Goal: Task Accomplishment & Management: Complete application form

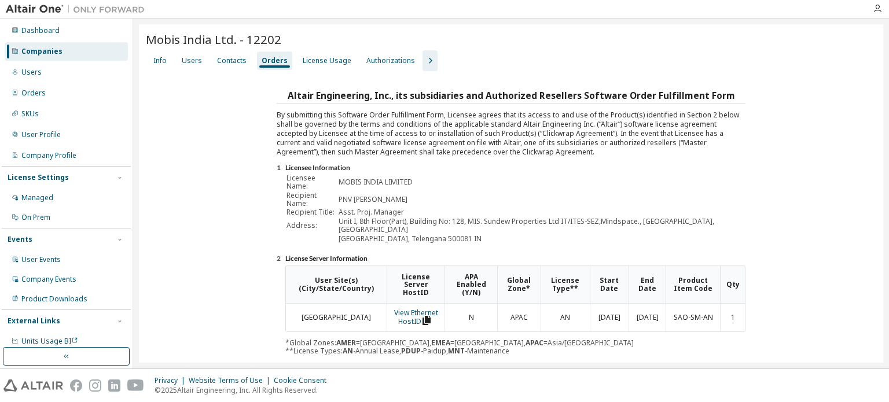
click at [89, 48] on div "Companies" at bounding box center [66, 51] width 123 height 19
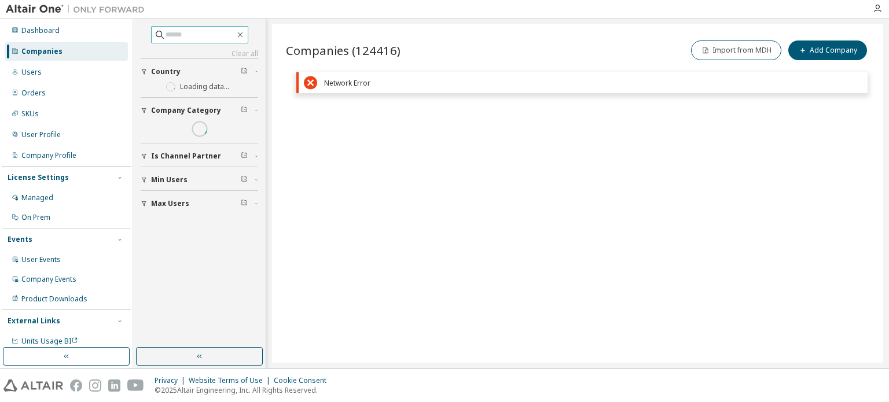
click at [182, 38] on input "text" at bounding box center [200, 35] width 69 height 12
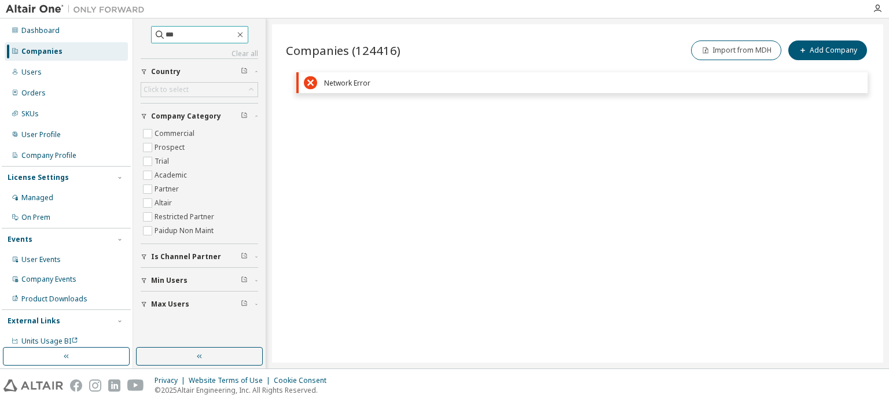
type input "***"
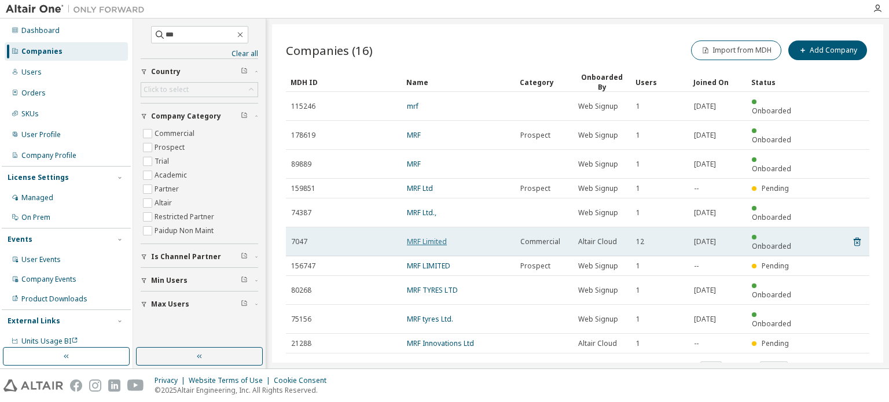
click at [439, 237] on link "MRF Limited" at bounding box center [427, 242] width 40 height 10
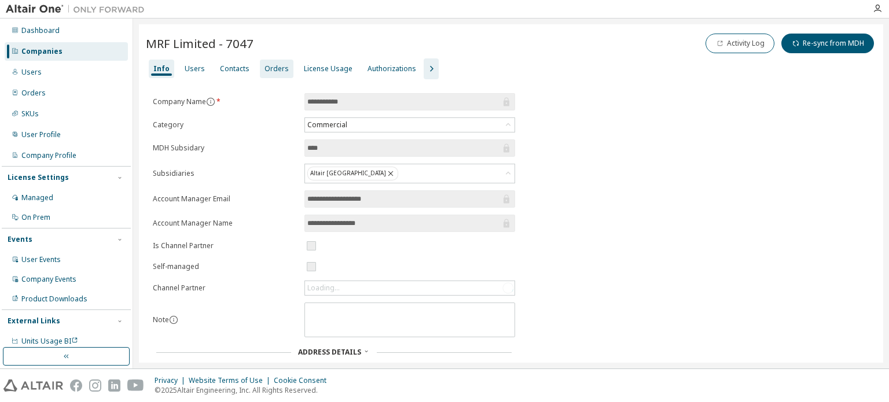
click at [272, 72] on div "Orders" at bounding box center [276, 68] width 24 height 9
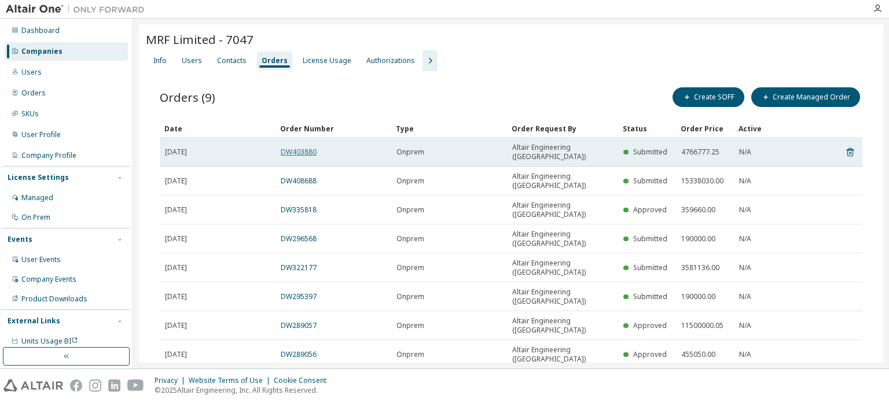
click at [311, 147] on link "DW403880" at bounding box center [299, 152] width 36 height 10
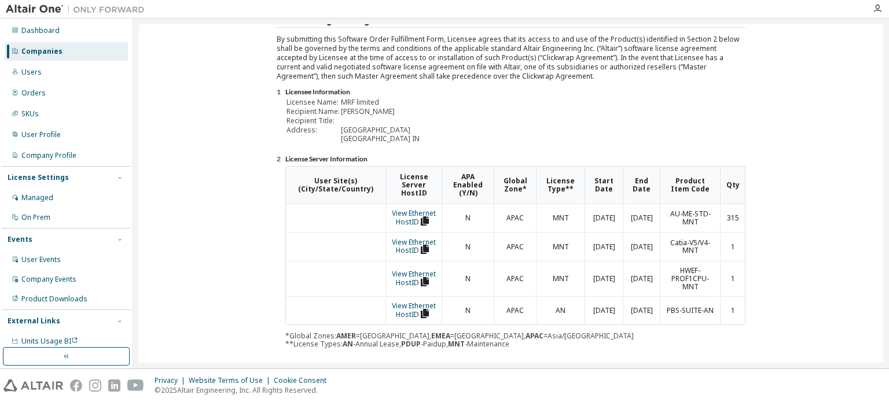
scroll to position [231, 0]
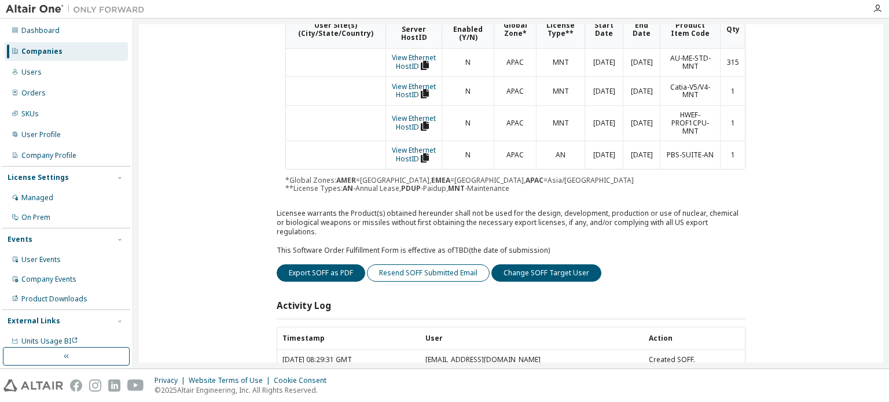
click at [421, 264] on button "Resend SOFF Submitted Email" at bounding box center [428, 272] width 123 height 17
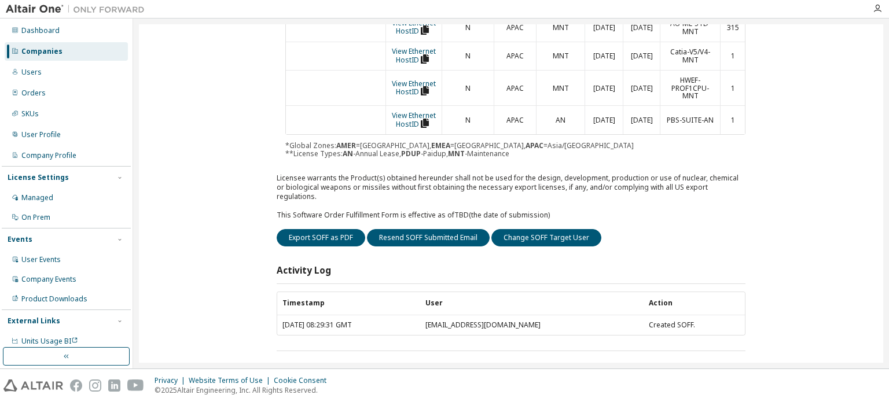
scroll to position [65, 0]
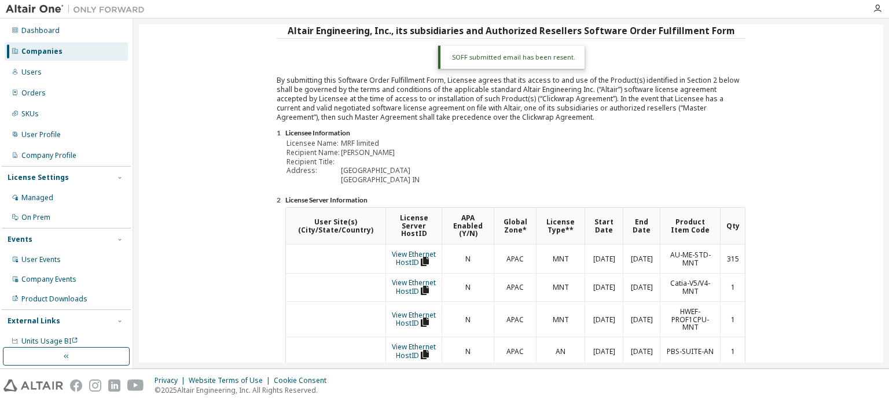
click at [45, 54] on div "Companies" at bounding box center [41, 51] width 41 height 9
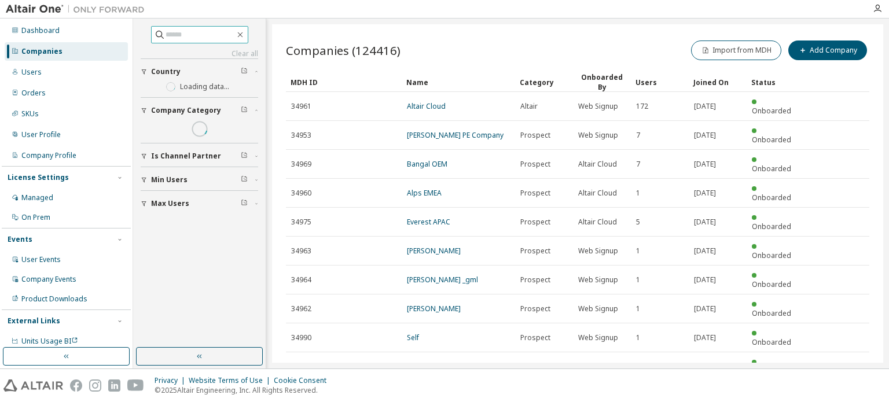
click at [177, 32] on input "text" at bounding box center [200, 35] width 69 height 12
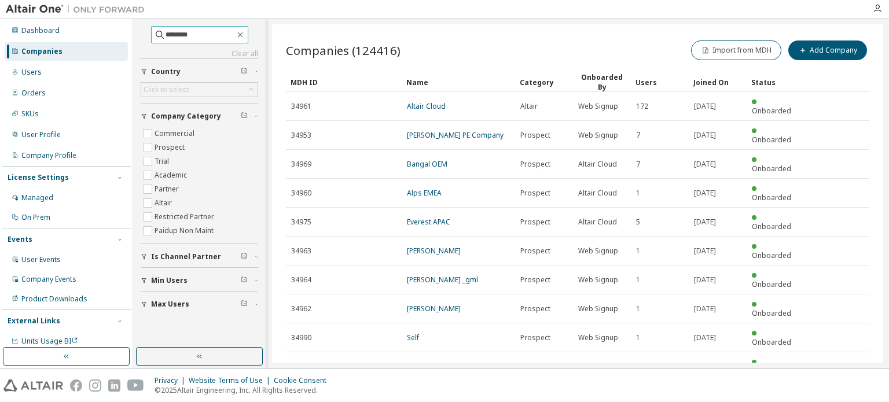
type input "********"
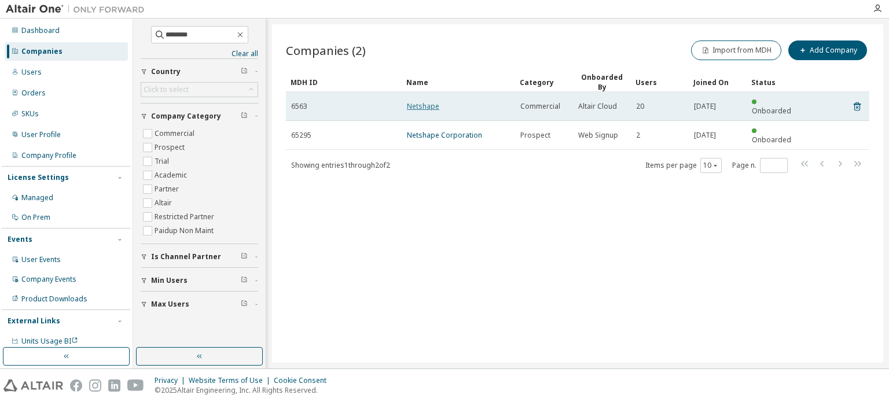
click at [421, 101] on link "Netshape" at bounding box center [423, 106] width 32 height 10
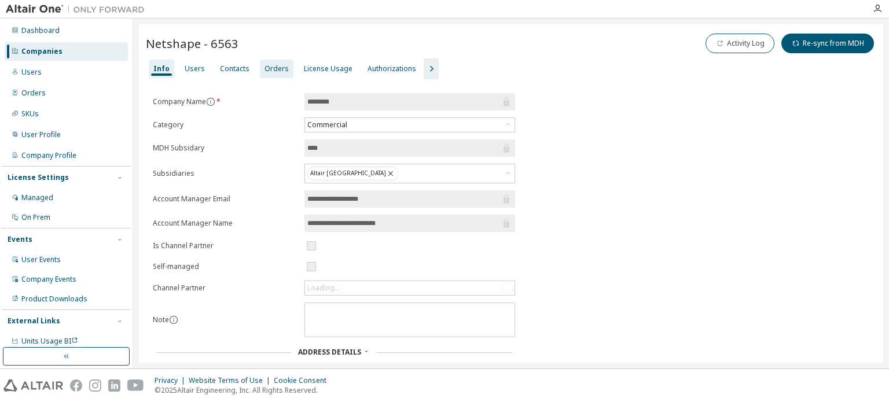
click at [270, 73] on div "Orders" at bounding box center [277, 69] width 34 height 19
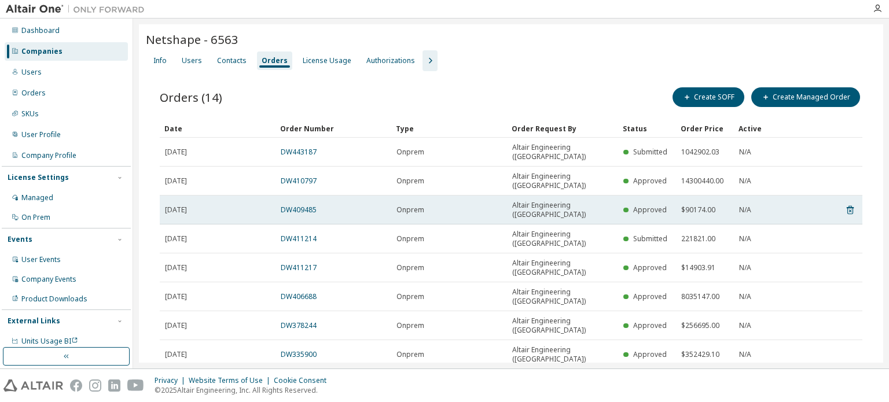
click at [187, 205] on span "[DATE]" at bounding box center [176, 209] width 22 height 9
click at [304, 205] on link "DW409485" at bounding box center [299, 210] width 36 height 10
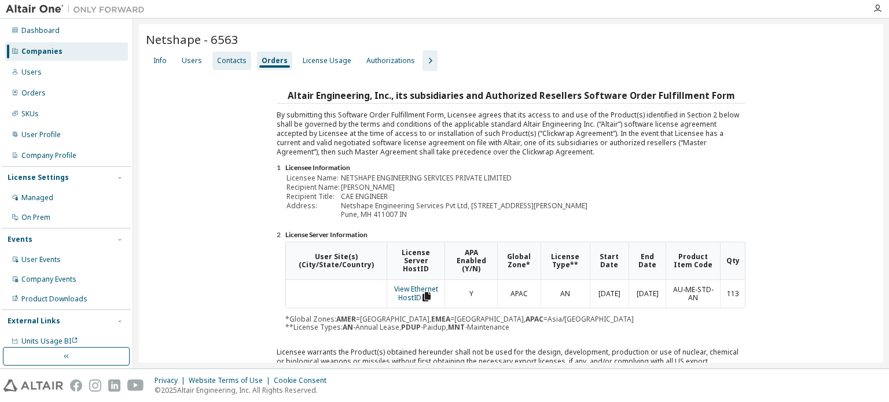
click at [237, 60] on div "Contacts" at bounding box center [232, 60] width 30 height 9
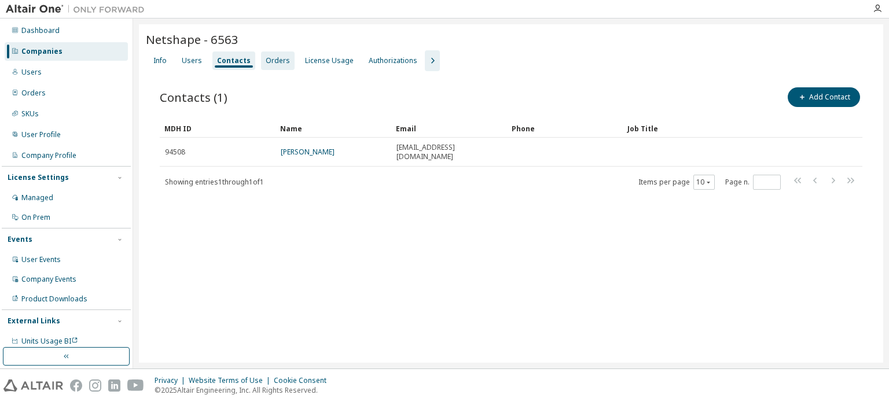
click at [275, 61] on div "Orders" at bounding box center [278, 60] width 24 height 9
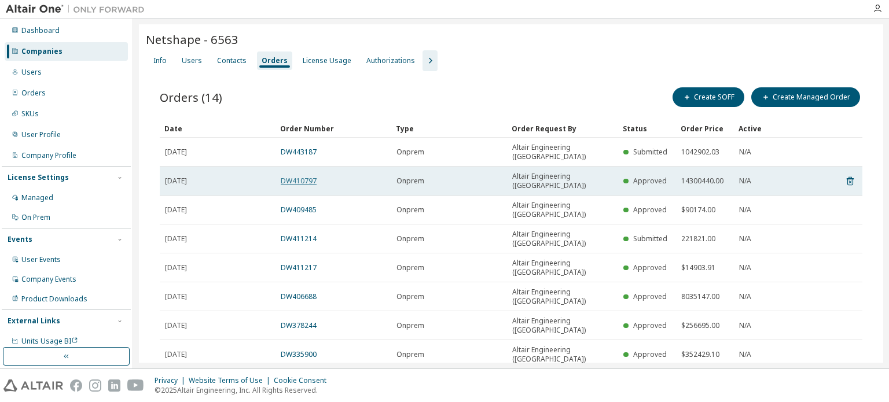
click at [291, 176] on link "DW410797" at bounding box center [299, 181] width 36 height 10
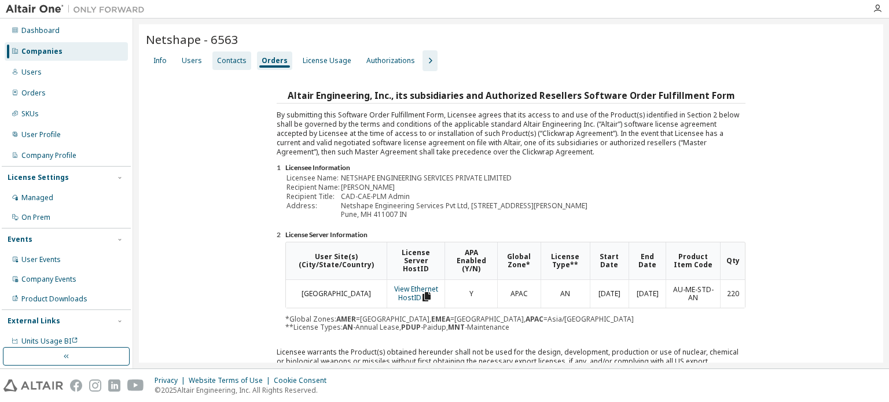
click at [230, 62] on div "Contacts" at bounding box center [232, 60] width 30 height 9
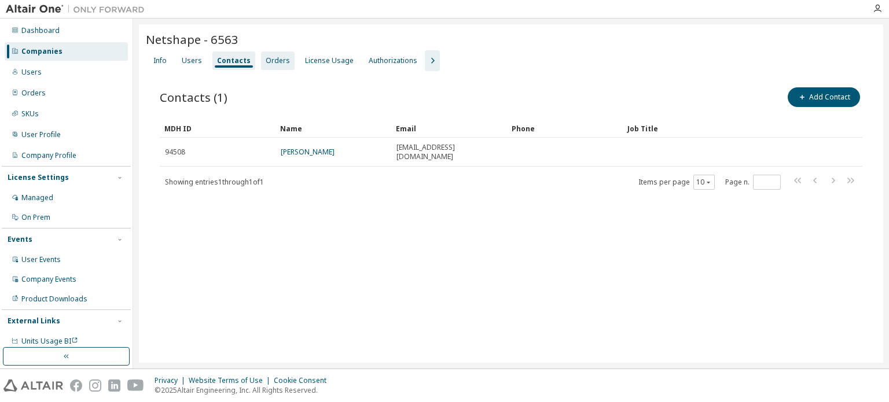
click at [277, 63] on div "Orders" at bounding box center [278, 60] width 24 height 9
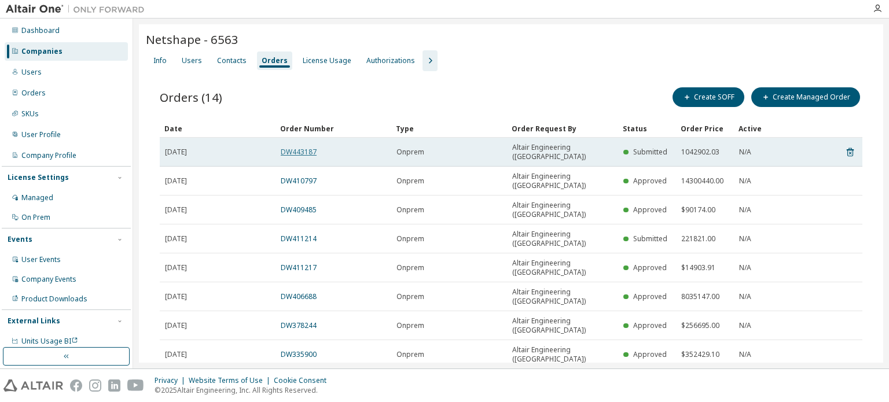
click at [298, 150] on link "DW443187" at bounding box center [299, 152] width 36 height 10
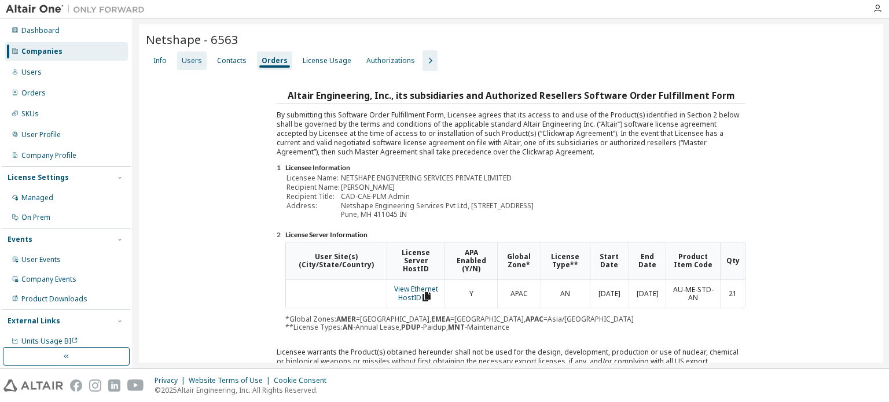
click at [190, 58] on div "Users" at bounding box center [192, 60] width 20 height 9
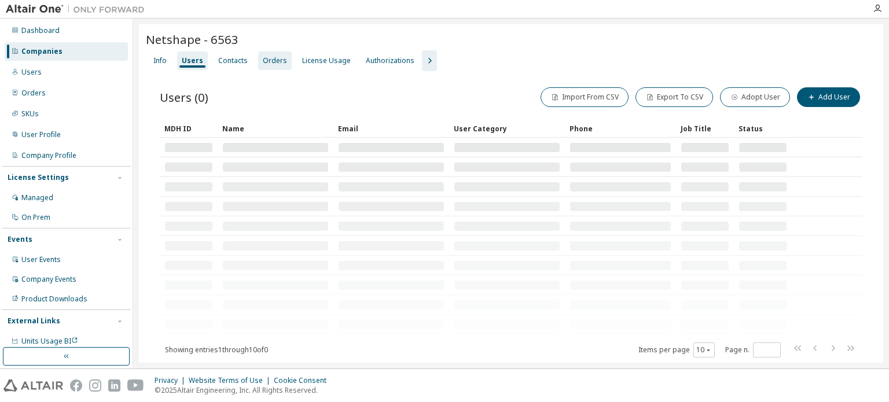
click at [279, 60] on div "Orders" at bounding box center [275, 60] width 24 height 9
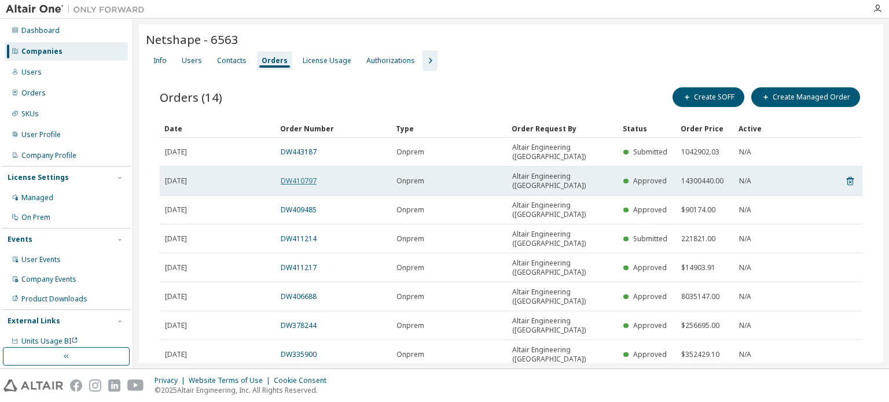
click at [284, 176] on link "DW410797" at bounding box center [299, 181] width 36 height 10
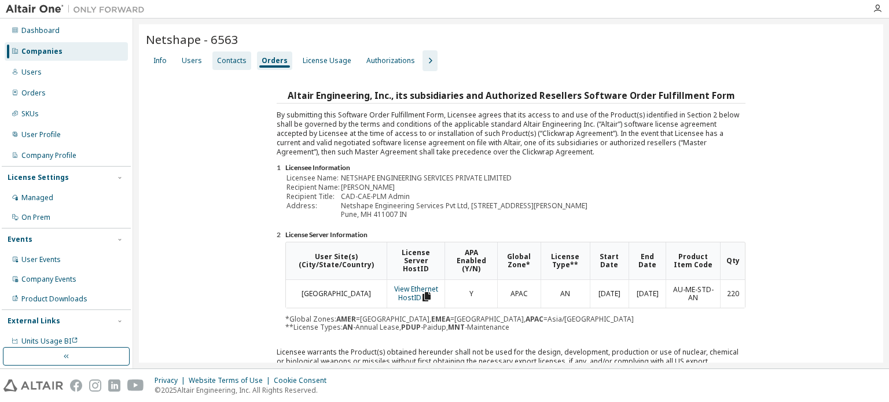
click at [227, 63] on div "Contacts" at bounding box center [232, 60] width 30 height 9
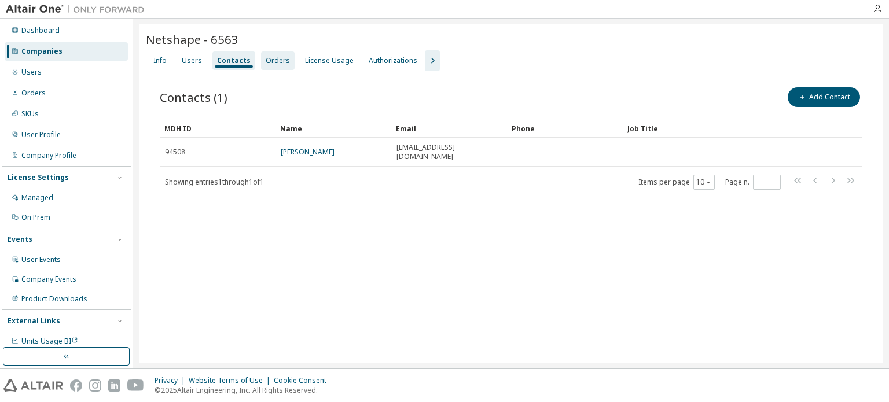
click at [275, 60] on div "Orders" at bounding box center [278, 60] width 24 height 9
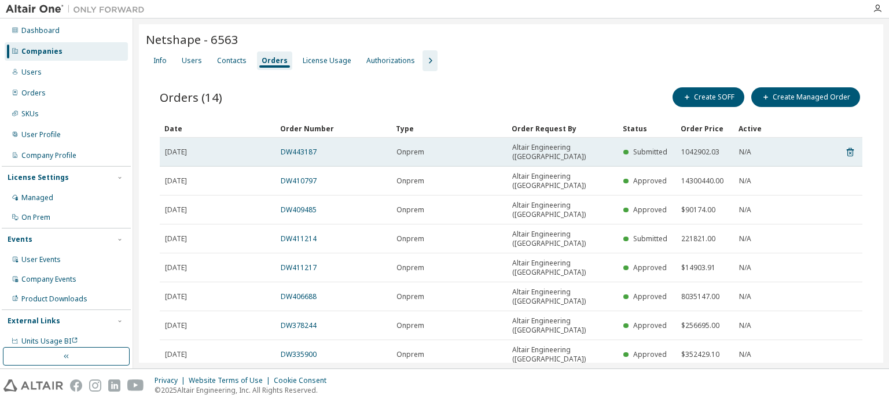
click at [296, 141] on td "DW443187" at bounding box center [333, 152] width 116 height 29
click at [296, 147] on link "DW443187" at bounding box center [299, 152] width 36 height 10
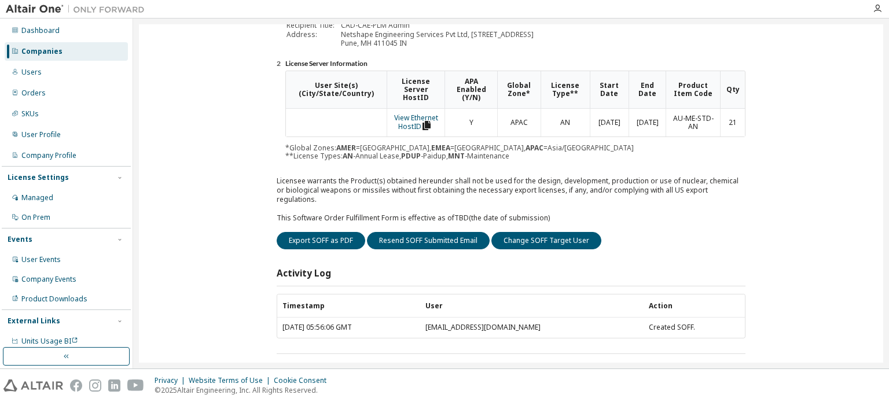
scroll to position [174, 0]
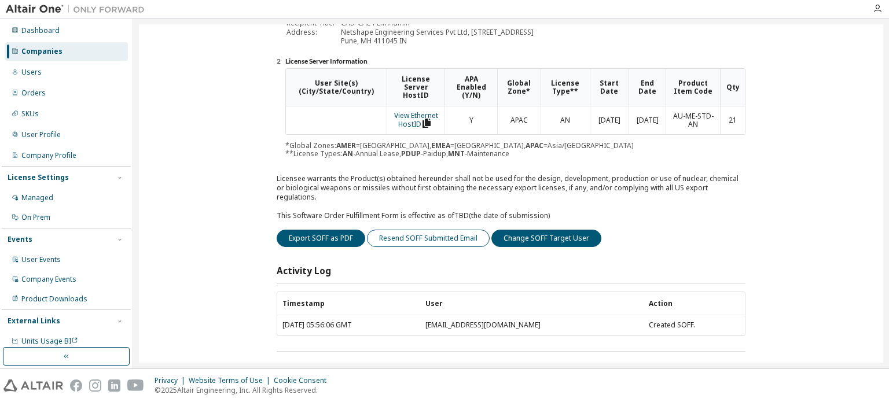
click at [418, 230] on button "Resend SOFF Submitted Email" at bounding box center [428, 238] width 123 height 17
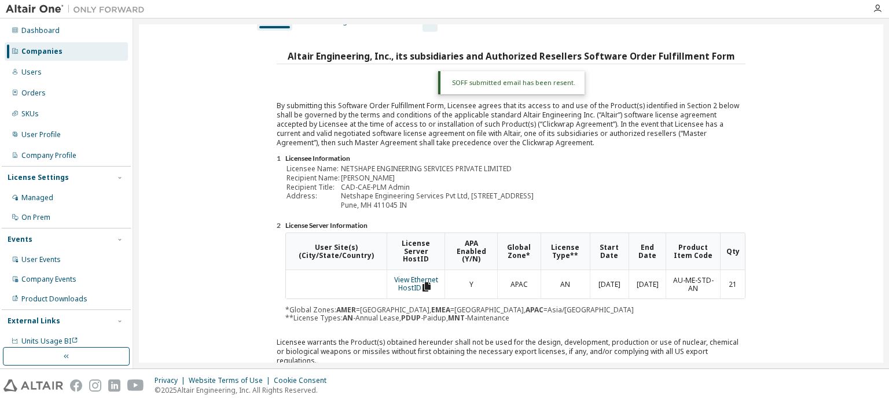
scroll to position [0, 0]
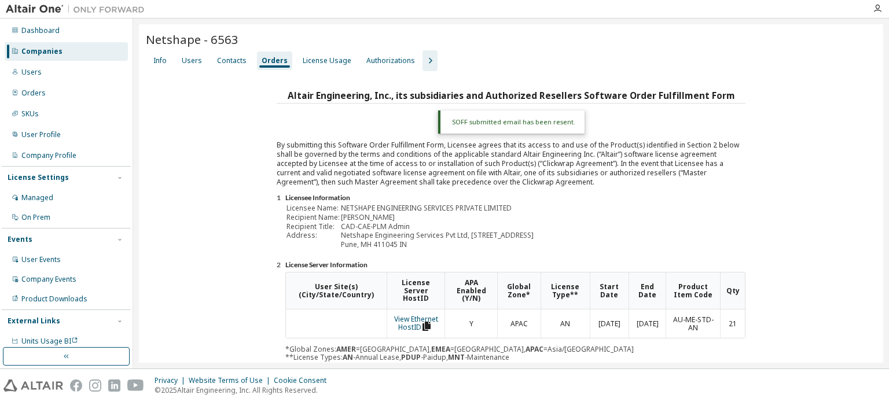
click at [48, 48] on div "Companies" at bounding box center [41, 51] width 41 height 9
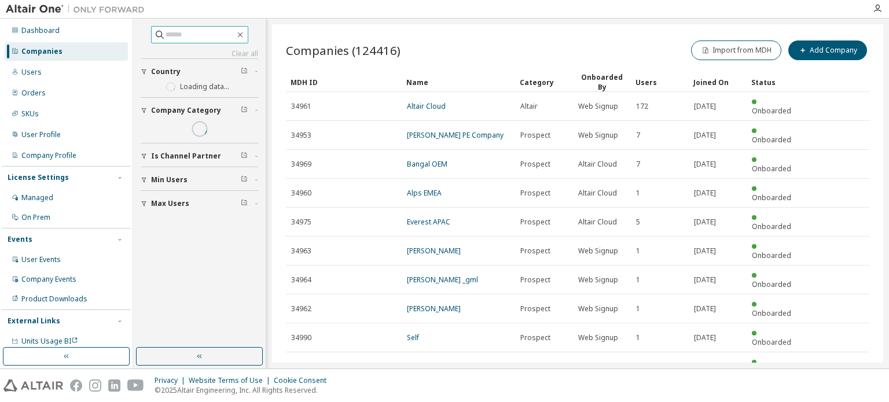
click at [198, 37] on input "text" at bounding box center [200, 35] width 69 height 12
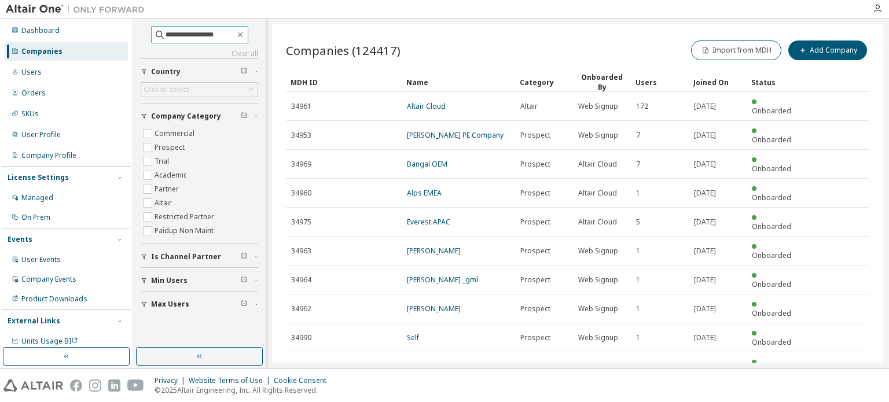
type input "**********"
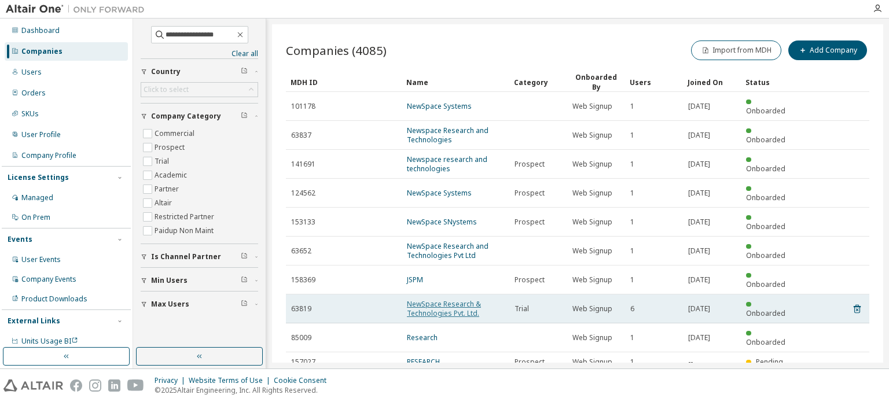
click at [446, 299] on link "NewSpace Research & Technologies Pvt. Ltd." at bounding box center [444, 308] width 74 height 19
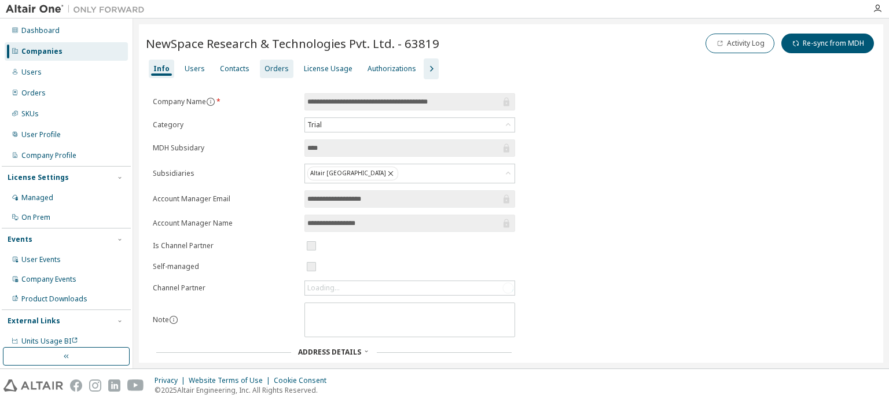
click at [275, 71] on div "Orders" at bounding box center [276, 68] width 24 height 9
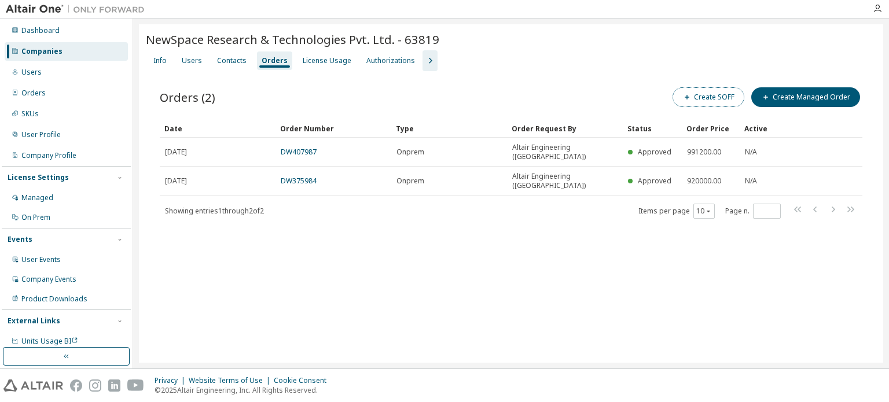
click at [719, 93] on button "Create SOFF" at bounding box center [708, 97] width 72 height 20
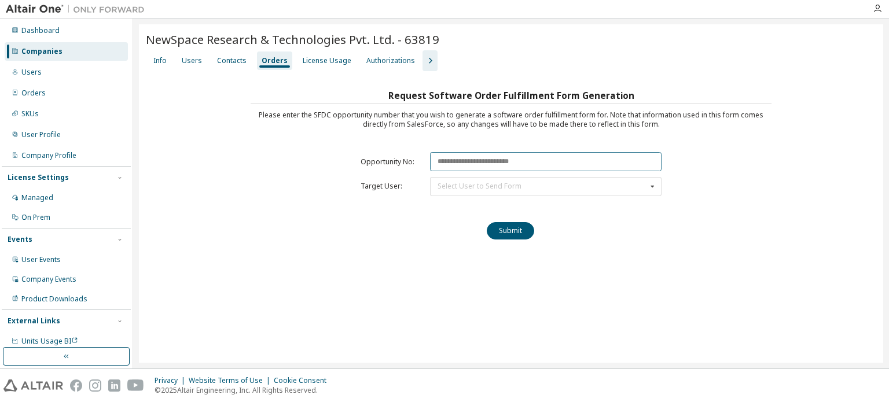
click at [481, 163] on input "text" at bounding box center [545, 161] width 231 height 19
paste input "********"
type input "********"
click at [469, 190] on div "Select User to Send Form [PERSON_NAME] ([PERSON_NAME][EMAIL_ADDRESS][DOMAIN_NAM…" at bounding box center [545, 186] width 231 height 19
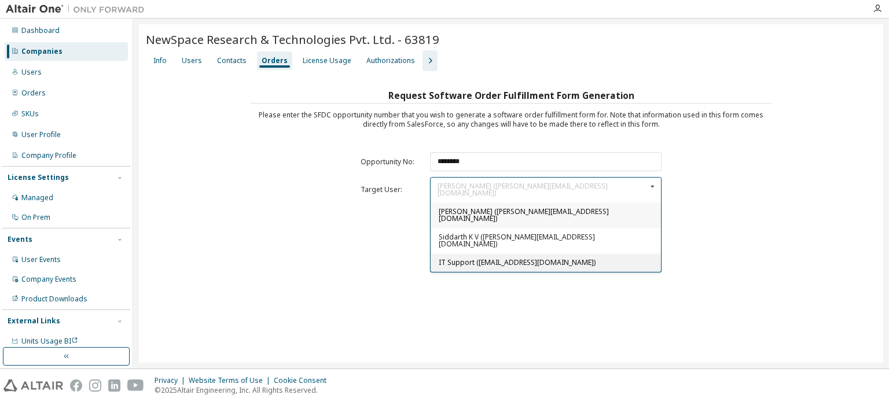
click at [451, 253] on div "IT Support ([EMAIL_ADDRESS][DOMAIN_NAME])" at bounding box center [546, 262] width 230 height 19
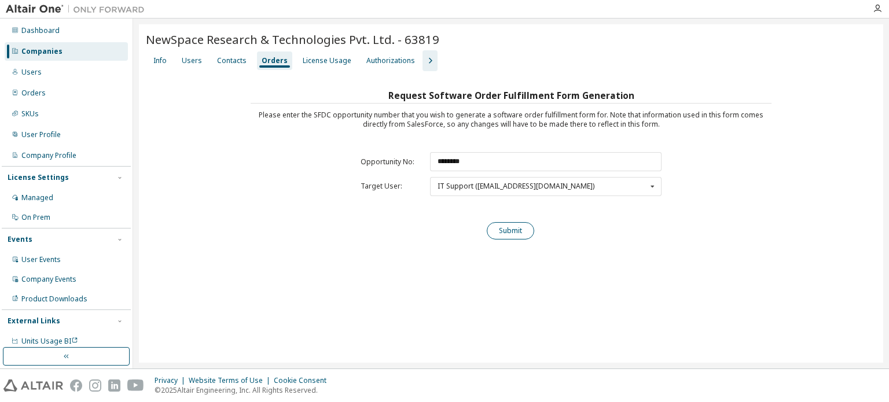
click at [497, 227] on button "Submit" at bounding box center [510, 230] width 47 height 17
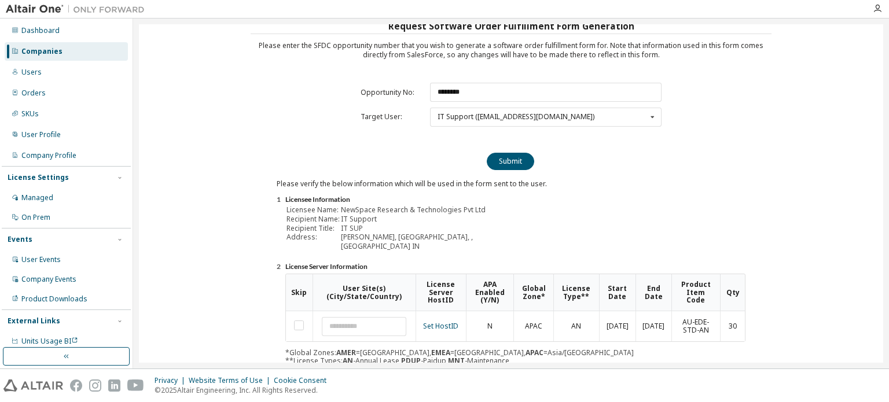
scroll to position [128, 0]
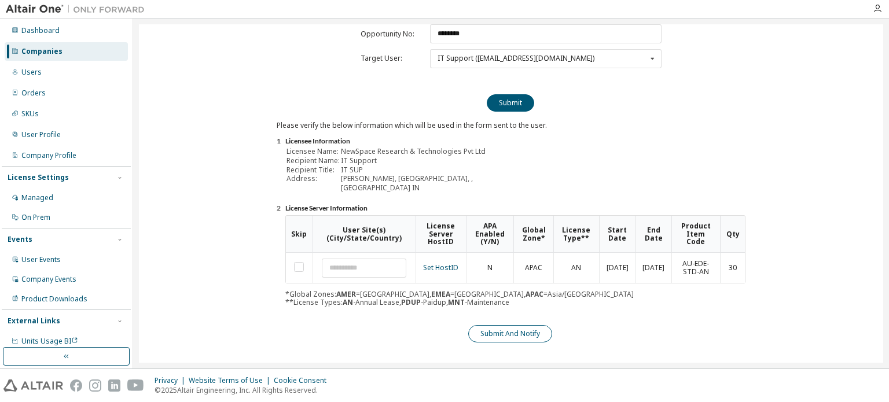
click at [537, 325] on button "Submit And Notify" at bounding box center [510, 333] width 84 height 17
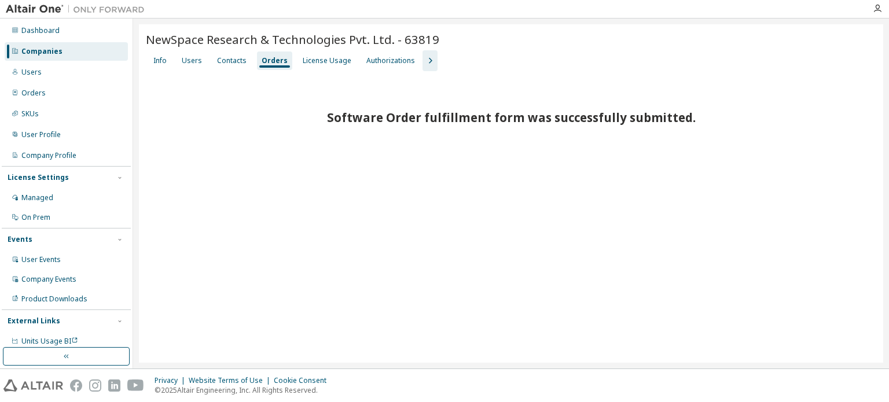
click at [61, 51] on div "Companies" at bounding box center [66, 51] width 123 height 19
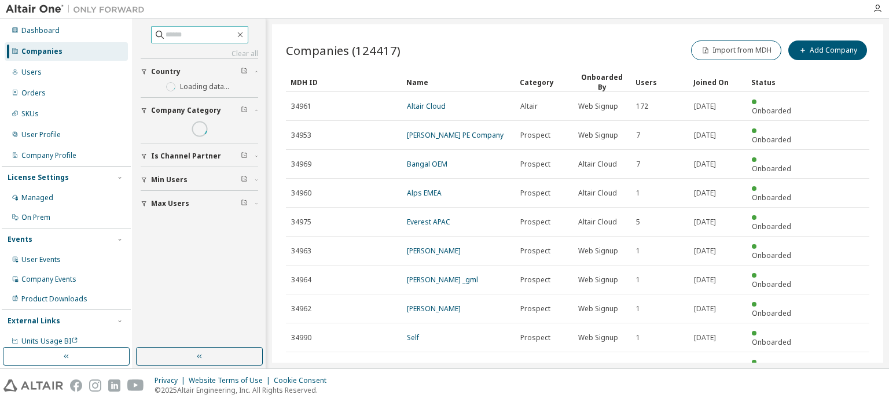
click at [213, 41] on span at bounding box center [199, 34] width 97 height 17
click at [211, 34] on input "text" at bounding box center [200, 35] width 69 height 12
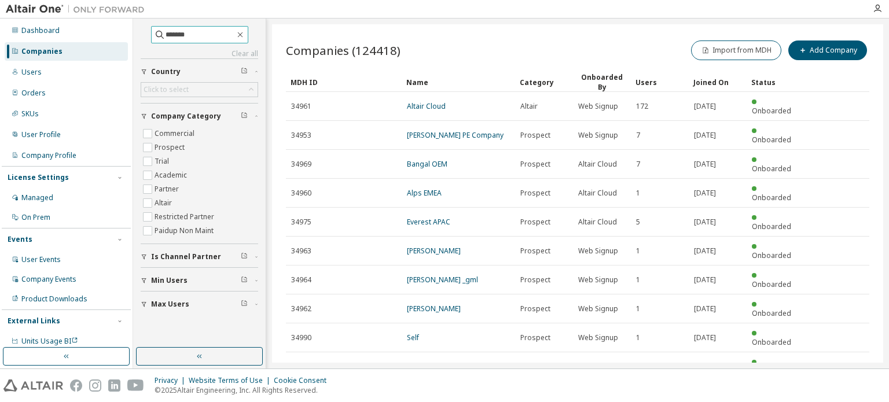
type input "*******"
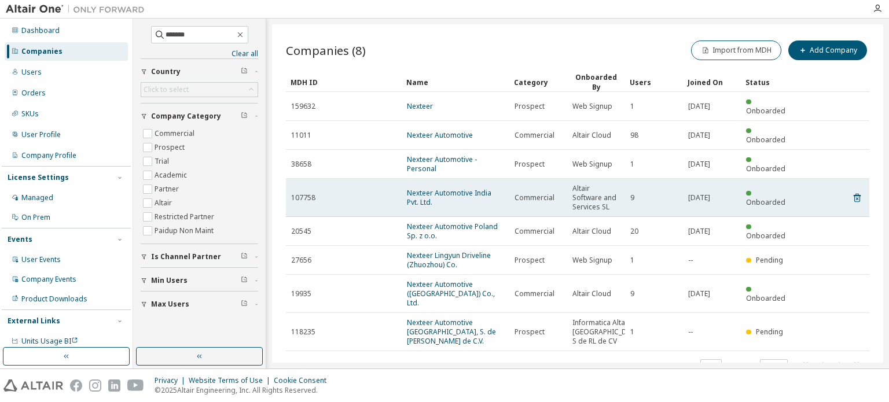
click at [461, 189] on span "Nexteer Automotive India Pvt. Ltd." at bounding box center [455, 198] width 97 height 19
click at [461, 188] on link "Nexteer Automotive India Pvt. Ltd." at bounding box center [449, 197] width 84 height 19
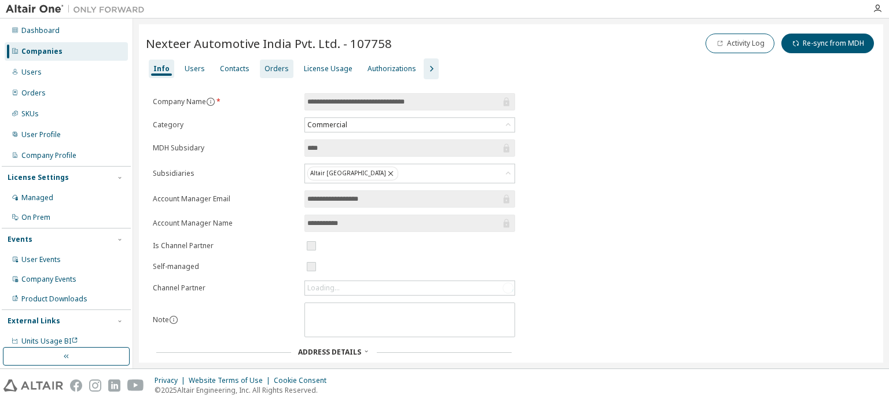
click at [271, 71] on div "Orders" at bounding box center [276, 68] width 24 height 9
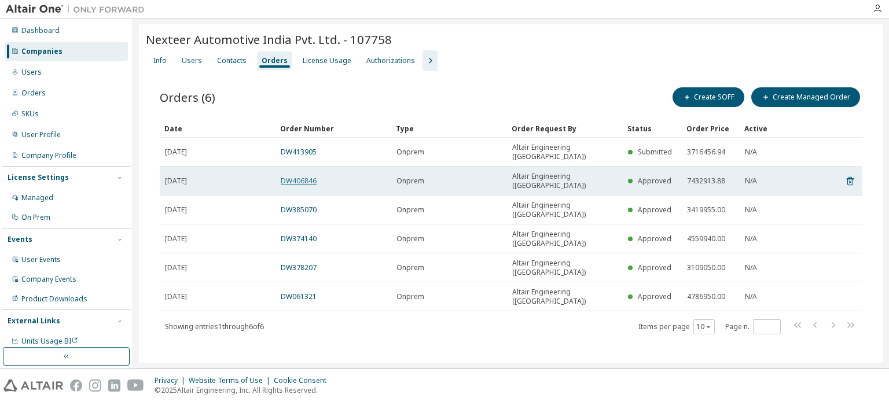
click at [298, 176] on link "DW406846" at bounding box center [299, 181] width 36 height 10
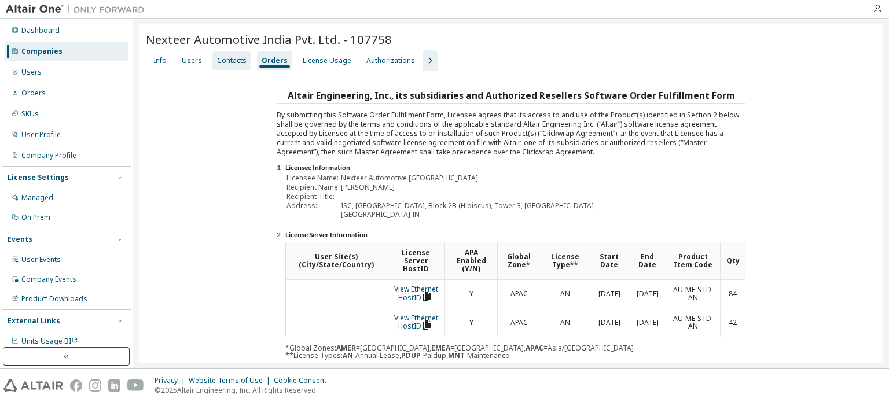
drag, startPoint x: 231, startPoint y: 60, endPoint x: 320, endPoint y: 58, distance: 89.2
click at [231, 60] on div "Contacts" at bounding box center [232, 60] width 30 height 9
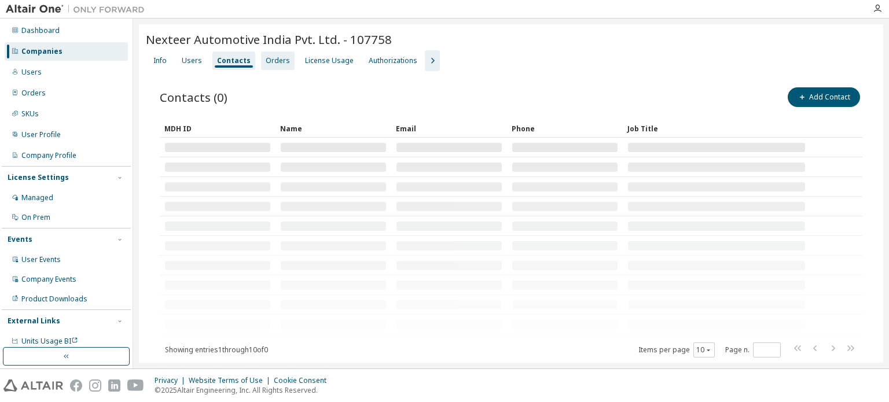
click at [276, 60] on div "Orders" at bounding box center [278, 60] width 24 height 9
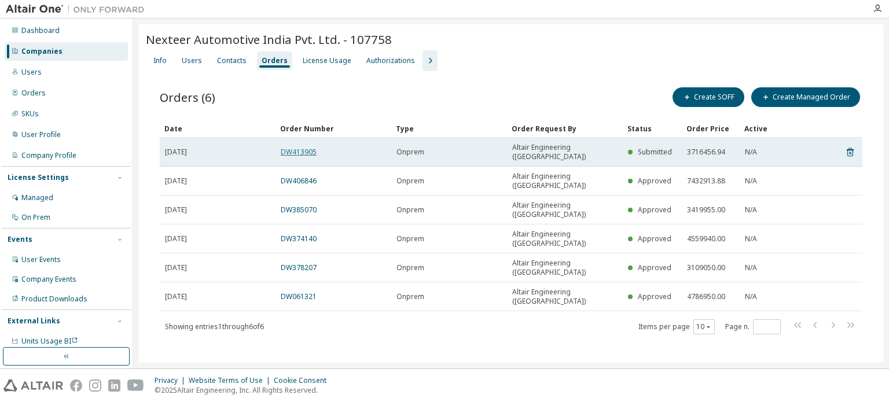
click at [281, 147] on link "DW413905" at bounding box center [299, 152] width 36 height 10
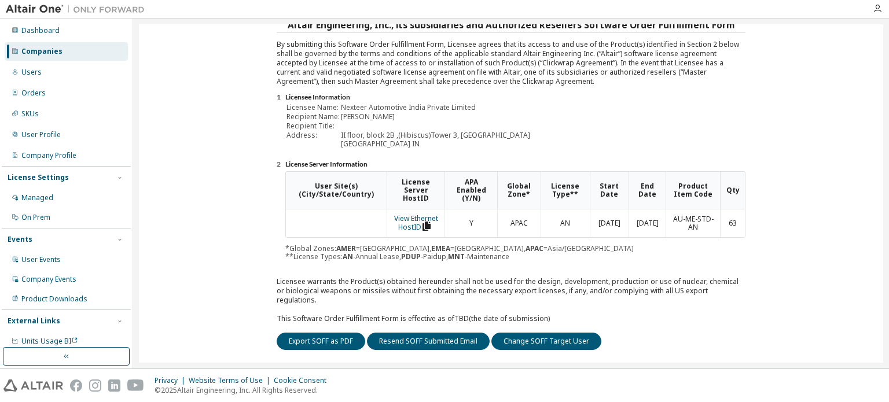
scroll to position [174, 0]
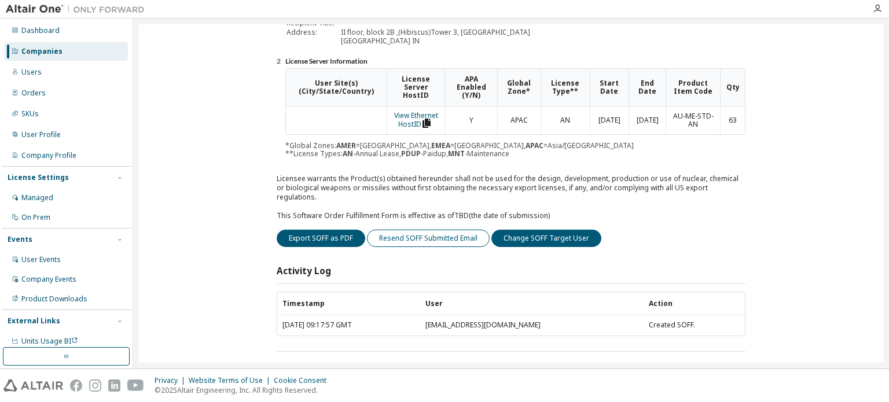
click at [449, 230] on button "Resend SOFF Submitted Email" at bounding box center [428, 238] width 123 height 17
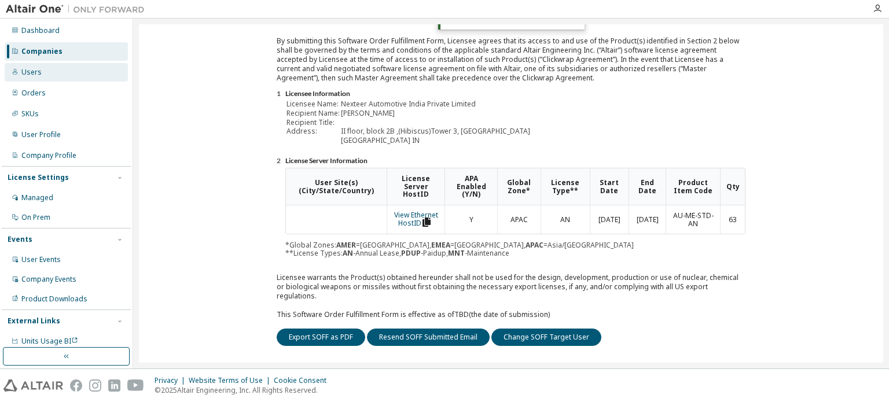
scroll to position [31, 0]
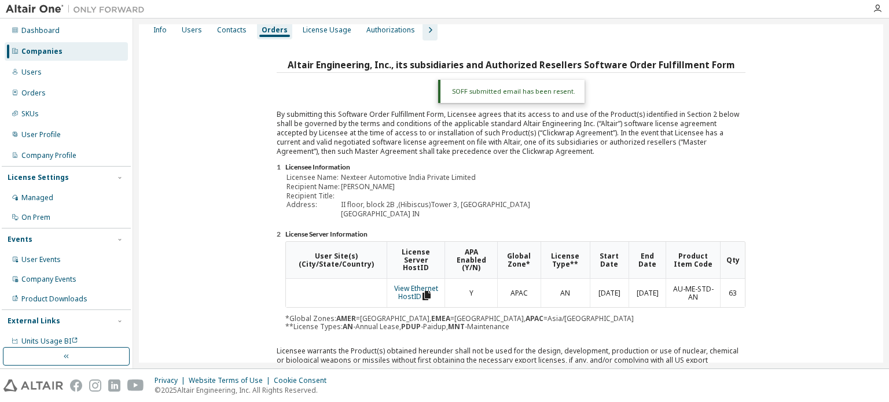
click at [35, 46] on div "Companies" at bounding box center [66, 51] width 123 height 19
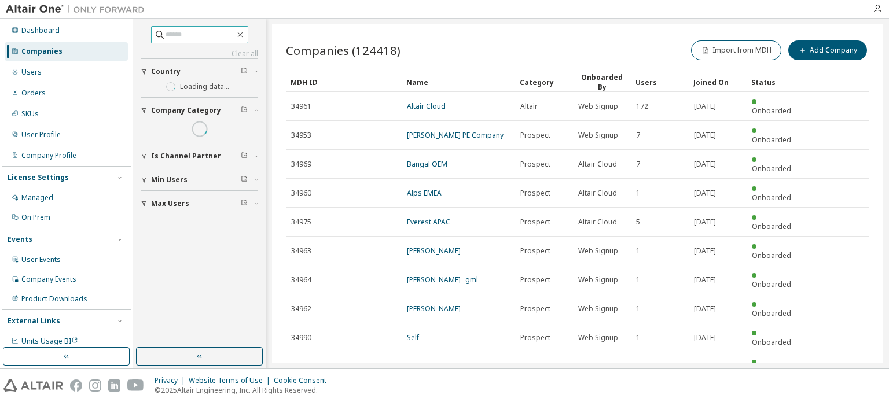
click at [172, 33] on input "text" at bounding box center [200, 35] width 69 height 12
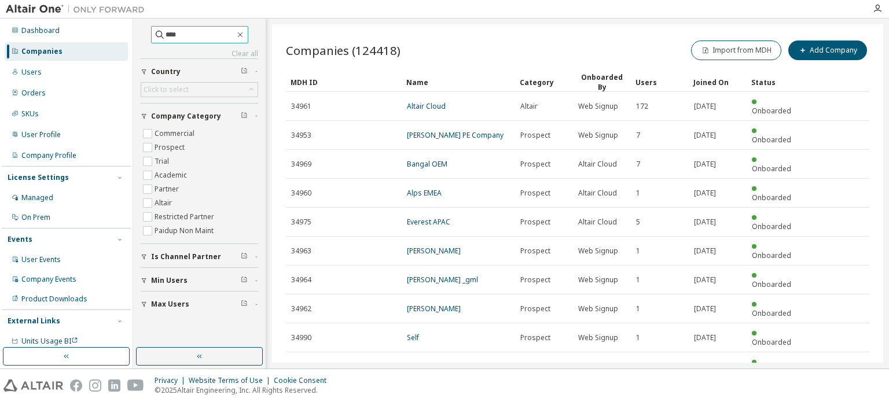
type input "****"
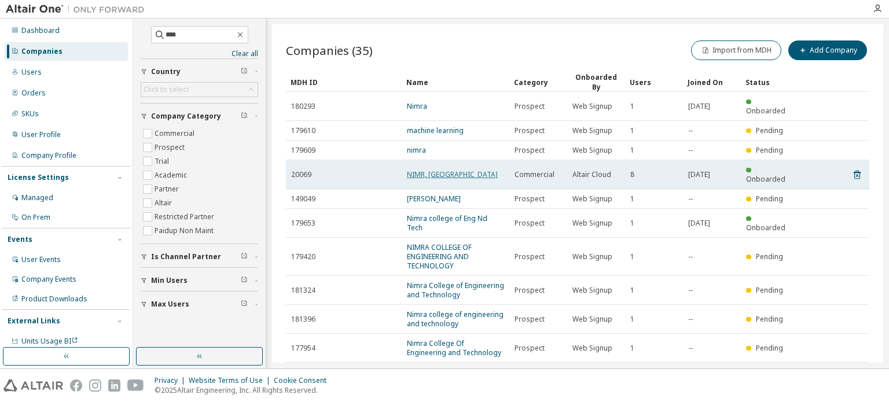
click at [433, 170] on link "NIMR, [GEOGRAPHIC_DATA]" at bounding box center [452, 175] width 91 height 10
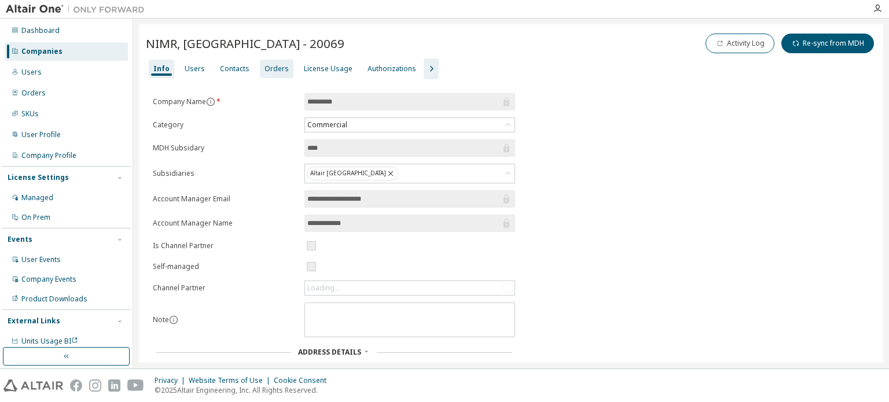
click at [275, 67] on div "Orders" at bounding box center [276, 68] width 24 height 9
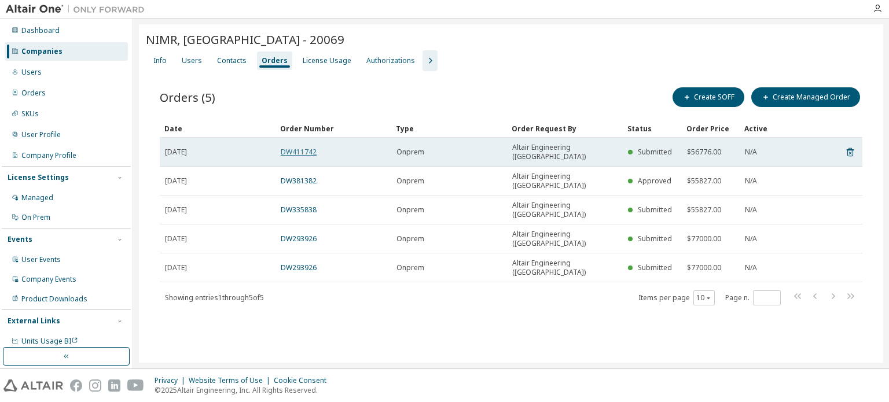
click at [303, 147] on link "DW411742" at bounding box center [299, 152] width 36 height 10
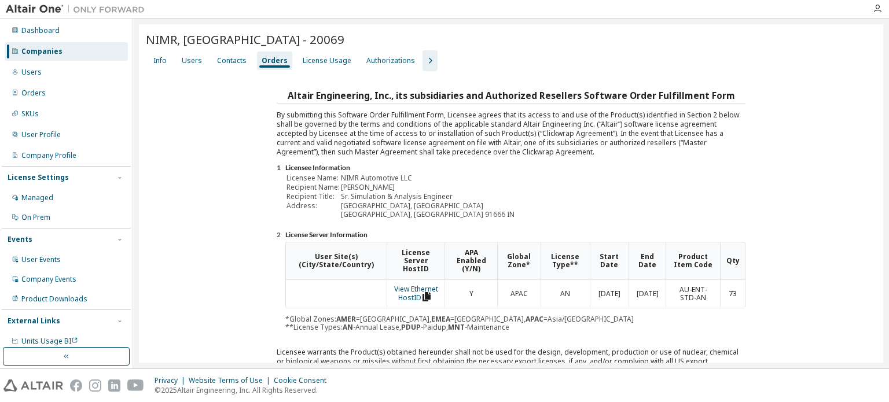
scroll to position [174, 0]
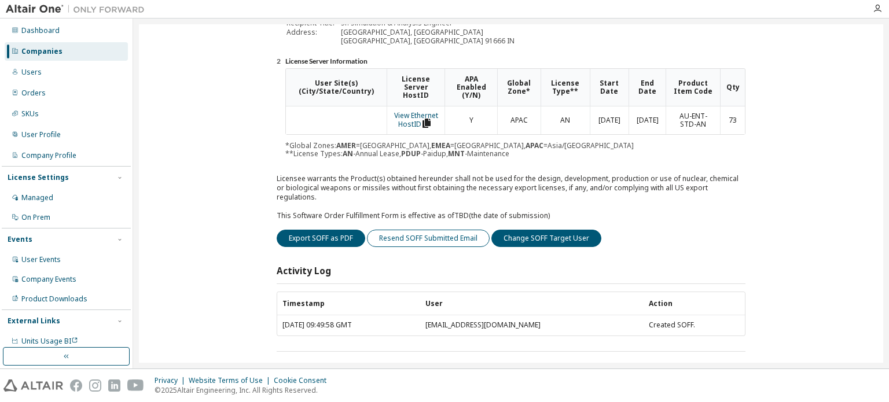
click at [433, 230] on button "Resend SOFF Submitted Email" at bounding box center [428, 238] width 123 height 17
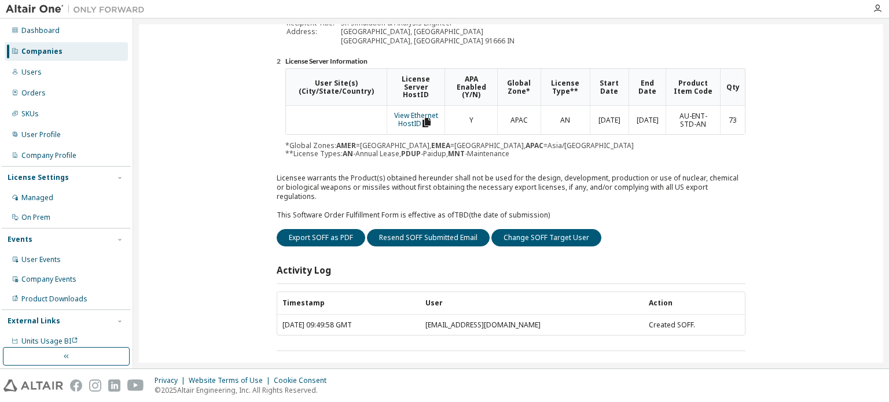
scroll to position [0, 0]
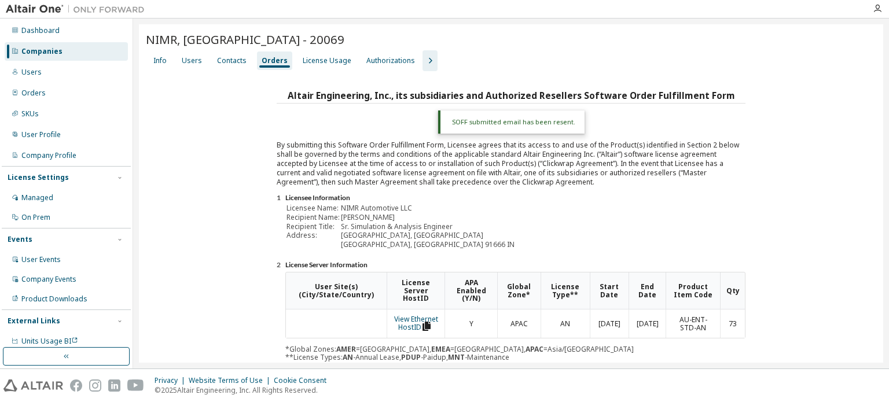
click at [39, 53] on div "Companies" at bounding box center [41, 51] width 41 height 9
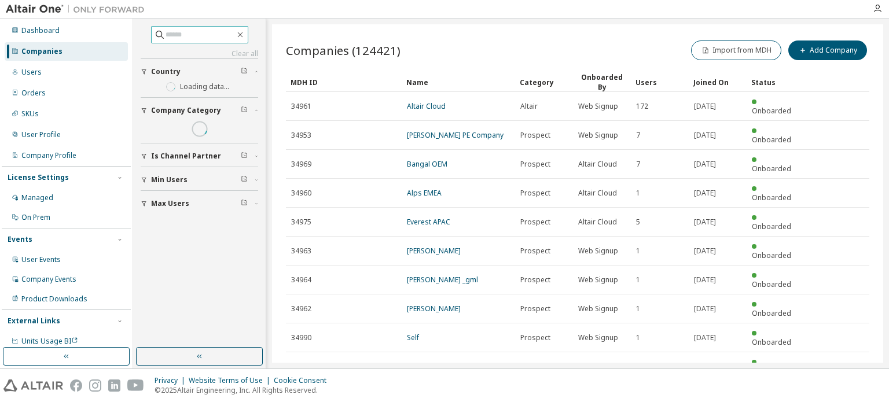
click at [194, 39] on input "text" at bounding box center [200, 35] width 69 height 12
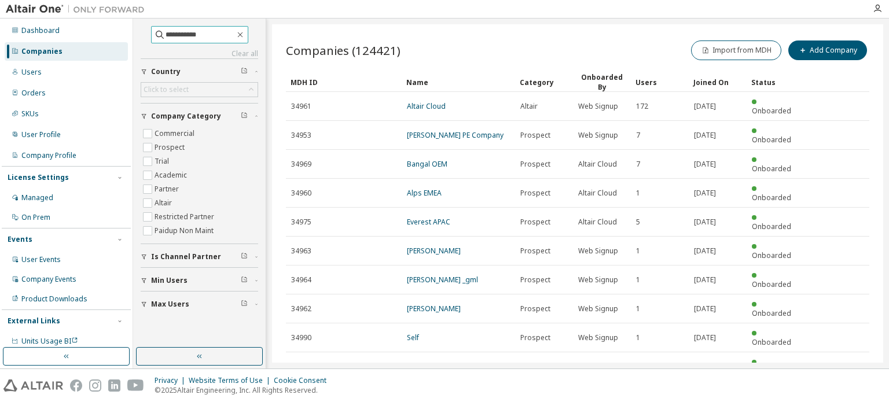
type input "**********"
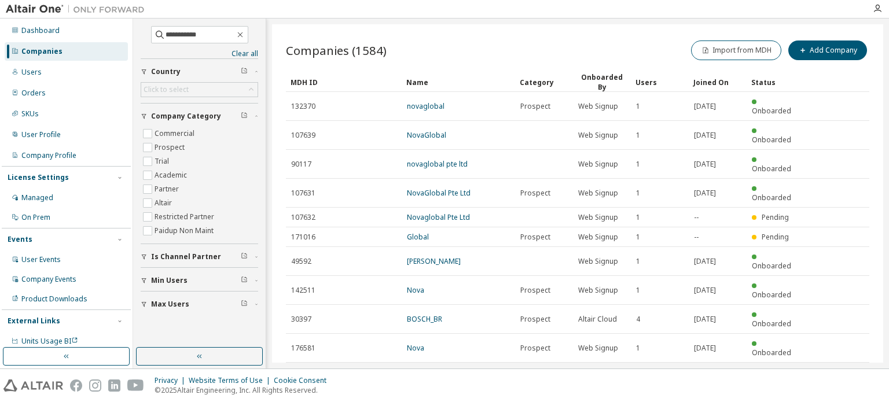
click at [838, 370] on icon "button" at bounding box center [840, 377] width 14 height 14
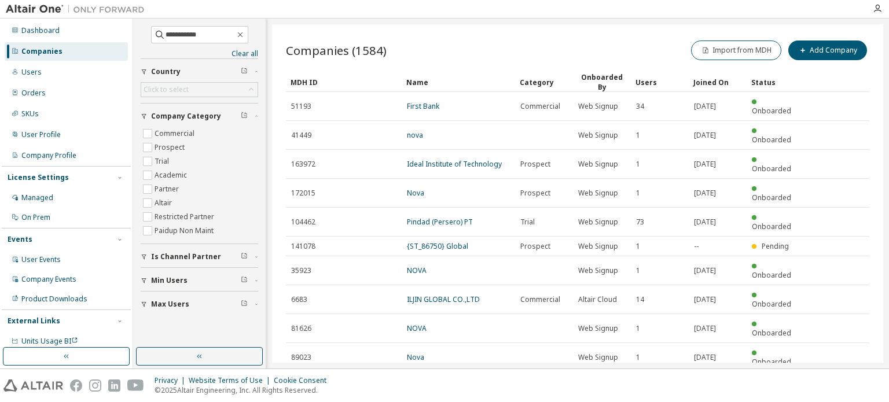
click at [838, 379] on icon "button" at bounding box center [840, 386] width 14 height 14
type input "*"
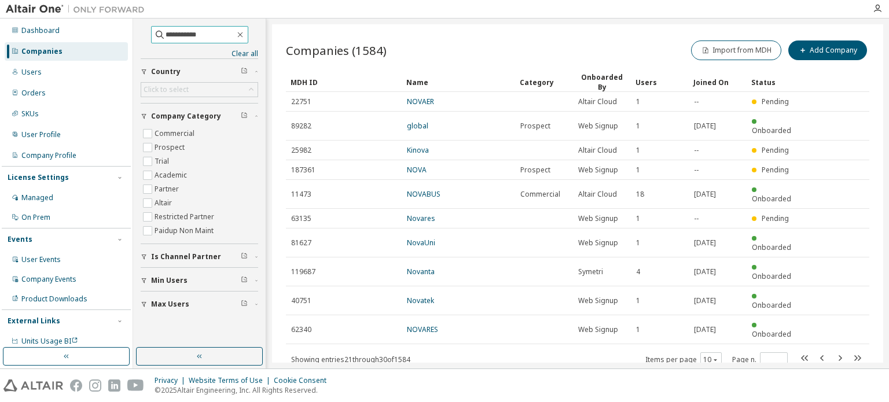
click at [207, 40] on input "**********" at bounding box center [200, 35] width 69 height 12
click at [245, 32] on icon "button" at bounding box center [240, 34] width 9 height 9
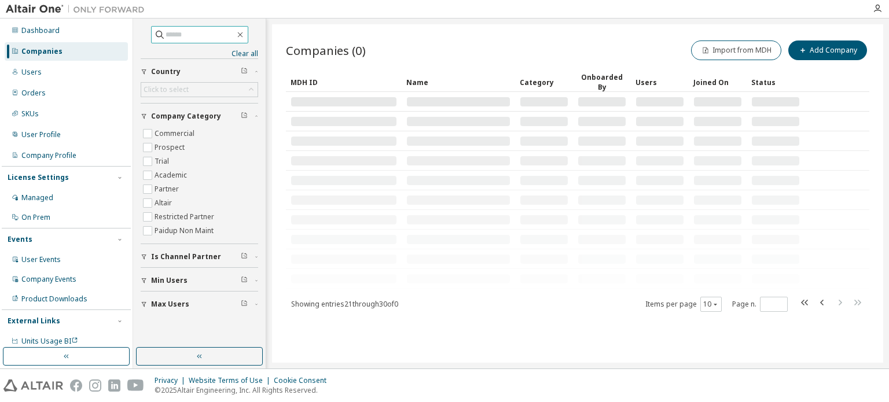
click at [224, 34] on input "text" at bounding box center [200, 35] width 69 height 12
type input "*****"
type input "*"
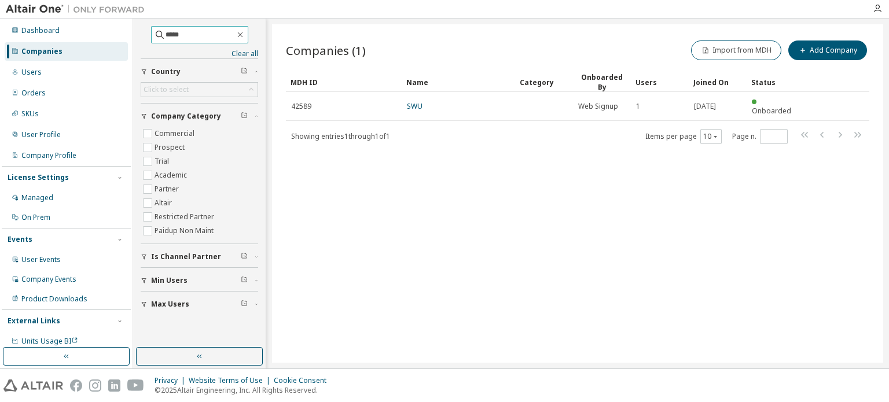
click at [185, 34] on input "*****" at bounding box center [200, 35] width 69 height 12
drag, startPoint x: 142, startPoint y: 35, endPoint x: 135, endPoint y: 35, distance: 6.9
click at [135, 35] on div "***** Clear all Max Users Min Users Is Channel Partner Company Category Commerc…" at bounding box center [199, 183] width 129 height 326
type input "****"
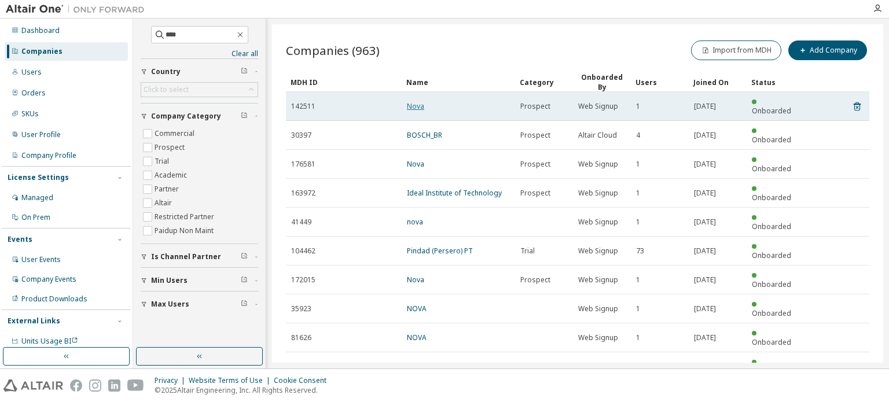
click at [417, 105] on link "Nova" at bounding box center [415, 106] width 17 height 10
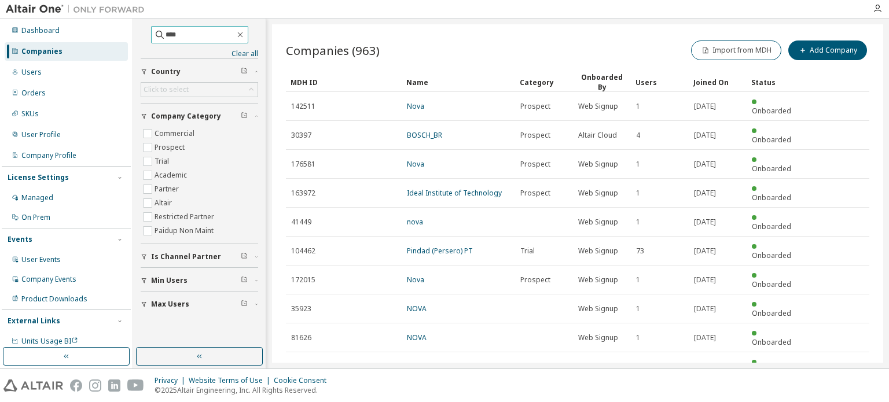
click at [178, 38] on input "****" at bounding box center [200, 35] width 69 height 12
drag, startPoint x: 176, startPoint y: 30, endPoint x: 143, endPoint y: 34, distance: 33.2
click at [151, 34] on span "****" at bounding box center [199, 34] width 97 height 17
paste input "*********"
type input "**********"
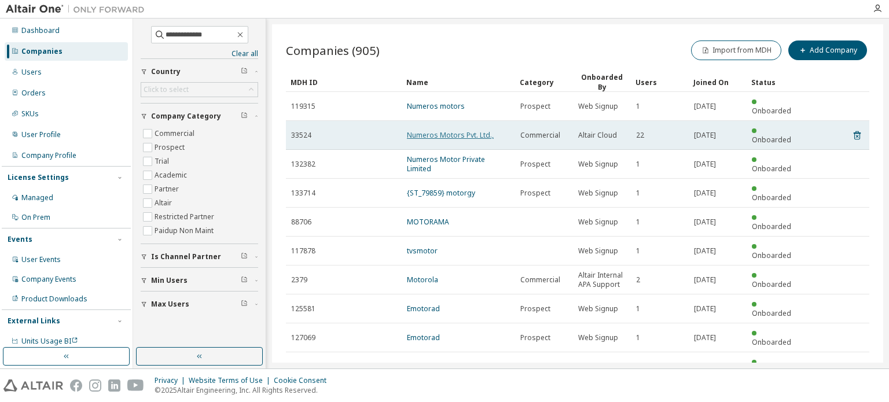
click at [450, 130] on link "Numeros Motors Pvt. Ltd.," at bounding box center [450, 135] width 87 height 10
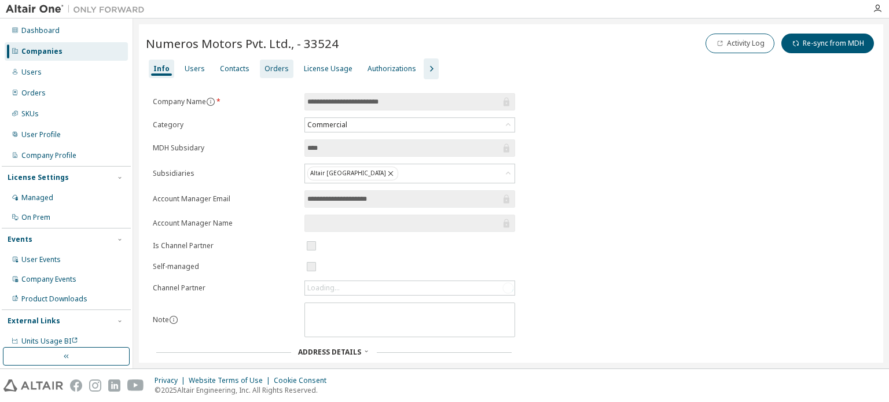
click at [265, 69] on div "Orders" at bounding box center [276, 68] width 24 height 9
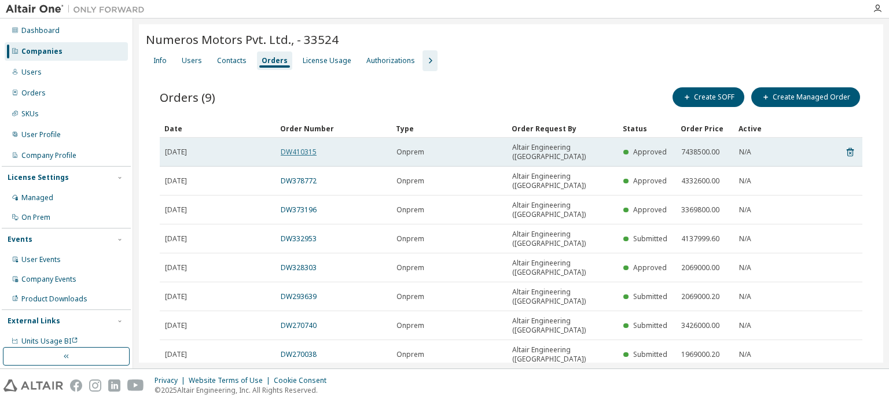
click at [296, 147] on link "DW410315" at bounding box center [299, 152] width 36 height 10
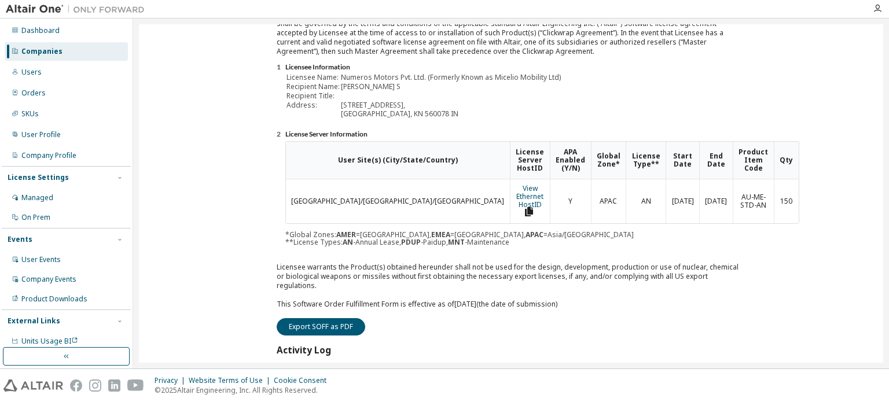
scroll to position [185, 0]
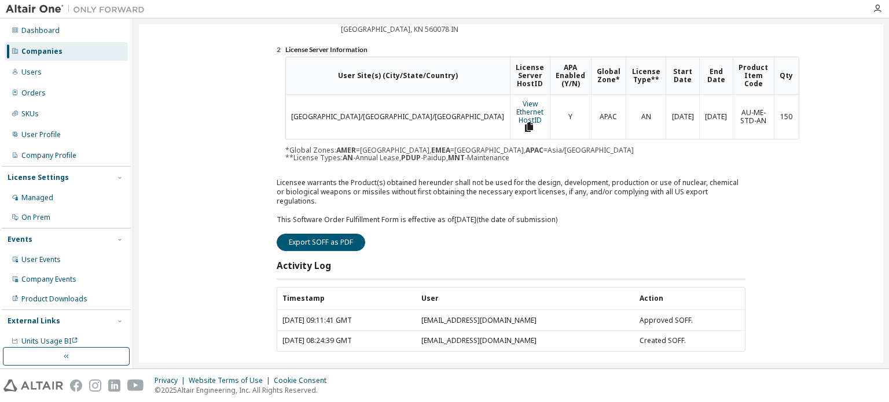
click at [782, 201] on div "Altair Engineering, Inc., its subsidiaries and Authorized Resellers Software Or…" at bounding box center [511, 135] width 730 height 466
click at [47, 47] on div "Companies" at bounding box center [41, 51] width 41 height 9
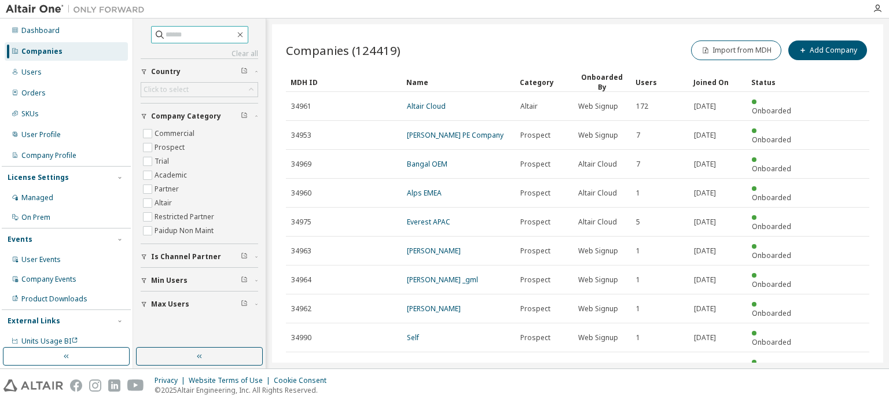
click at [179, 30] on input "text" at bounding box center [200, 35] width 69 height 12
type input "**********"
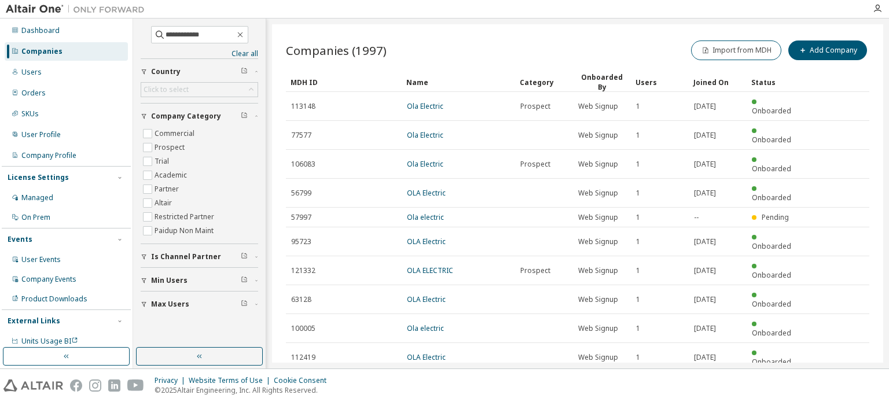
click at [840, 379] on icon "button" at bounding box center [840, 386] width 14 height 14
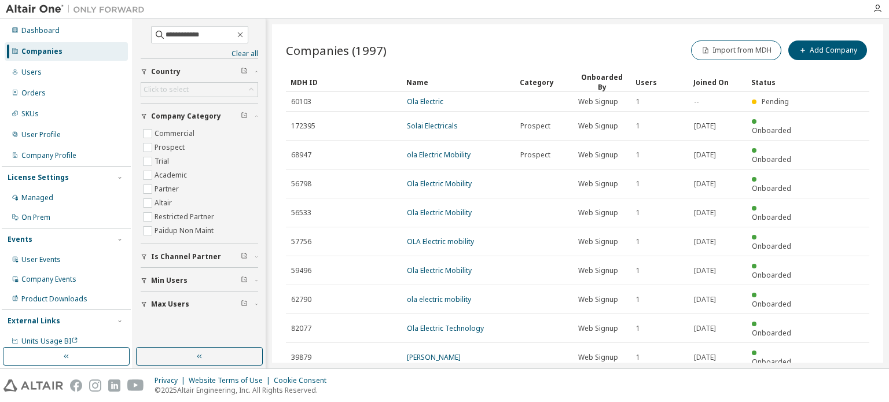
click at [838, 379] on icon "button" at bounding box center [840, 386] width 14 height 14
type input "*"
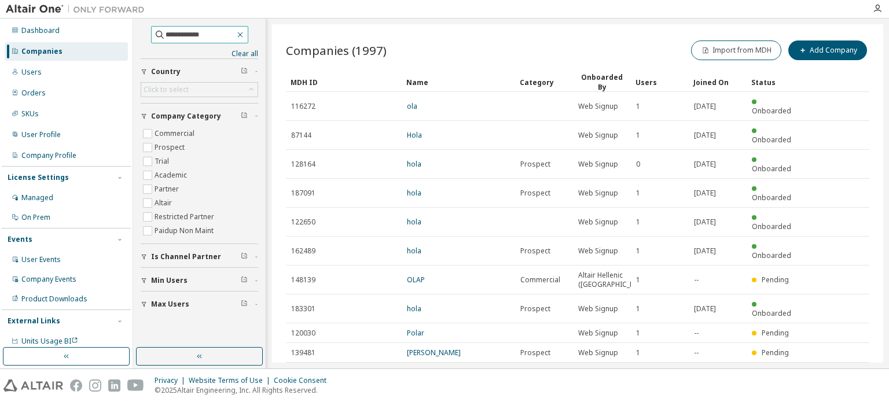
click at [245, 36] on icon "button" at bounding box center [240, 34] width 9 height 9
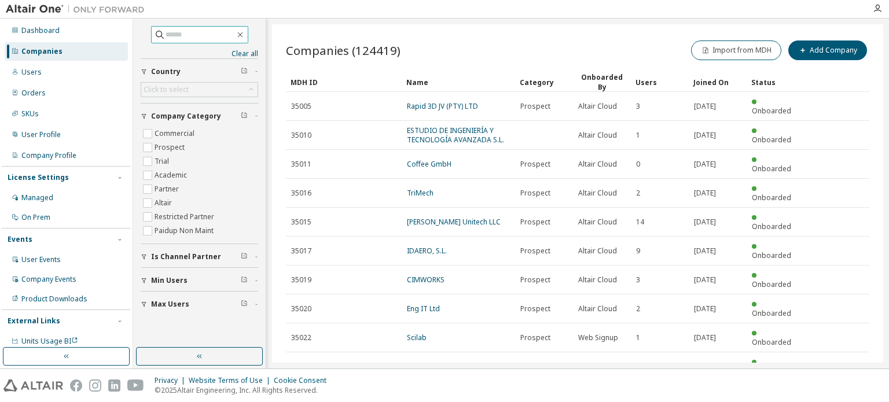
click at [197, 37] on input "text" at bounding box center [200, 35] width 69 height 12
type input "*****"
type input "*"
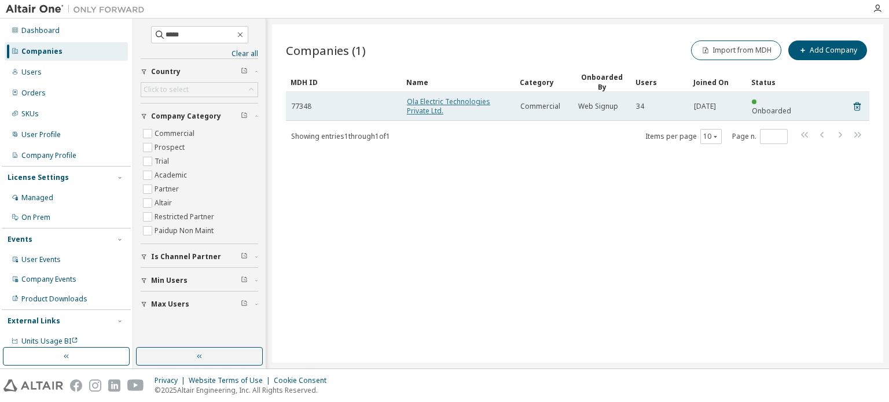
click at [414, 103] on link "Ola Electric Technologies Private Ltd." at bounding box center [448, 106] width 83 height 19
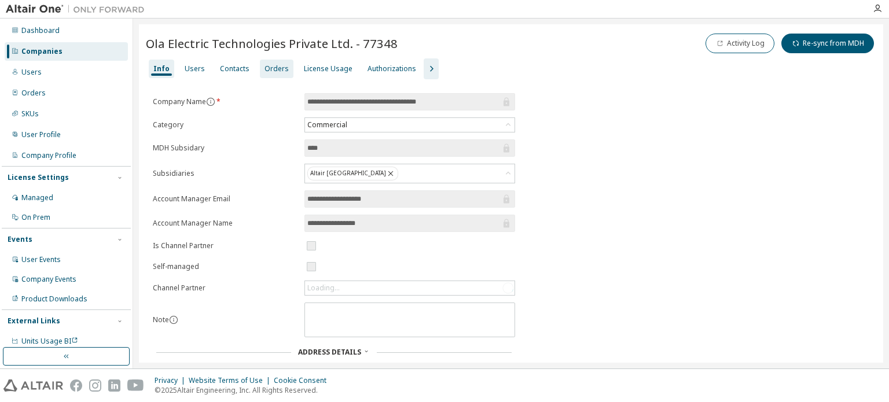
click at [273, 71] on div "Orders" at bounding box center [276, 68] width 24 height 9
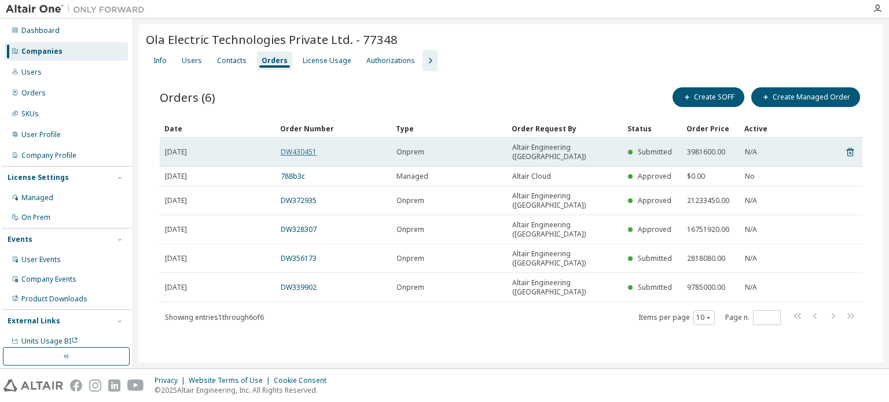
click at [286, 147] on link "DW430451" at bounding box center [299, 152] width 36 height 10
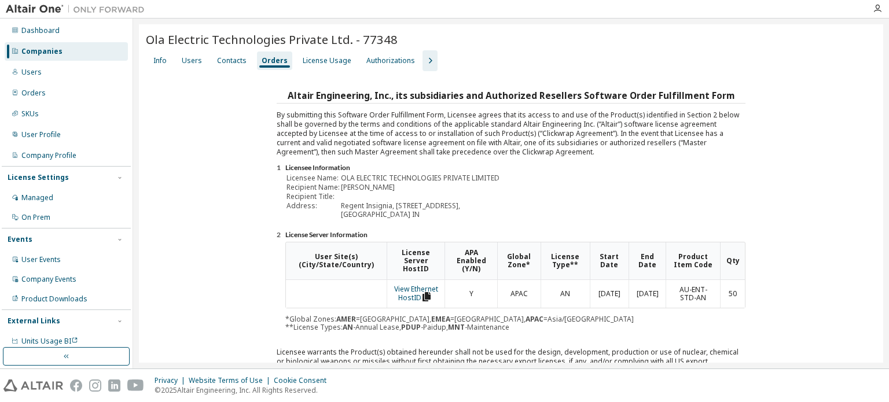
scroll to position [174, 0]
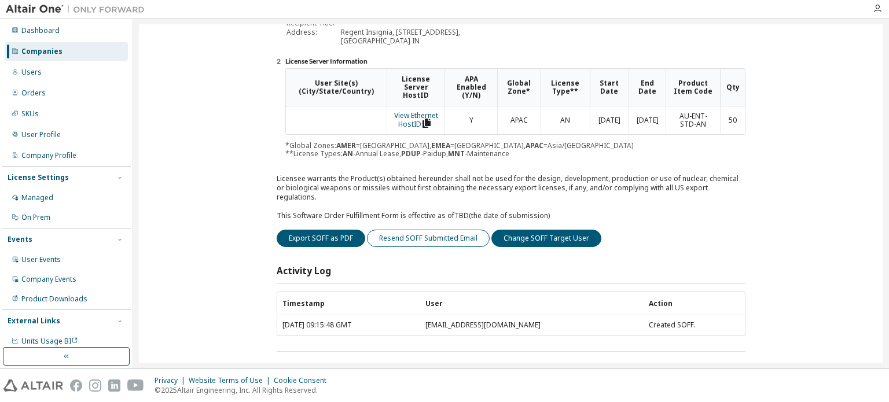
click at [387, 230] on button "Resend SOFF Submitted Email" at bounding box center [428, 238] width 123 height 17
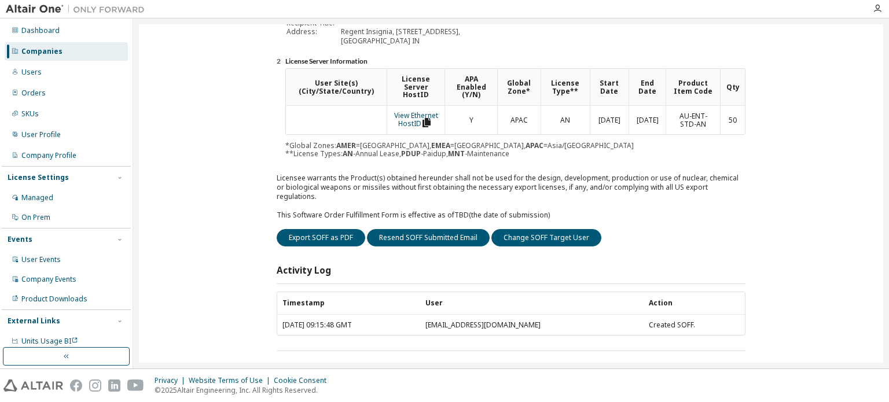
scroll to position [0, 0]
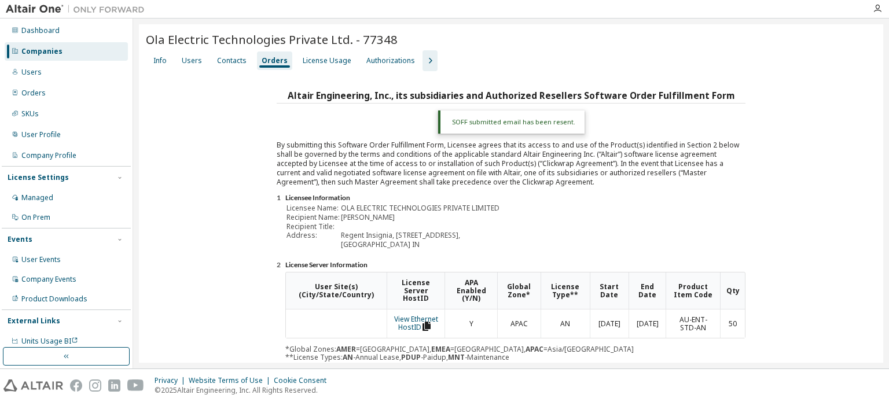
click at [60, 52] on div "Companies" at bounding box center [66, 51] width 123 height 19
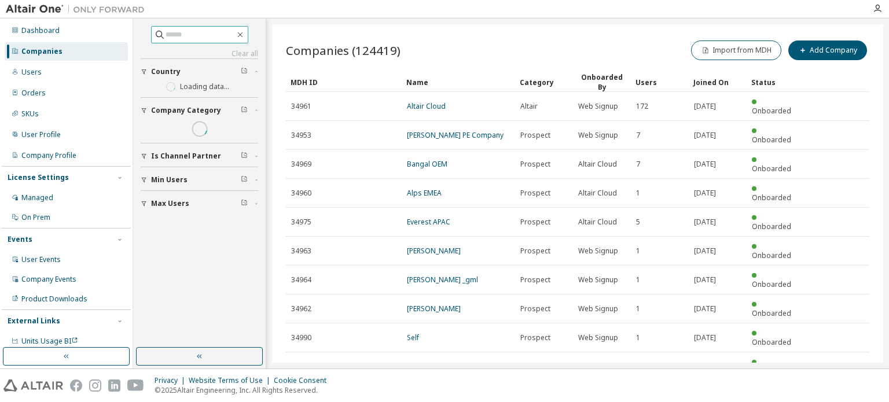
click at [209, 38] on input "text" at bounding box center [200, 35] width 69 height 12
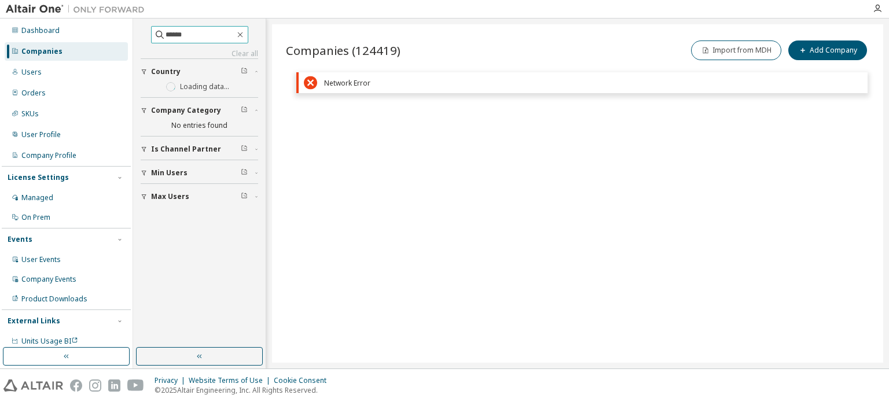
type input "******"
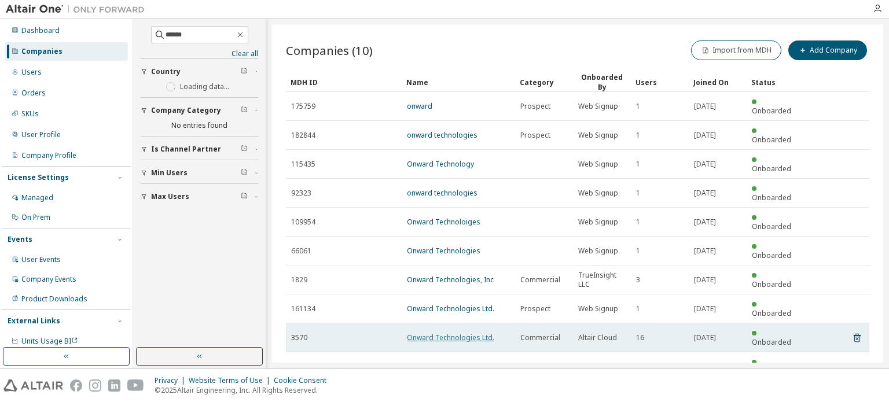
click at [425, 333] on link "Onward Technologies Ltd." at bounding box center [450, 338] width 87 height 10
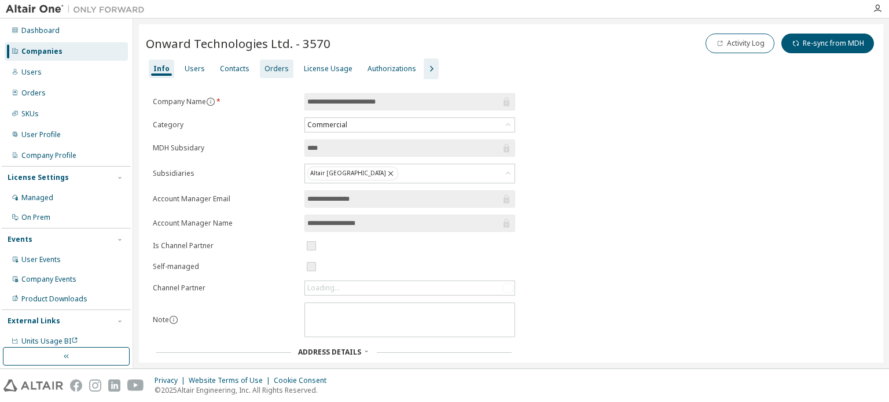
click at [285, 74] on div "Orders" at bounding box center [277, 69] width 34 height 19
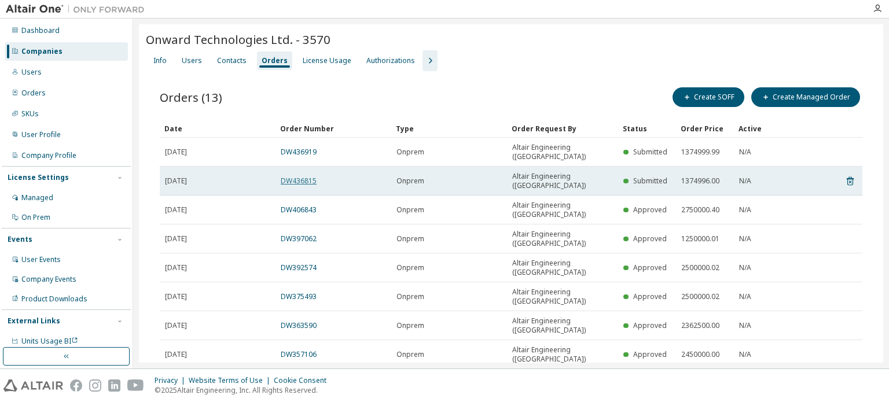
click at [306, 176] on link "DW436815" at bounding box center [299, 181] width 36 height 10
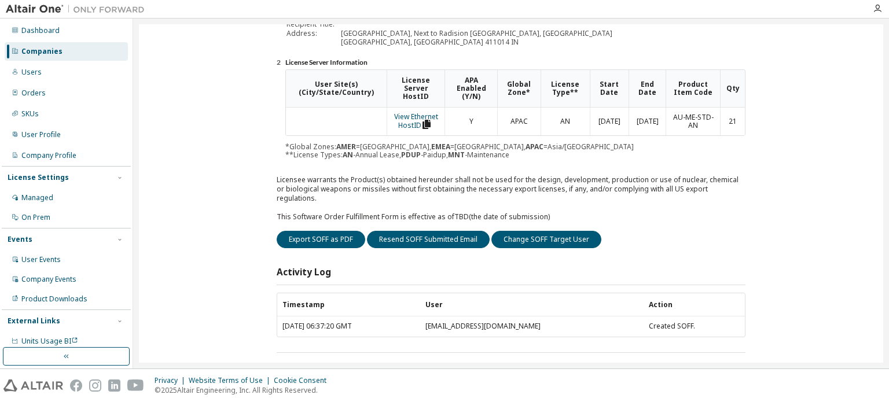
scroll to position [174, 0]
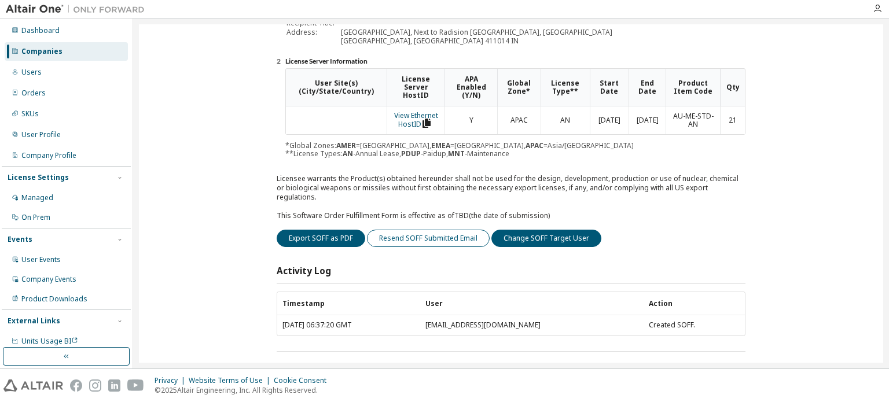
click at [424, 230] on button "Resend SOFF Submitted Email" at bounding box center [428, 238] width 123 height 17
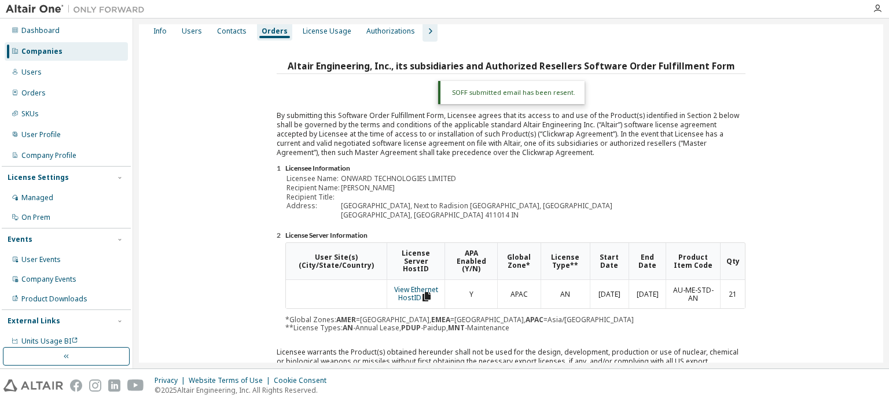
scroll to position [0, 0]
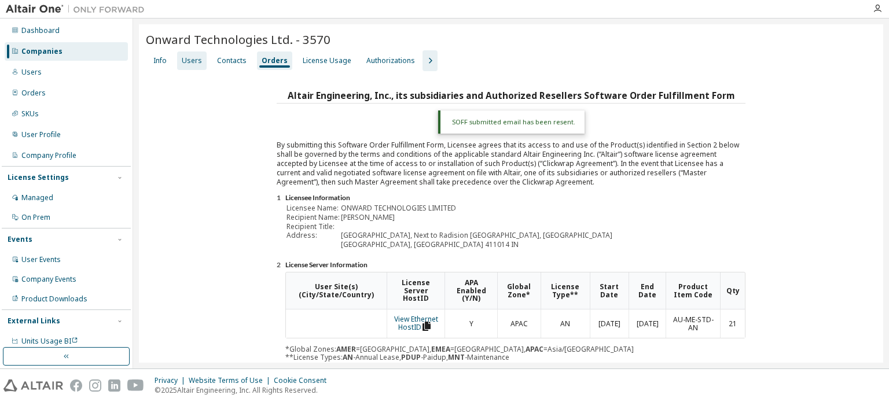
click at [196, 58] on div "Users" at bounding box center [192, 60] width 20 height 9
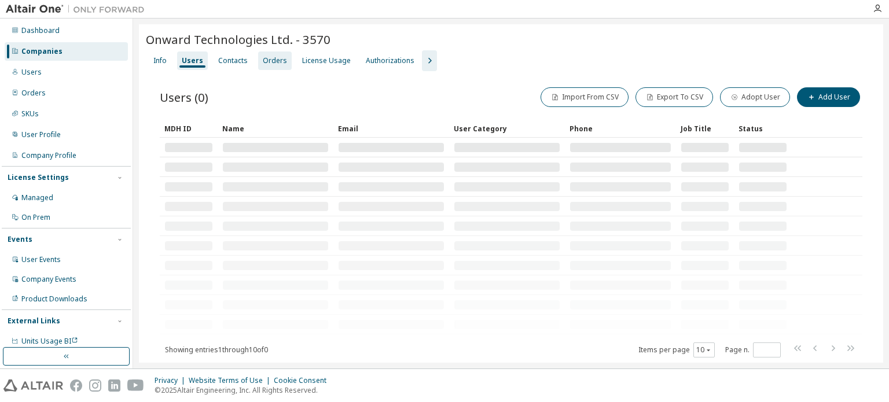
click at [278, 60] on div "Orders" at bounding box center [275, 60] width 24 height 9
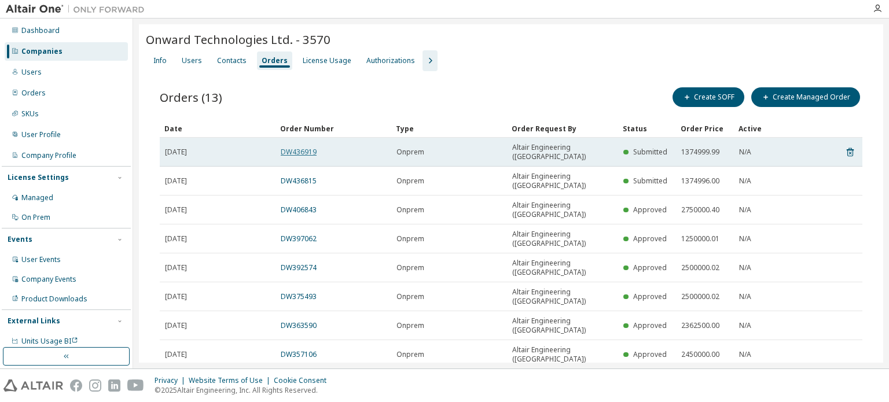
click at [299, 147] on link "DW436919" at bounding box center [299, 152] width 36 height 10
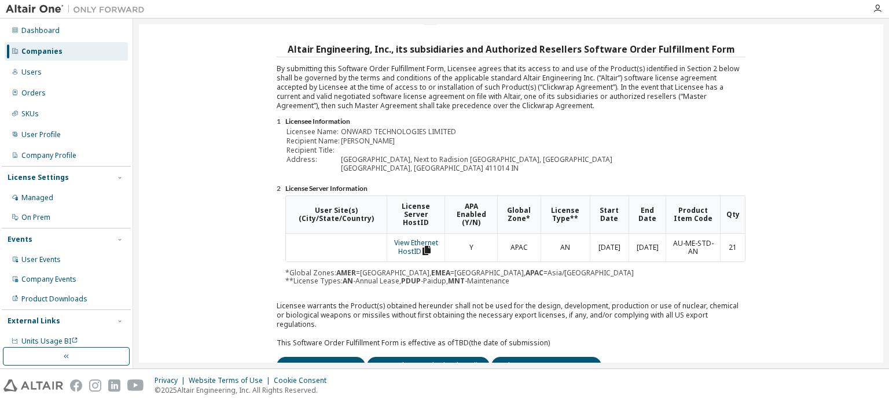
scroll to position [174, 0]
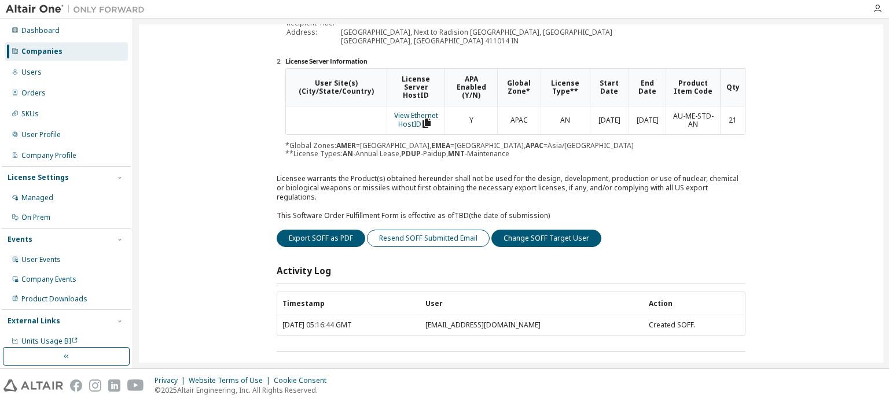
click at [417, 230] on button "Resend SOFF Submitted Email" at bounding box center [428, 238] width 123 height 17
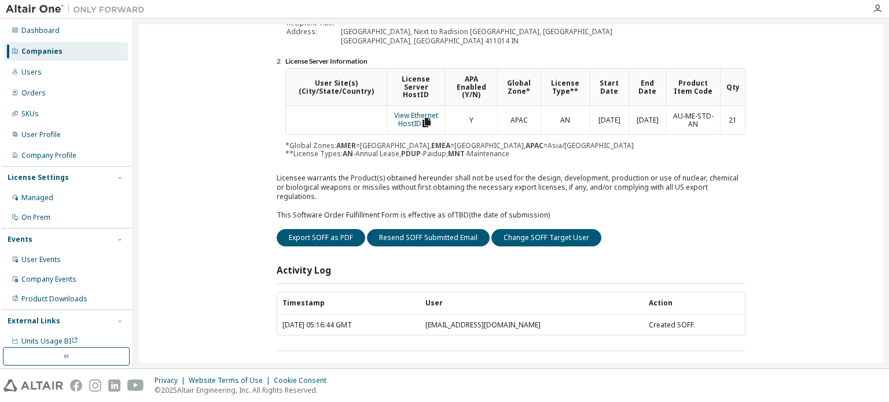
scroll to position [0, 0]
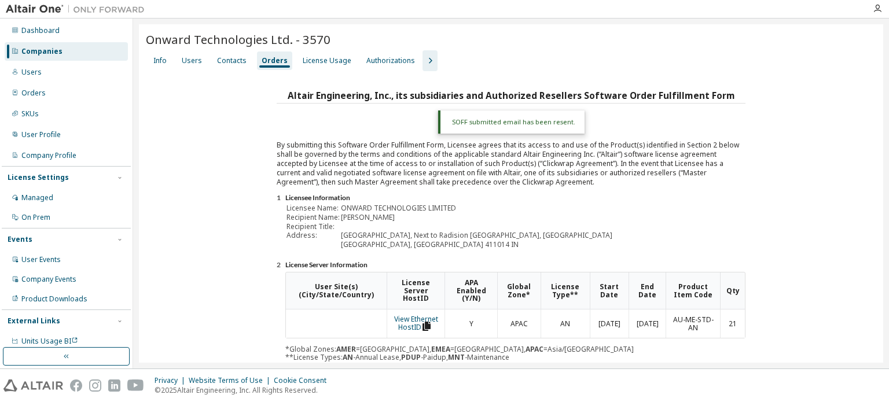
click at [89, 57] on div "Companies" at bounding box center [66, 51] width 123 height 19
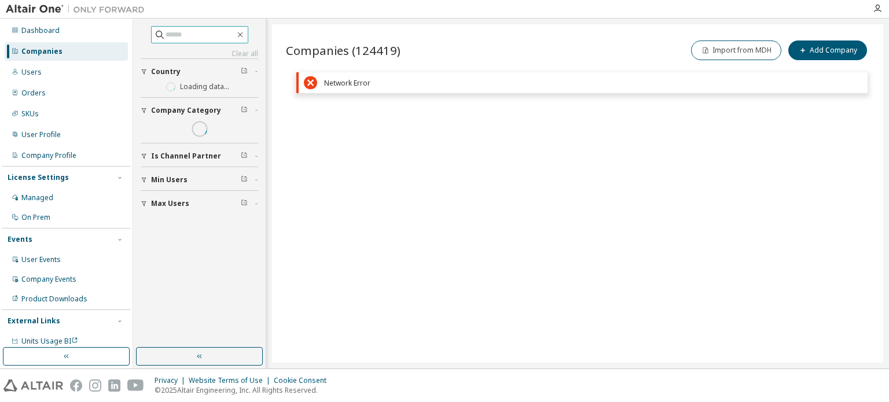
click at [203, 35] on input "text" at bounding box center [200, 35] width 69 height 12
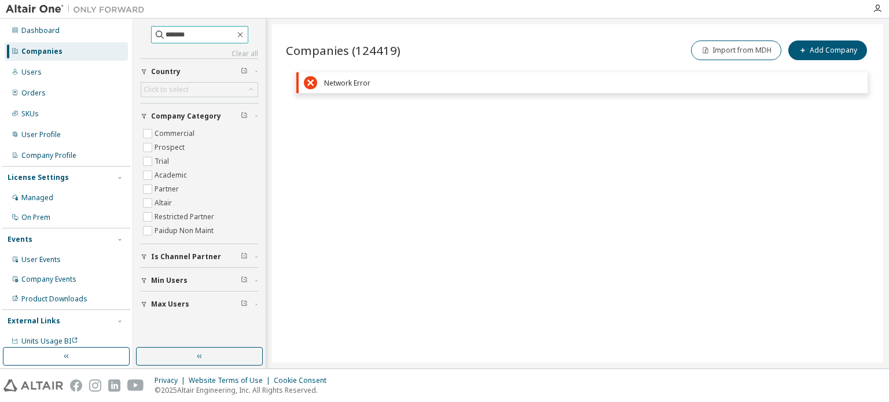
type input "*******"
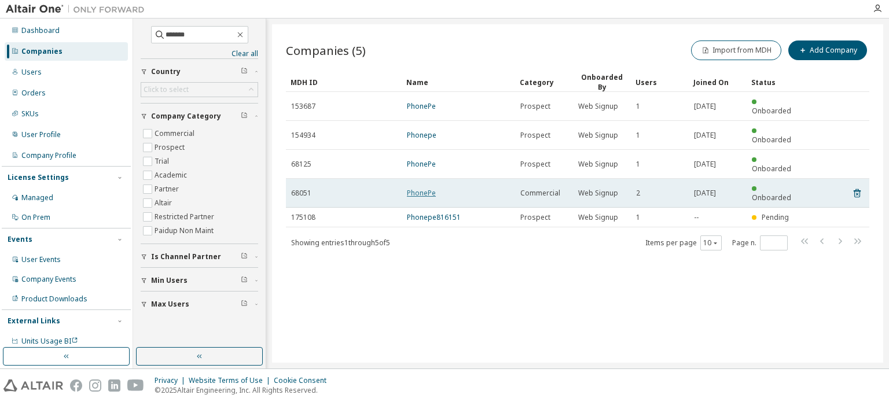
click at [422, 188] on link "PhonePe" at bounding box center [421, 193] width 29 height 10
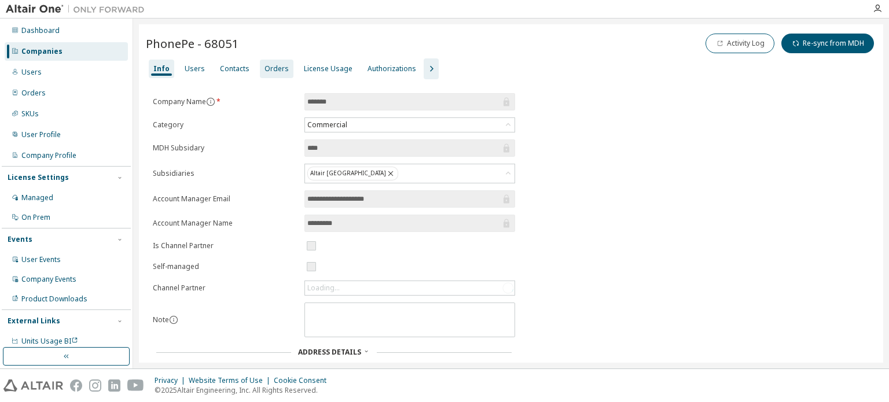
click at [264, 67] on div "Orders" at bounding box center [276, 68] width 24 height 9
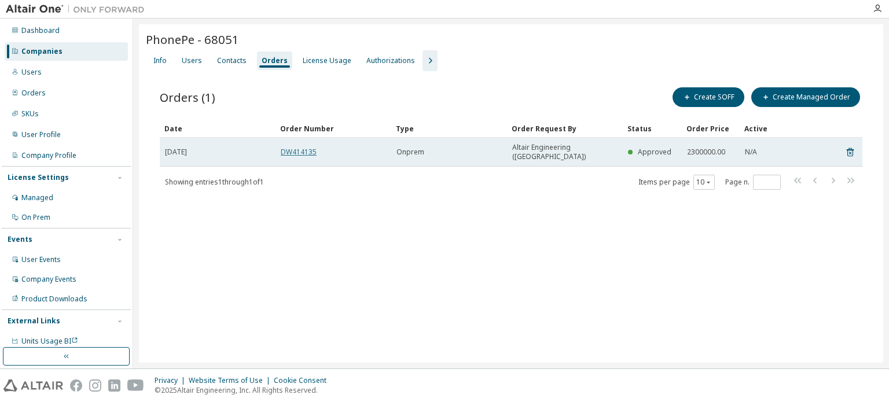
click at [282, 147] on link "DW414135" at bounding box center [299, 152] width 36 height 10
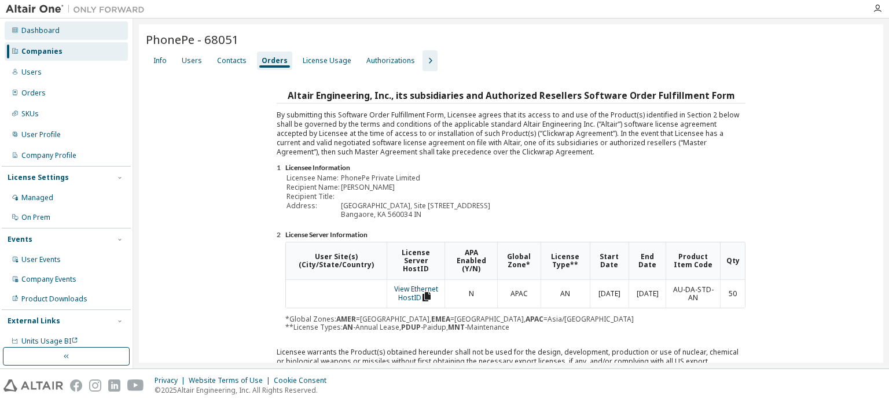
click at [89, 39] on div "Dashboard" at bounding box center [66, 30] width 123 height 19
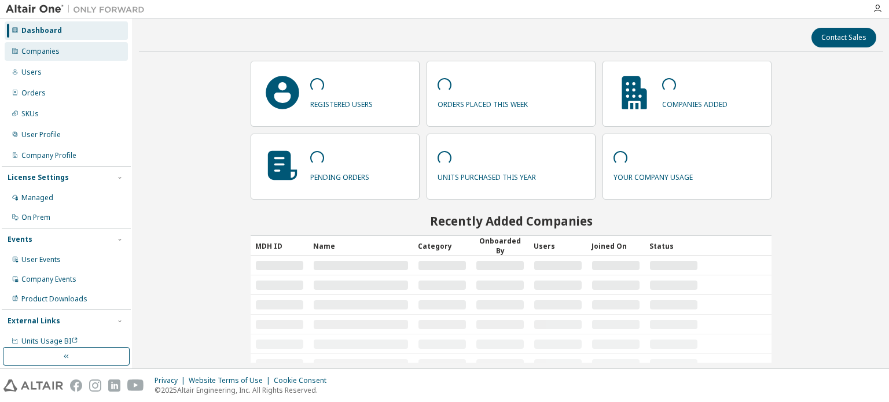
click at [83, 53] on div "Companies" at bounding box center [66, 51] width 123 height 19
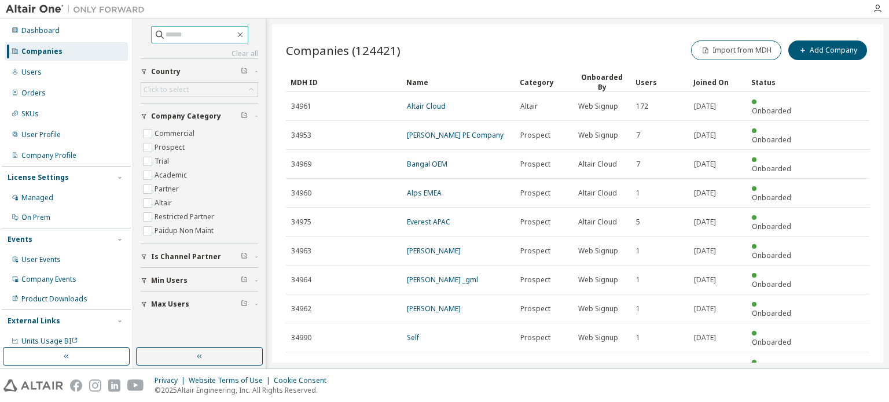
click at [208, 36] on input "text" at bounding box center [200, 35] width 69 height 12
type input "**********"
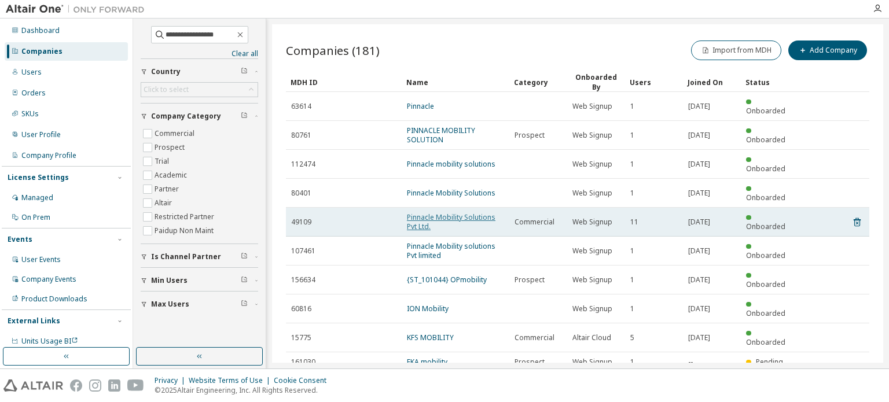
click at [466, 212] on link "Pinnacle Mobility Solutions Pvt Ltd." at bounding box center [451, 221] width 89 height 19
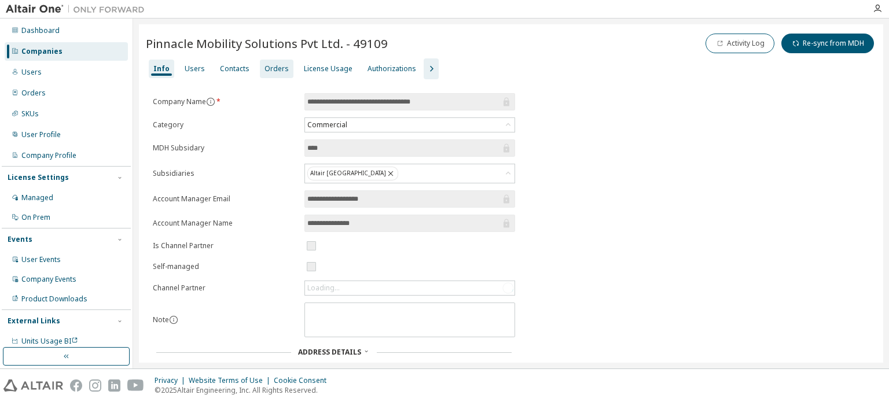
click at [273, 67] on div "Orders" at bounding box center [276, 68] width 24 height 9
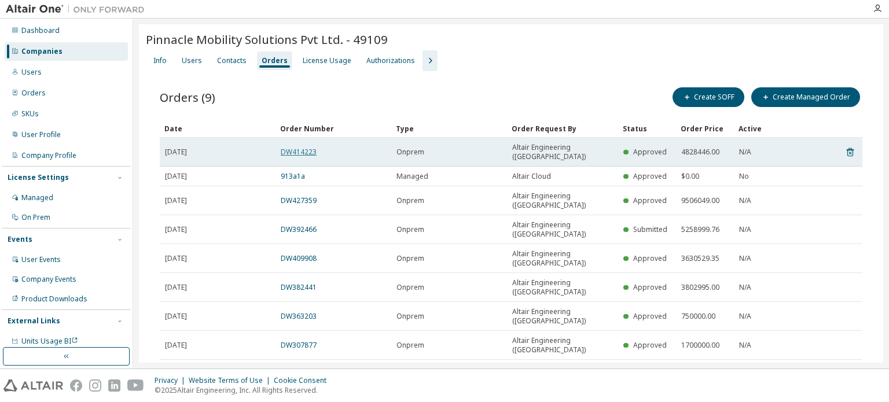
click at [315, 147] on link "DW414223" at bounding box center [299, 152] width 36 height 10
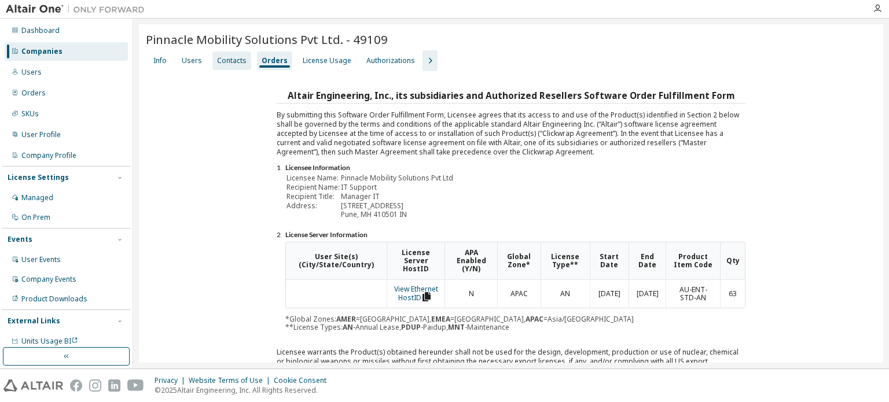
click at [233, 61] on div "Contacts" at bounding box center [232, 60] width 30 height 9
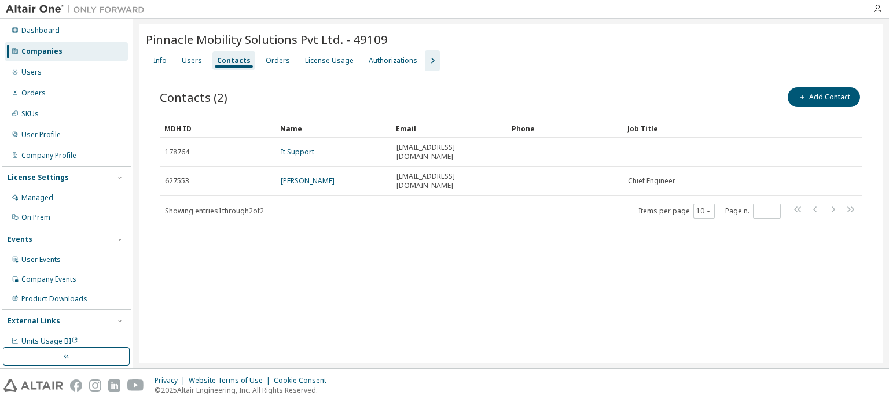
click at [49, 46] on div "Companies" at bounding box center [66, 51] width 123 height 19
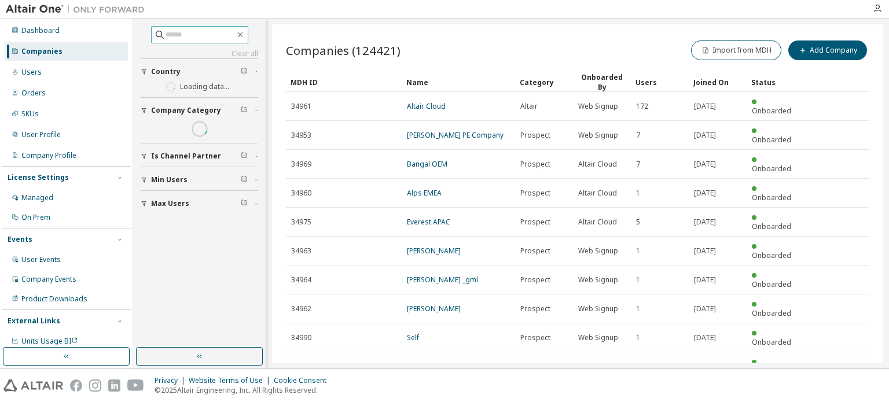
click at [206, 37] on input "text" at bounding box center [200, 35] width 69 height 12
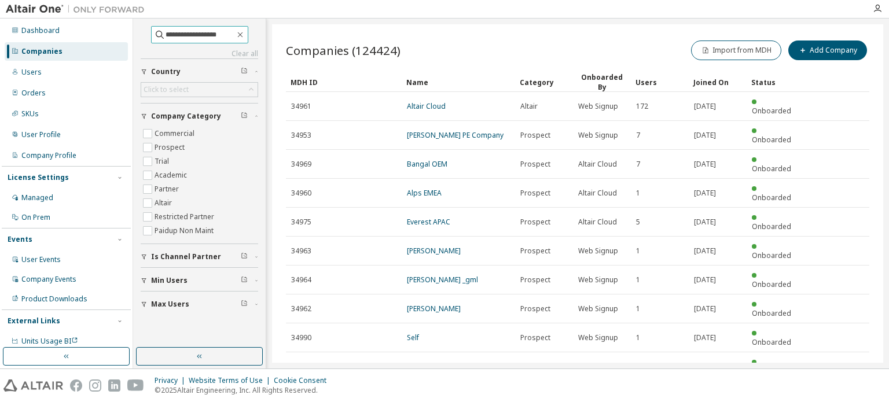
type input "**********"
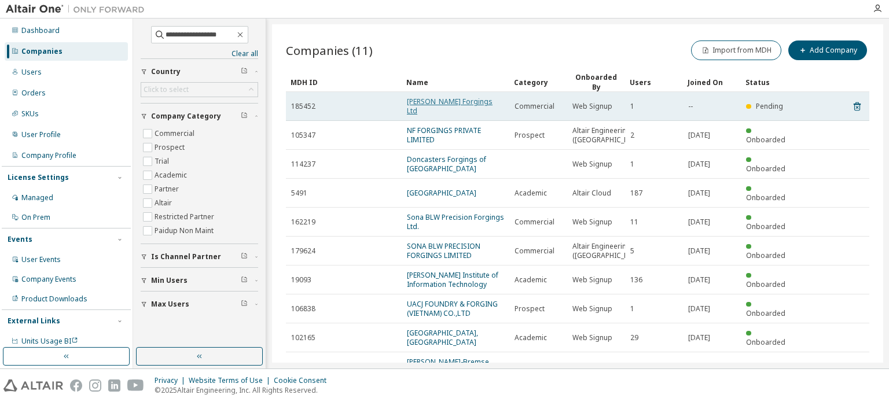
click at [465, 100] on link "[PERSON_NAME] Forgings Ltd" at bounding box center [450, 106] width 86 height 19
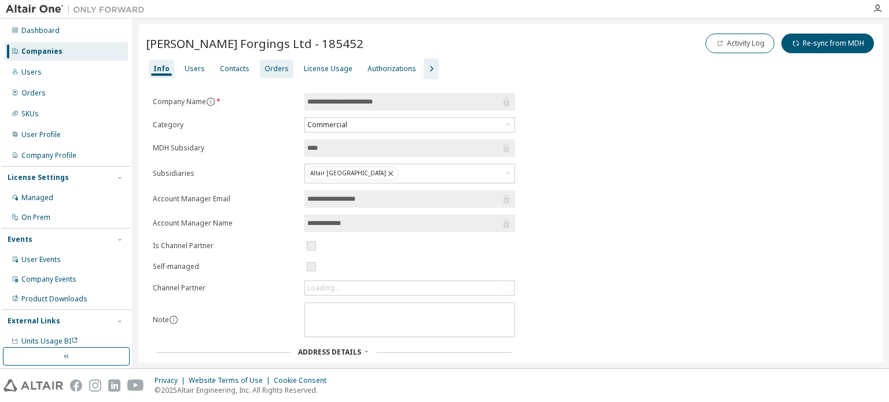
click at [264, 68] on div "Orders" at bounding box center [276, 68] width 24 height 9
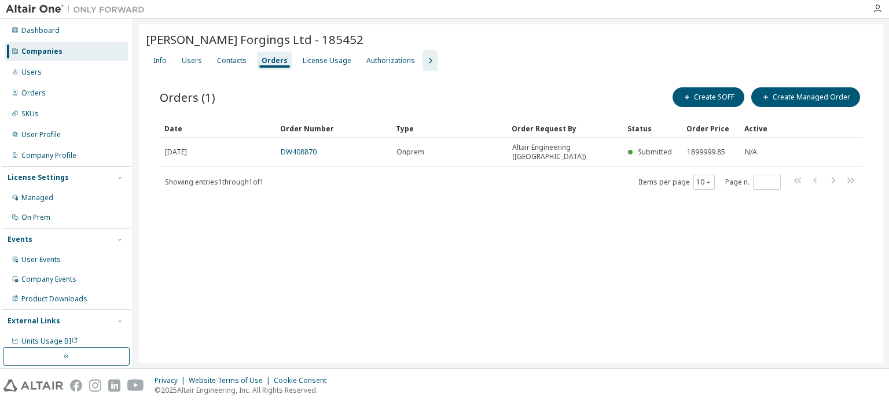
click at [66, 53] on div "Companies" at bounding box center [66, 51] width 123 height 19
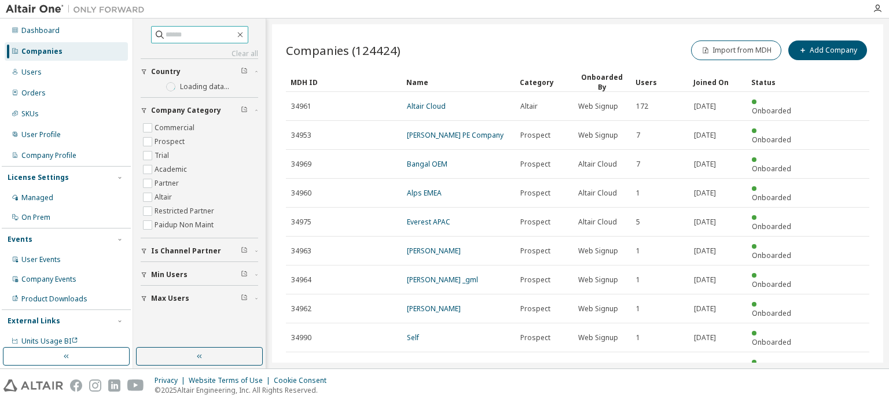
click at [183, 36] on input "text" at bounding box center [200, 35] width 69 height 12
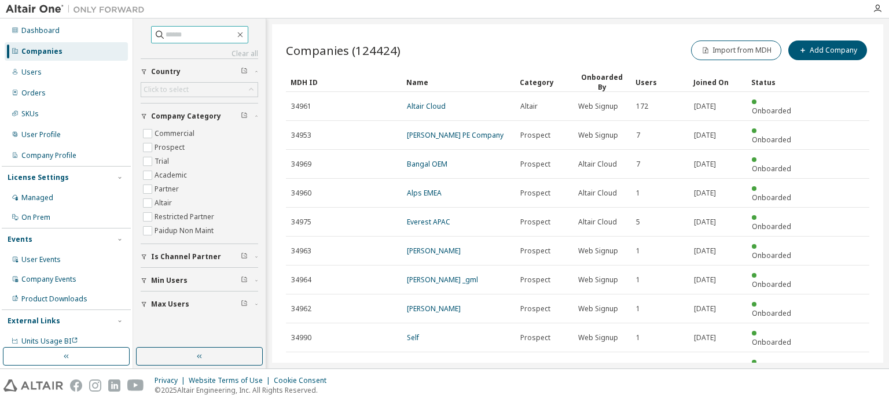
paste input "*****"
type input "*****"
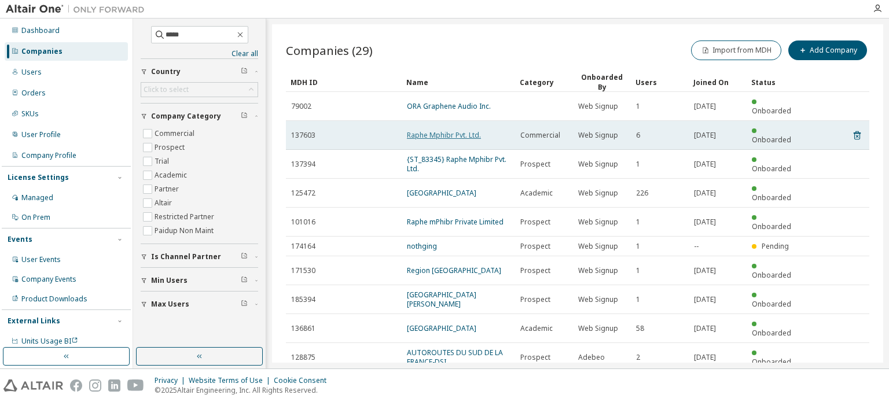
click at [454, 130] on link "Raphe Mphibr Pvt. Ltd." at bounding box center [444, 135] width 74 height 10
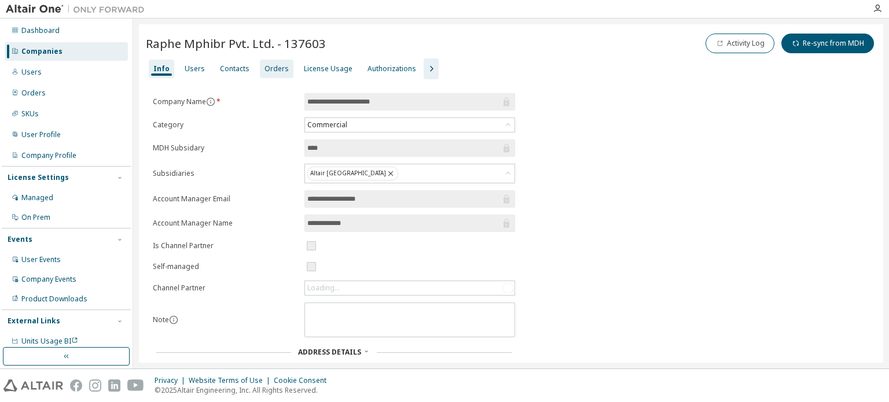
click at [264, 68] on div "Orders" at bounding box center [276, 68] width 24 height 9
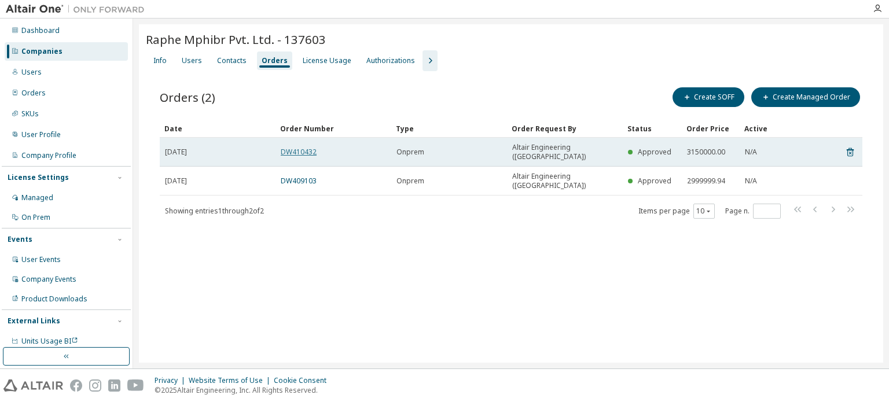
click at [304, 148] on link "DW410432" at bounding box center [299, 152] width 36 height 10
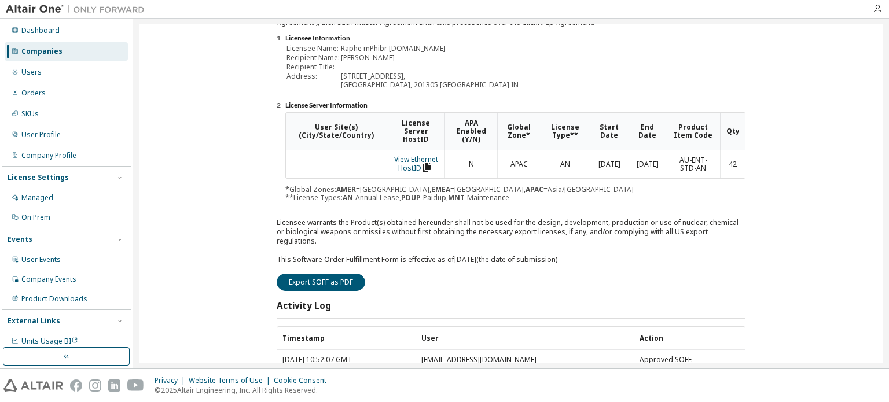
scroll to position [185, 0]
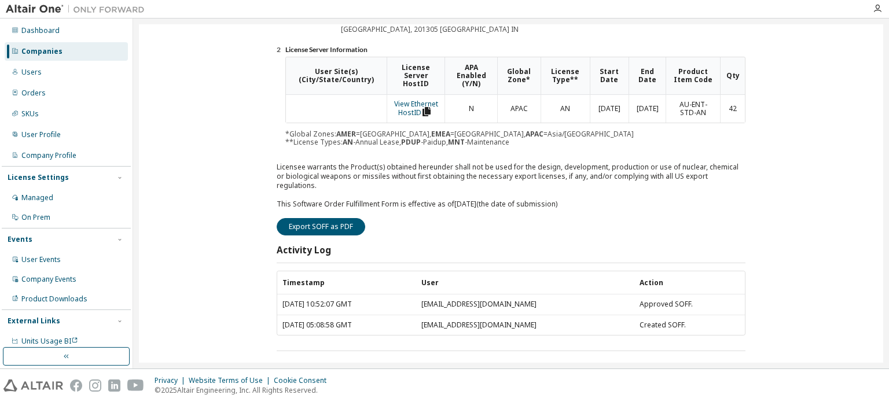
click at [23, 54] on div "Companies" at bounding box center [41, 51] width 41 height 9
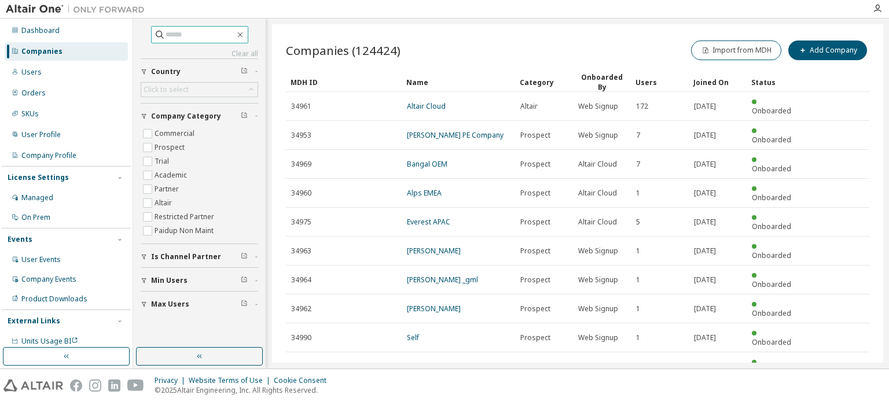
click at [188, 36] on input "text" at bounding box center [200, 35] width 69 height 12
type input "**********"
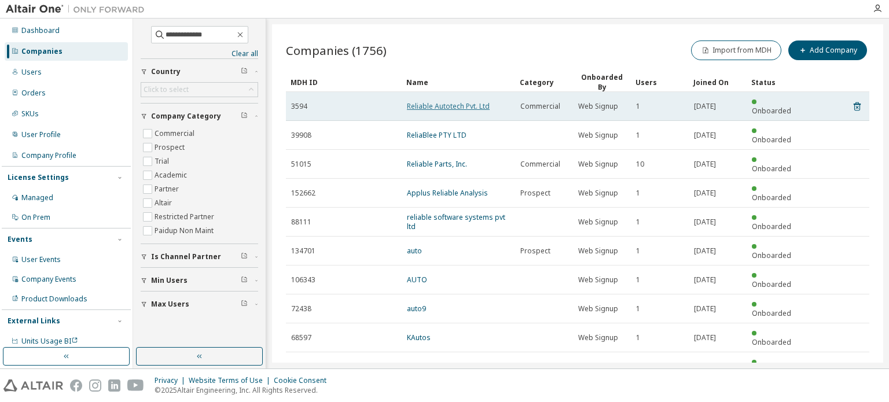
click at [426, 104] on link "Reliable Autotech Pvt. Ltd" at bounding box center [448, 106] width 83 height 10
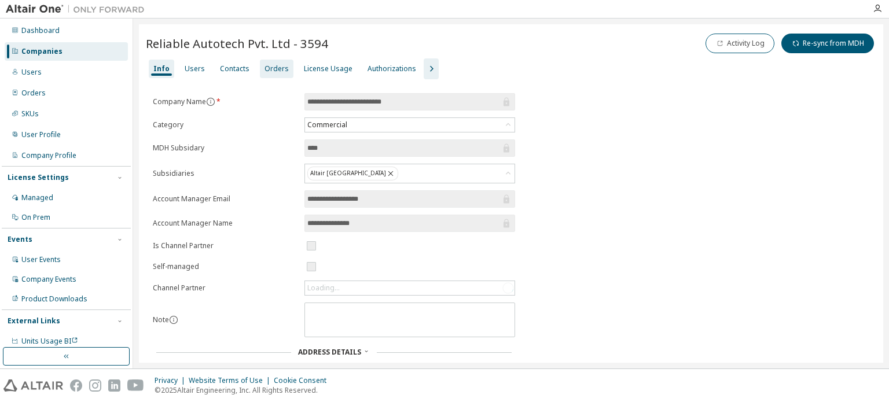
click at [286, 69] on div "Orders" at bounding box center [277, 69] width 34 height 19
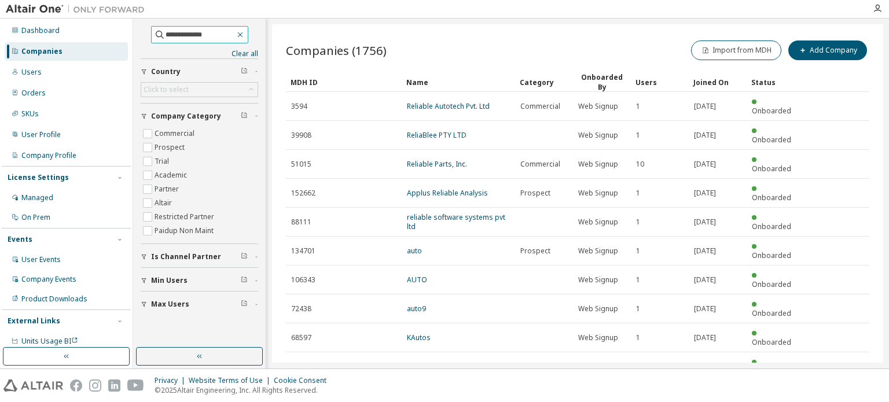
click at [245, 35] on icon "button" at bounding box center [240, 34] width 9 height 9
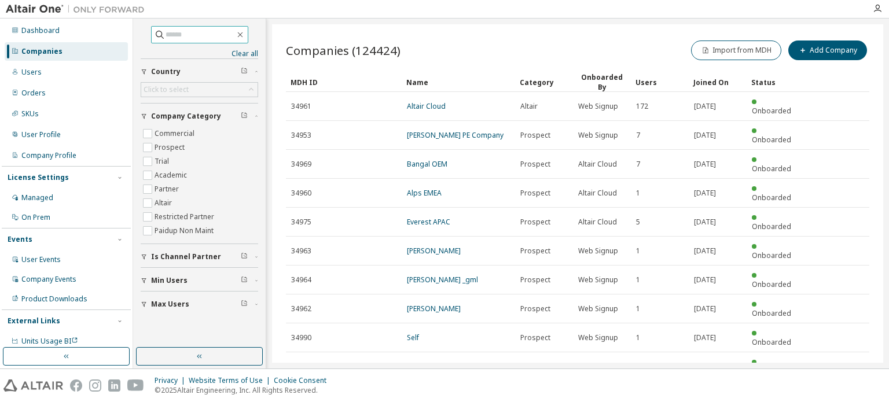
click at [183, 35] on input "text" at bounding box center [200, 35] width 69 height 12
type input "*******"
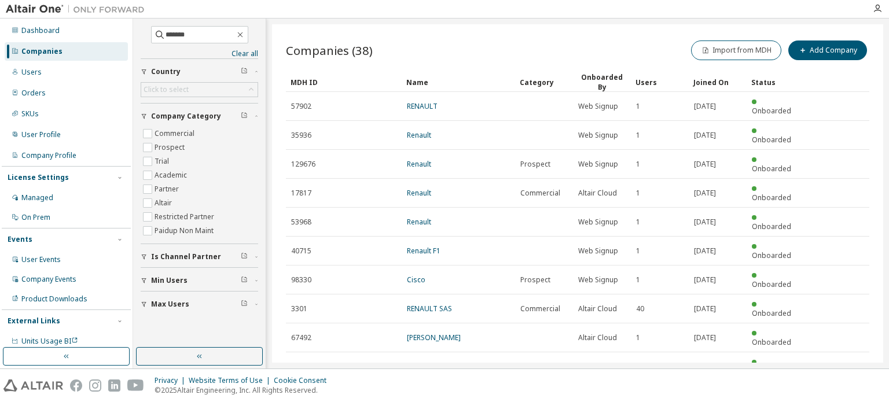
click at [841, 392] on icon "button" at bounding box center [840, 395] width 3 height 6
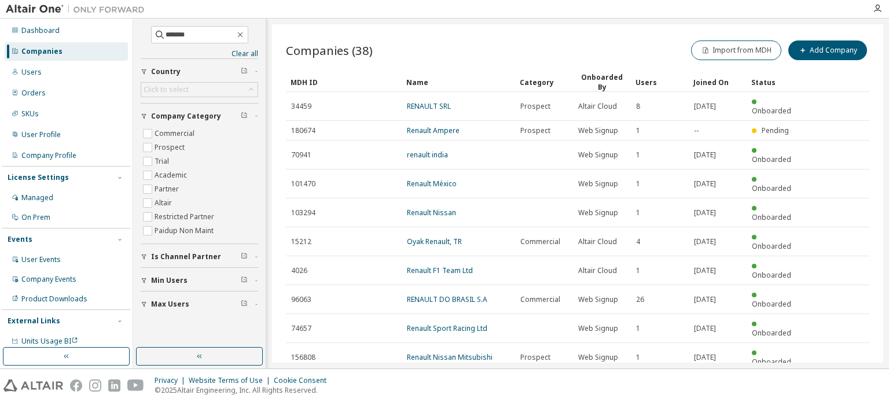
click at [841, 379] on icon "button" at bounding box center [840, 386] width 14 height 14
type input "*"
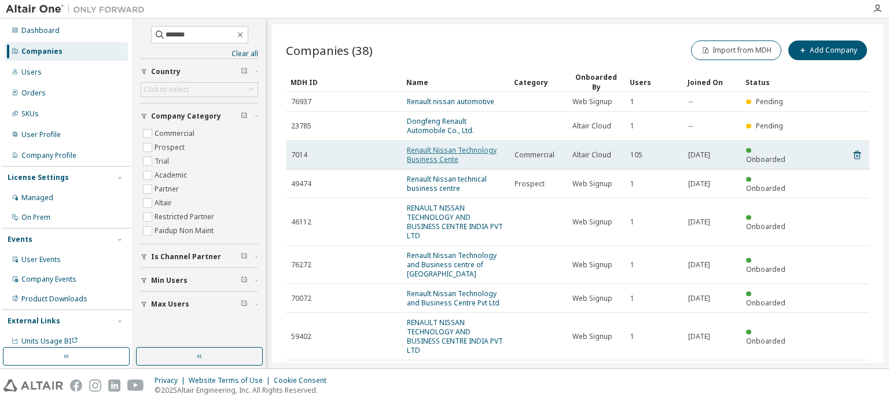
click at [451, 157] on link "Renault Nissan Technology Business Cente" at bounding box center [452, 154] width 90 height 19
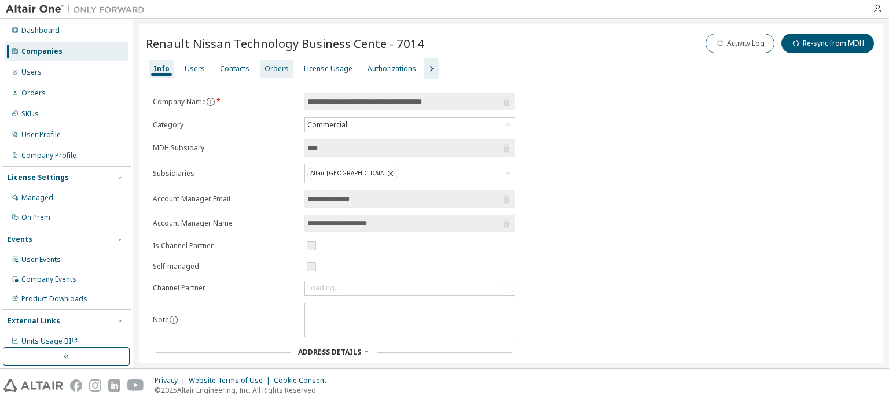
click at [264, 69] on div "Orders" at bounding box center [276, 68] width 24 height 9
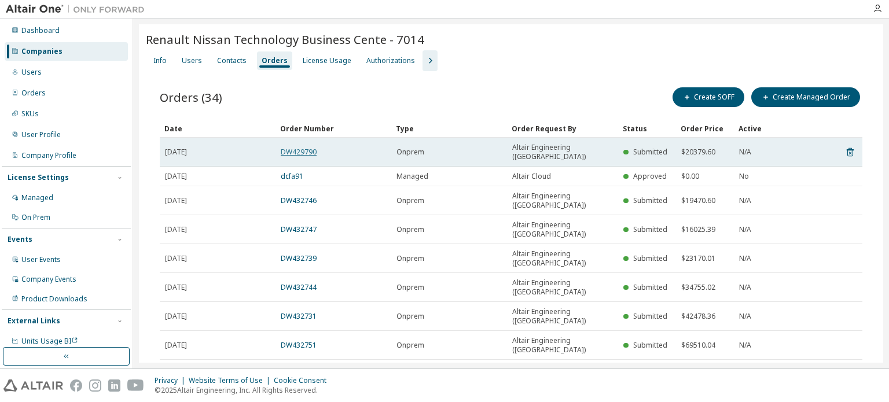
click at [306, 150] on link "DW429790" at bounding box center [299, 152] width 36 height 10
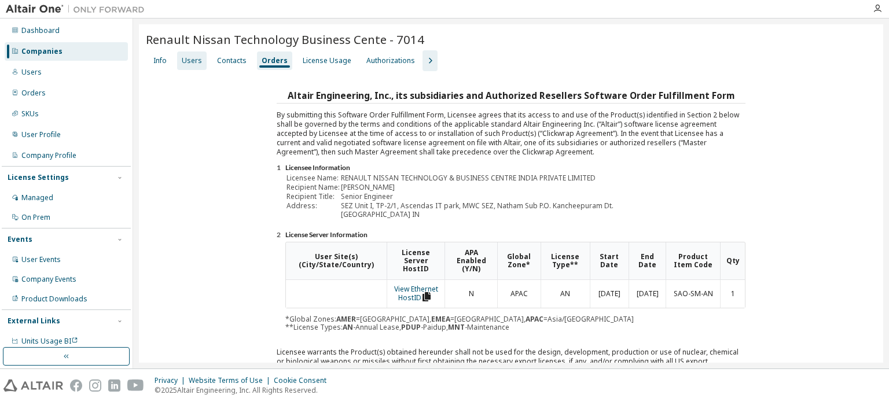
click at [195, 60] on div "Users" at bounding box center [192, 60] width 20 height 9
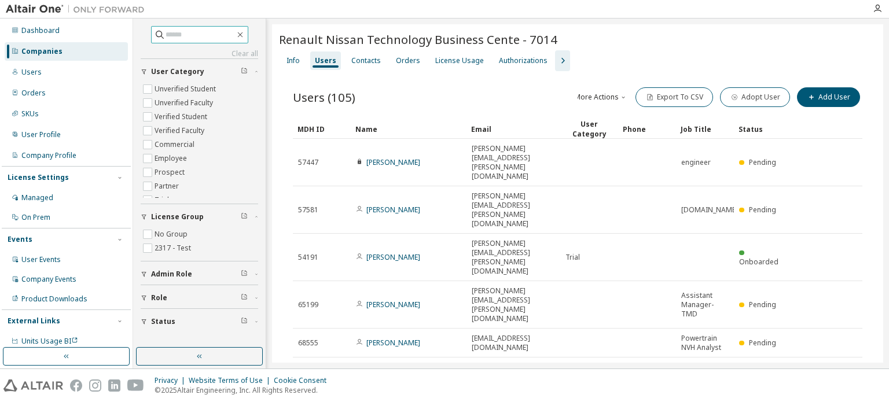
click at [189, 39] on input "text" at bounding box center [200, 35] width 69 height 12
type input "*******"
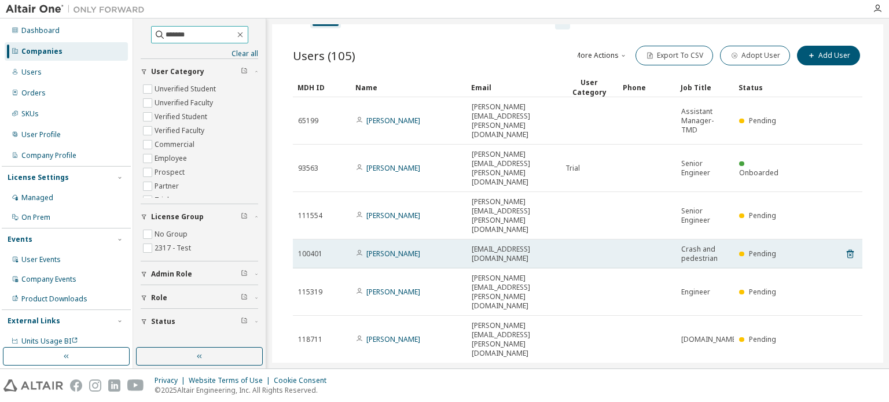
scroll to position [95, 0]
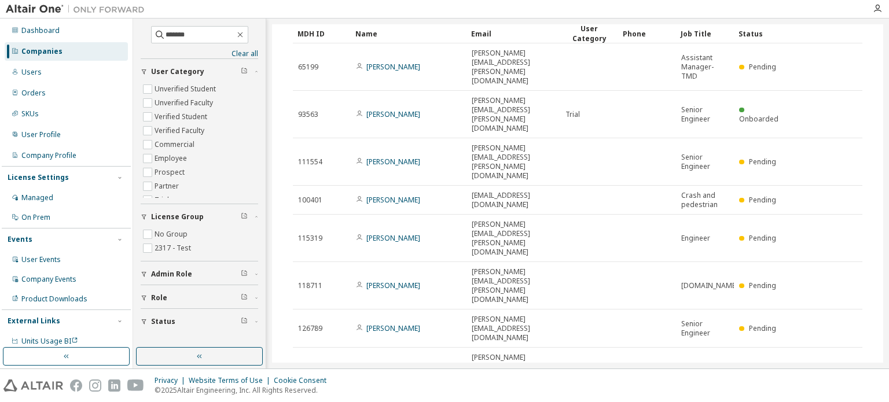
type input "*"
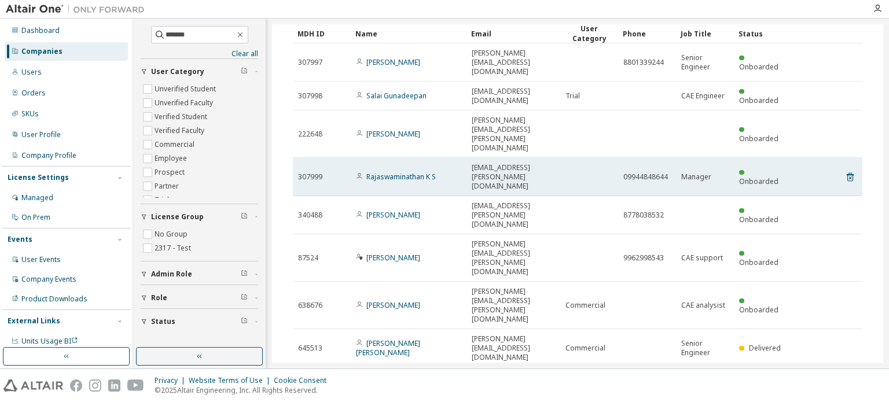
scroll to position [0, 0]
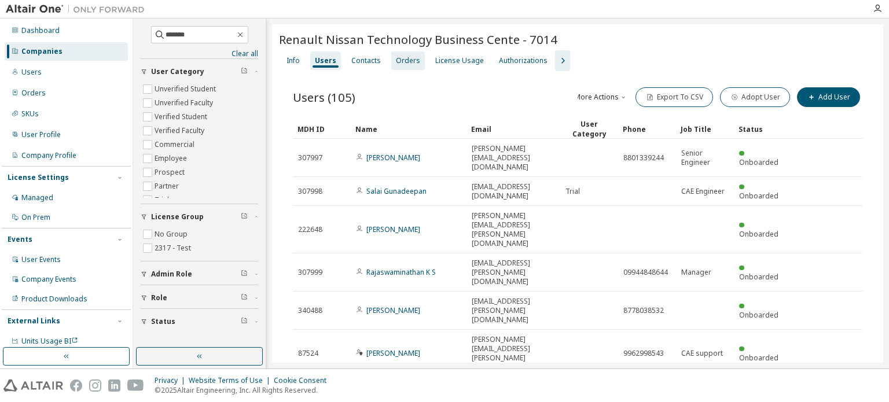
click at [403, 53] on div "Orders" at bounding box center [408, 61] width 34 height 19
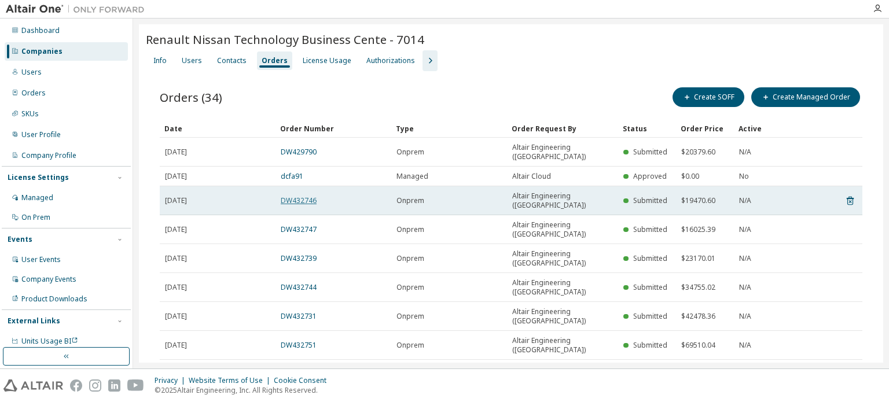
click at [313, 196] on link "DW432746" at bounding box center [299, 201] width 36 height 10
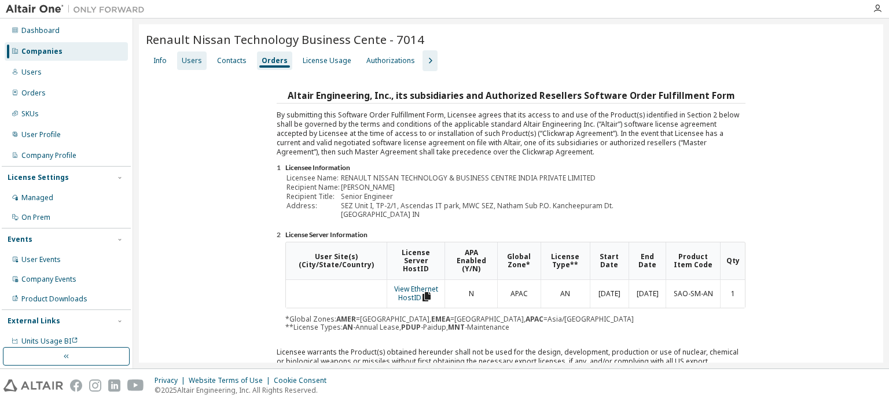
click at [182, 58] on div "Users" at bounding box center [192, 60] width 20 height 9
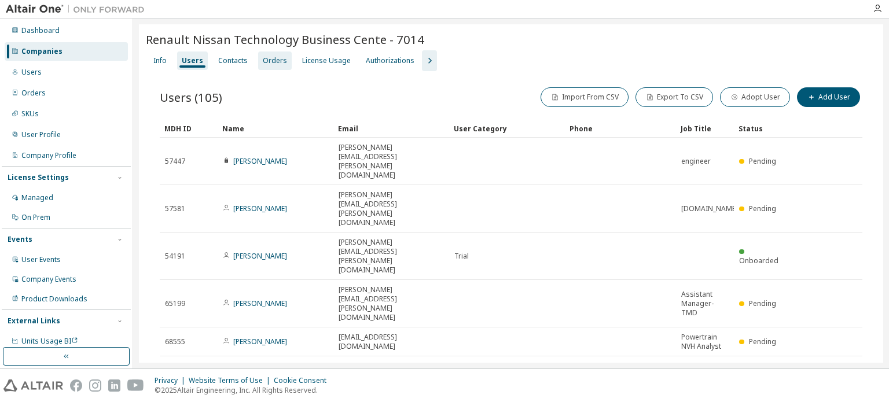
click at [269, 64] on div "Orders" at bounding box center [275, 60] width 24 height 9
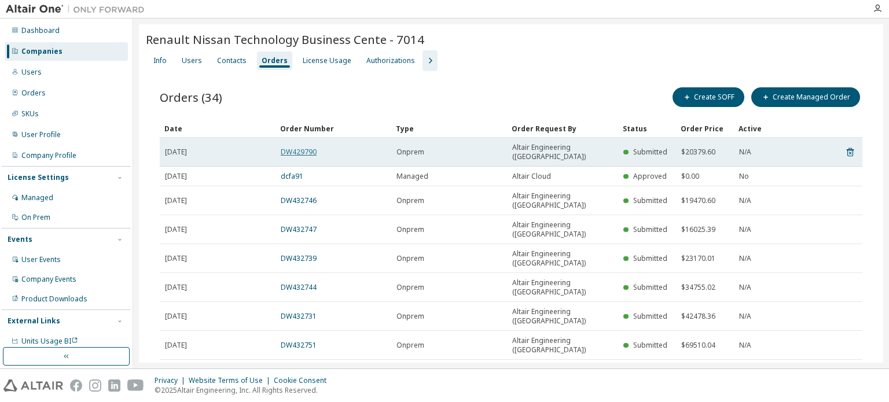
click at [301, 148] on link "DW429790" at bounding box center [299, 152] width 36 height 10
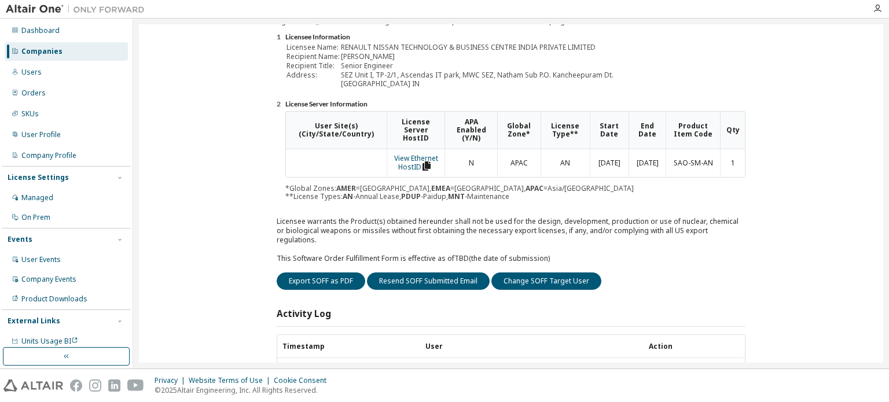
scroll to position [174, 0]
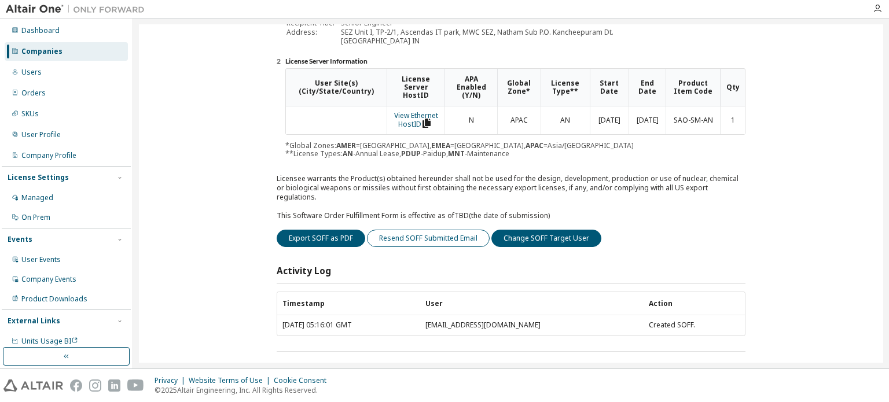
click at [436, 230] on button "Resend SOFF Submitted Email" at bounding box center [428, 238] width 123 height 17
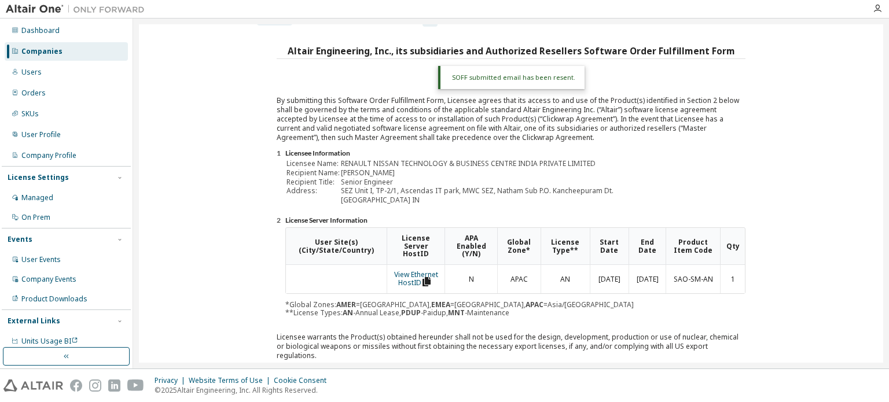
scroll to position [0, 0]
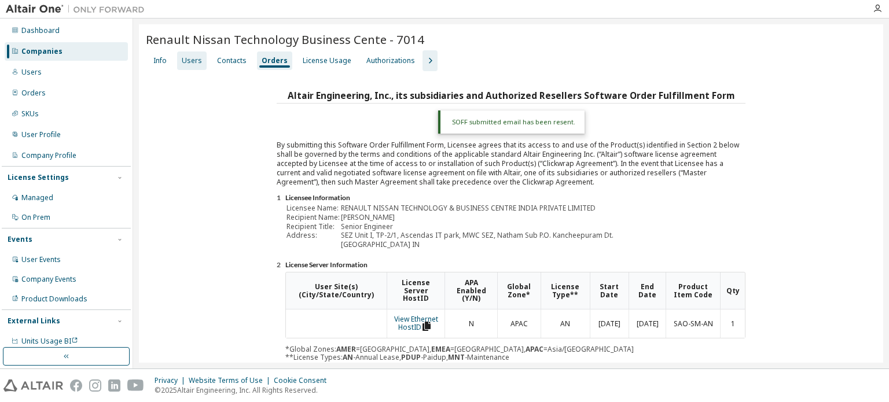
click at [190, 64] on div "Users" at bounding box center [192, 60] width 20 height 9
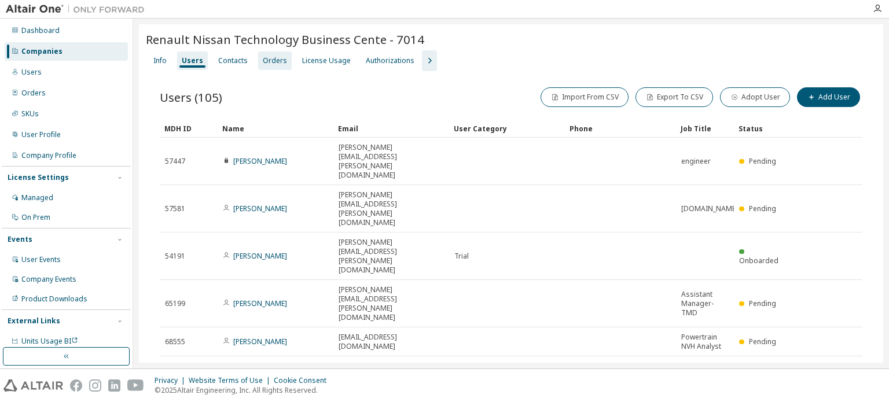
click at [268, 64] on div "Orders" at bounding box center [275, 60] width 24 height 9
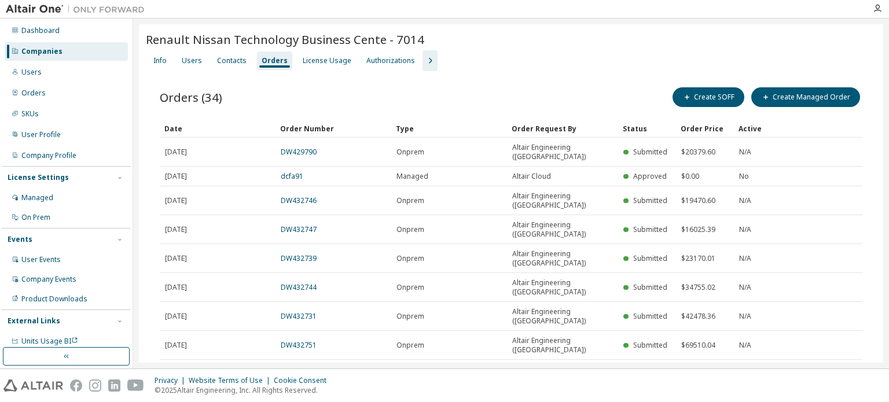
click at [303, 196] on link "DW432746" at bounding box center [299, 201] width 36 height 10
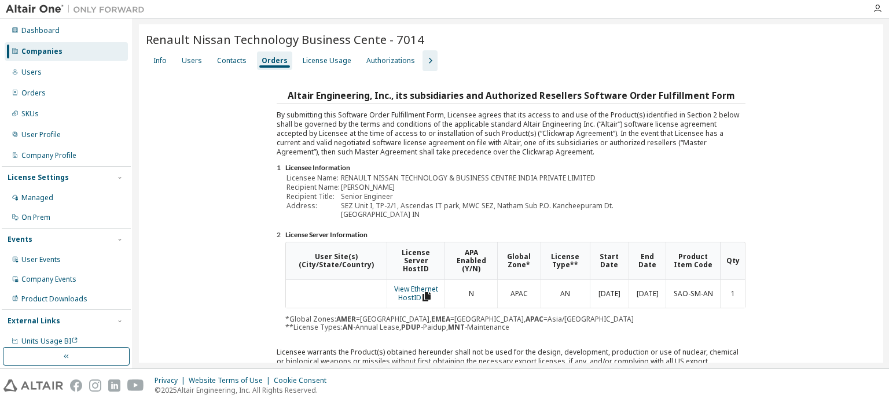
scroll to position [174, 0]
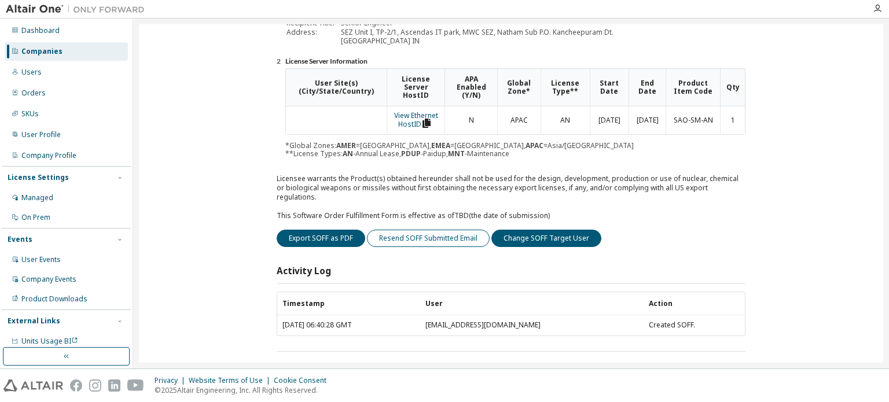
click at [411, 230] on button "Resend SOFF Submitted Email" at bounding box center [428, 238] width 123 height 17
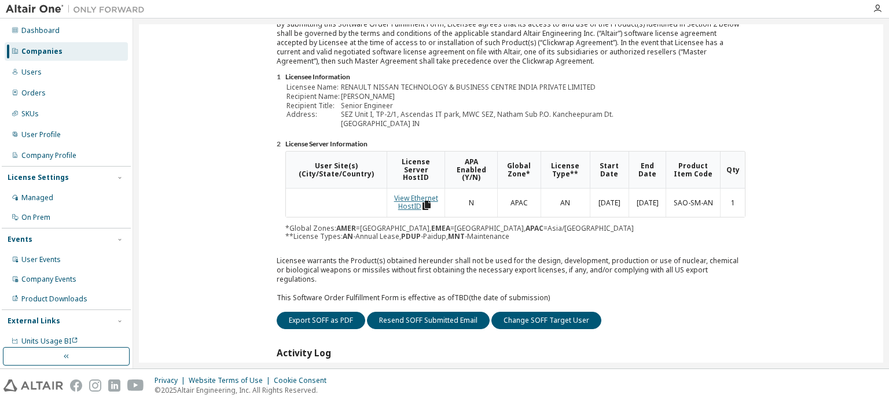
scroll to position [0, 0]
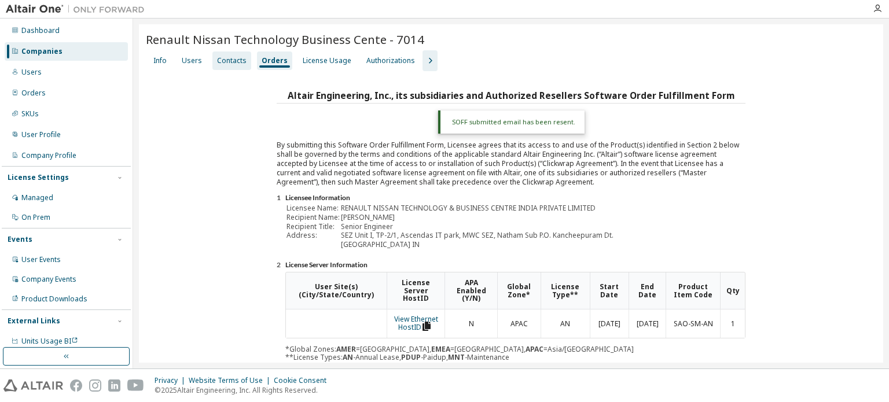
click at [222, 60] on div "Contacts" at bounding box center [232, 60] width 30 height 9
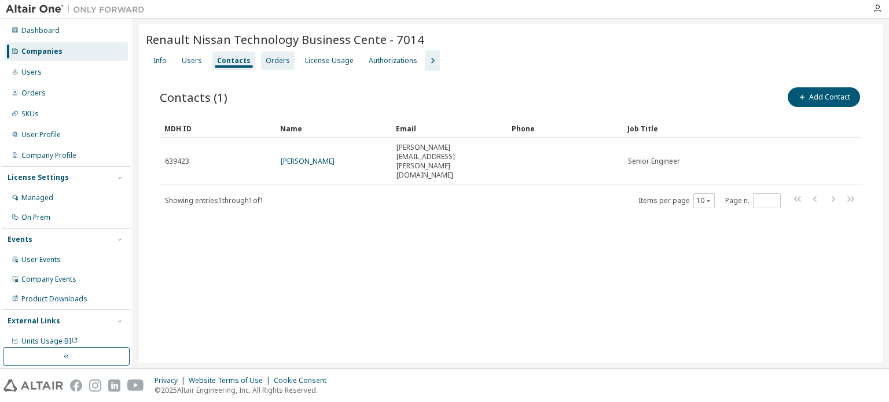
click at [261, 64] on div "Orders" at bounding box center [278, 61] width 34 height 19
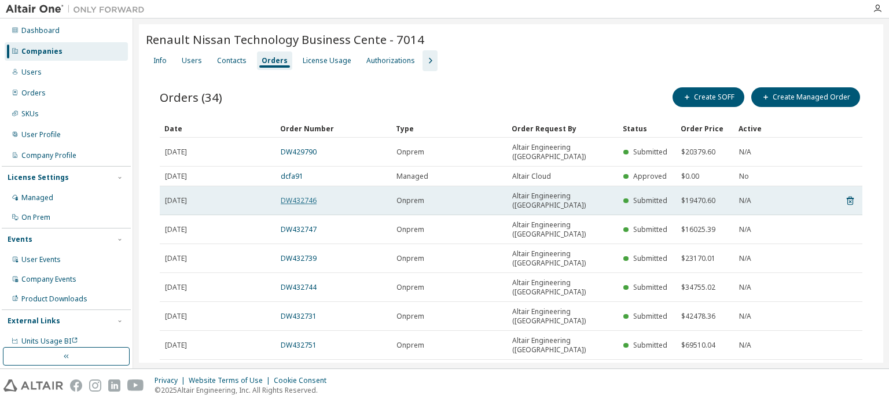
click at [307, 196] on link "DW432746" at bounding box center [299, 201] width 36 height 10
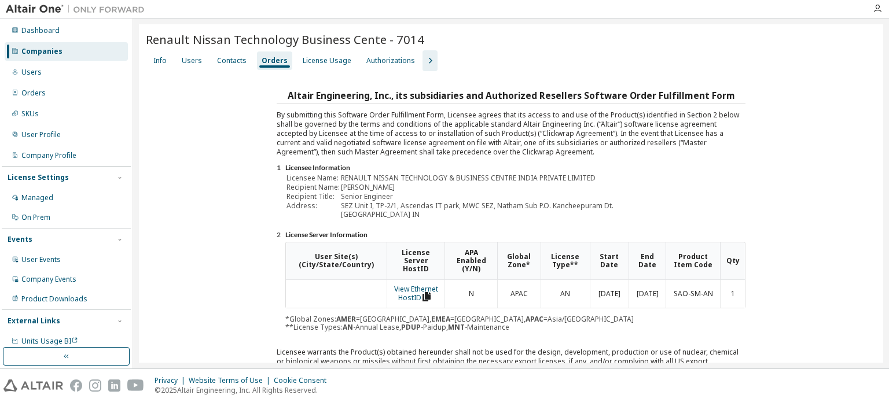
scroll to position [174, 0]
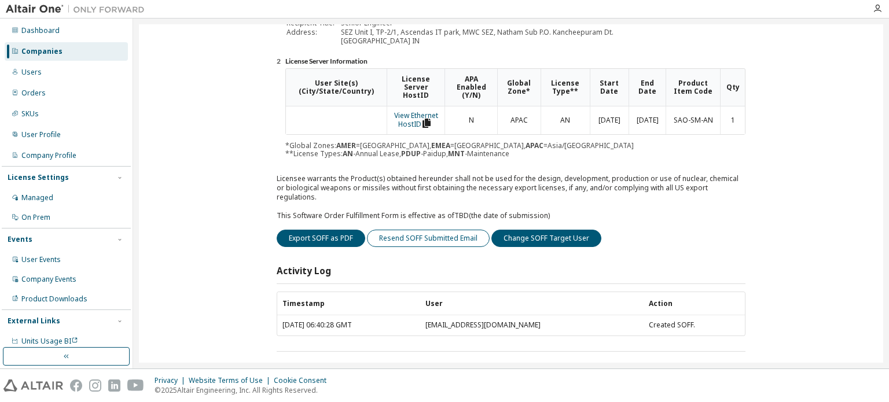
click at [446, 230] on button "Resend SOFF Submitted Email" at bounding box center [428, 238] width 123 height 17
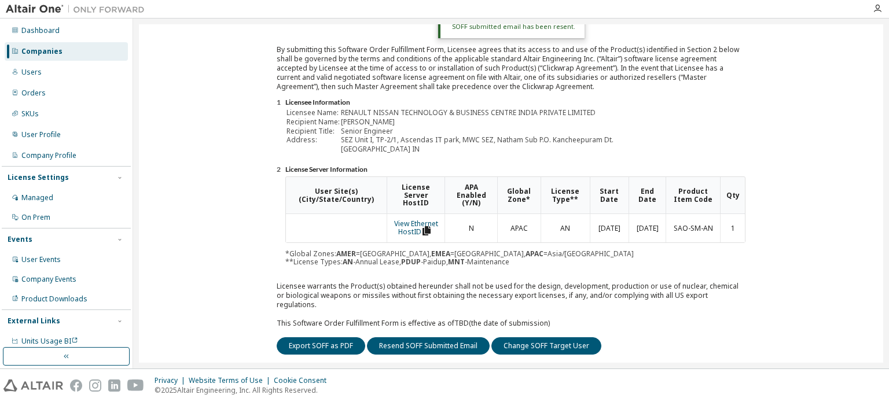
scroll to position [0, 0]
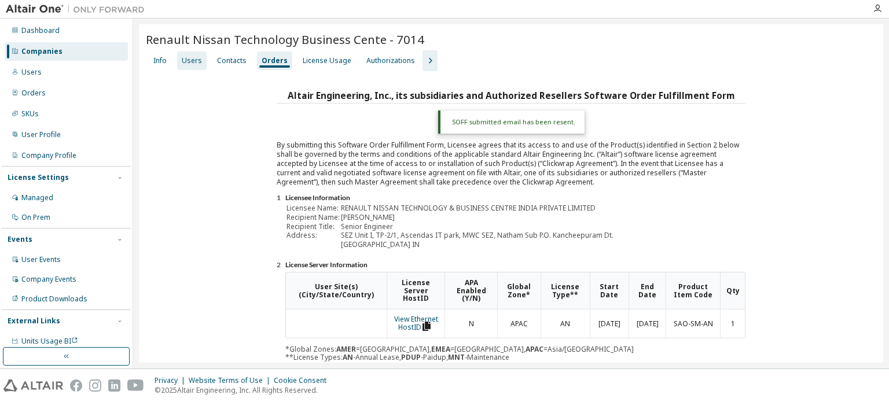
click at [186, 58] on div "Users" at bounding box center [192, 60] width 20 height 9
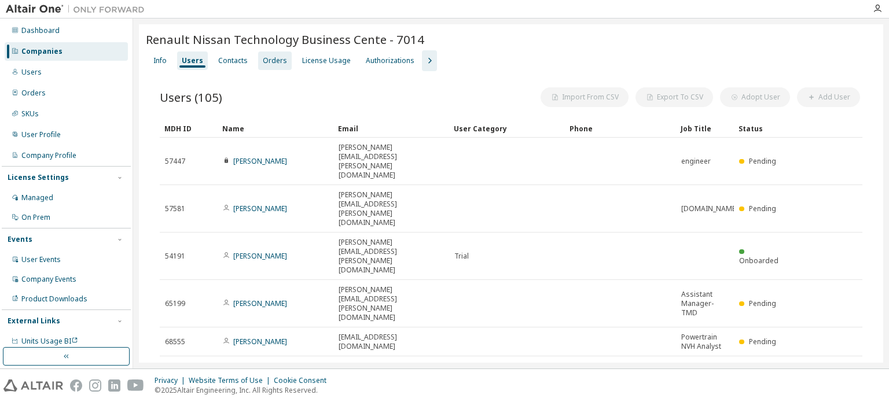
click at [265, 59] on div "Orders" at bounding box center [275, 60] width 24 height 9
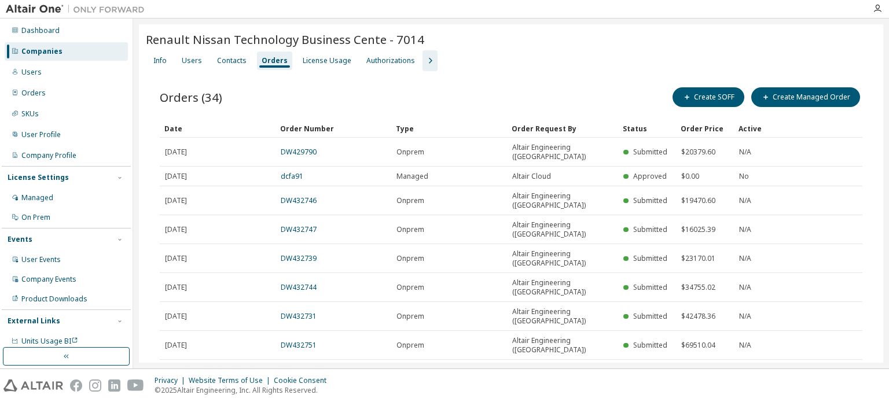
click at [310, 225] on link "DW432747" at bounding box center [299, 230] width 36 height 10
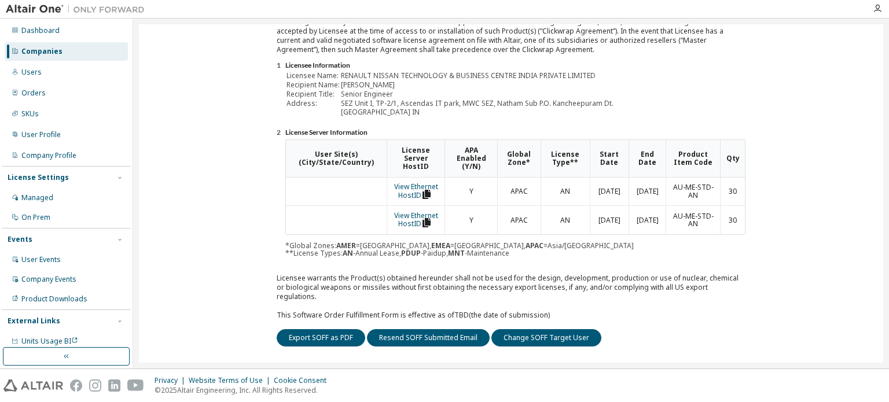
scroll to position [203, 0]
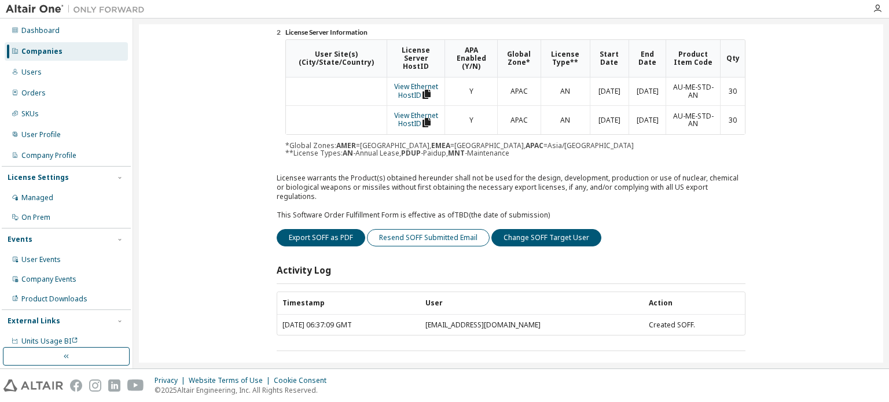
click at [442, 229] on button "Resend SOFF Submitted Email" at bounding box center [428, 237] width 123 height 17
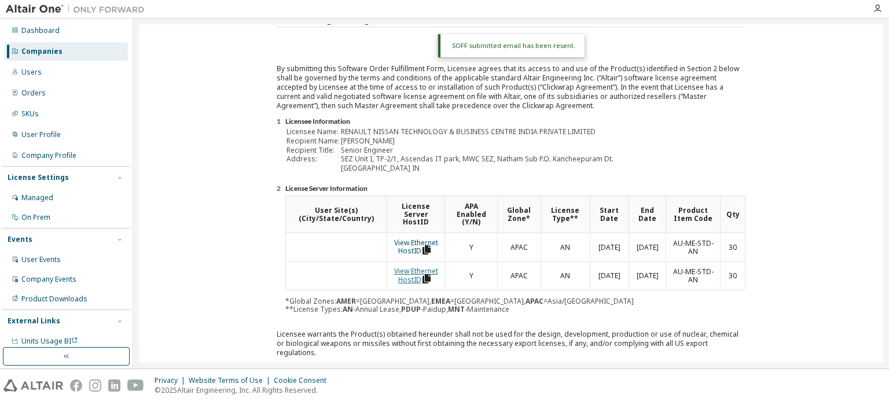
scroll to position [0, 0]
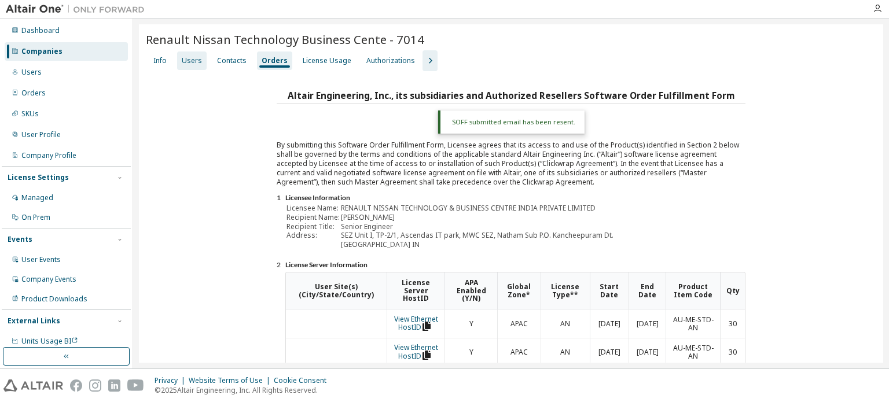
click at [194, 63] on div "Users" at bounding box center [192, 60] width 20 height 9
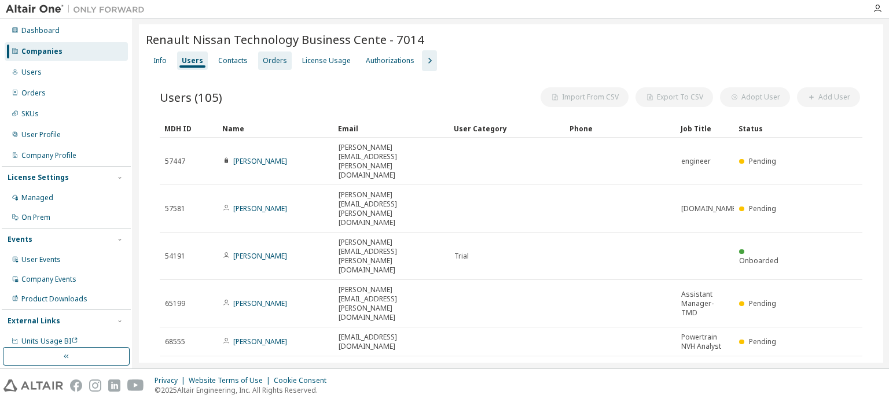
click at [266, 62] on div "Orders" at bounding box center [275, 60] width 24 height 9
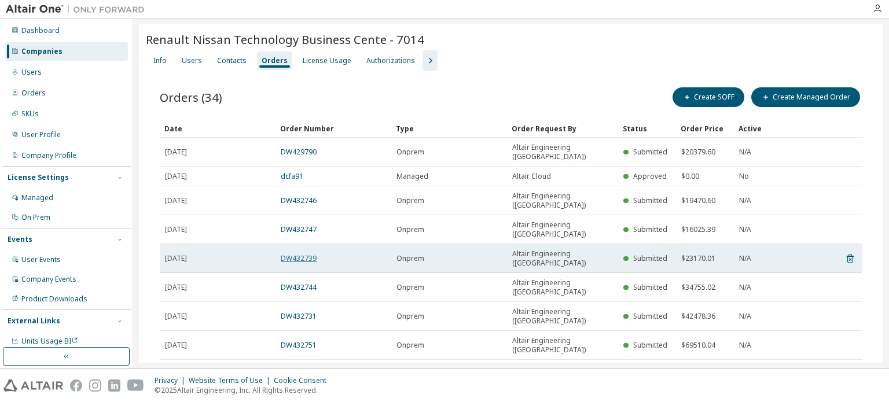
click at [306, 253] on link "DW432739" at bounding box center [299, 258] width 36 height 10
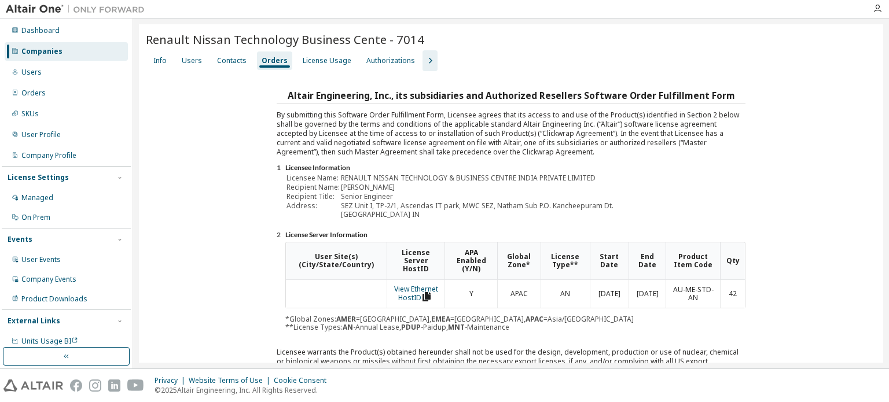
scroll to position [174, 0]
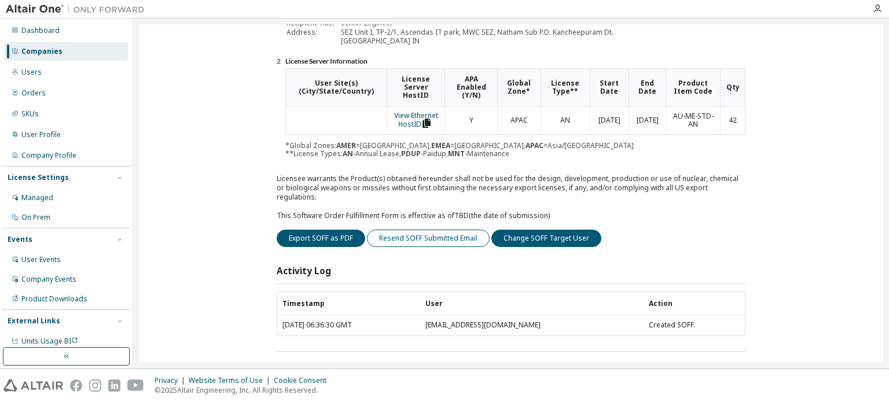
click at [440, 230] on button "Resend SOFF Submitted Email" at bounding box center [428, 238] width 123 height 17
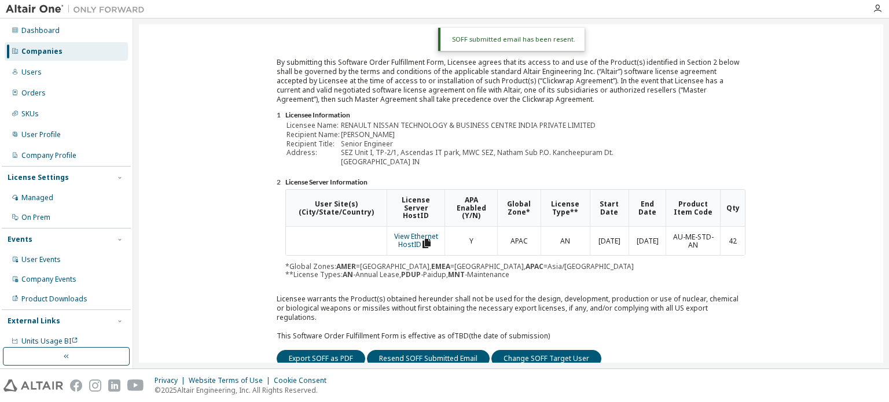
scroll to position [0, 0]
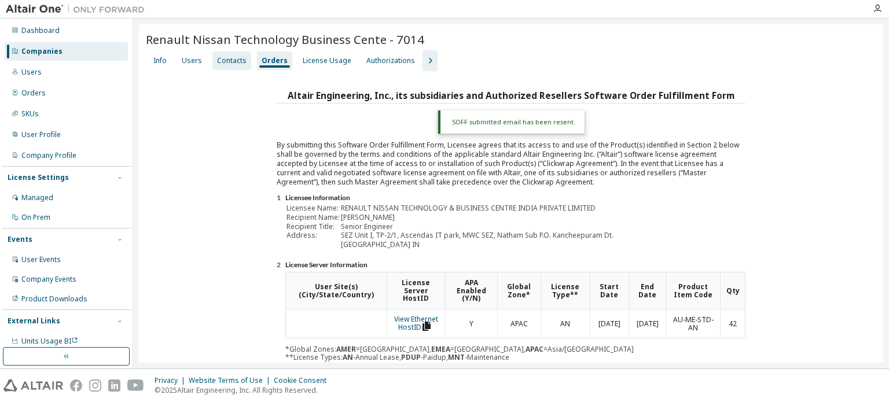
click at [219, 60] on div "Contacts" at bounding box center [232, 60] width 30 height 9
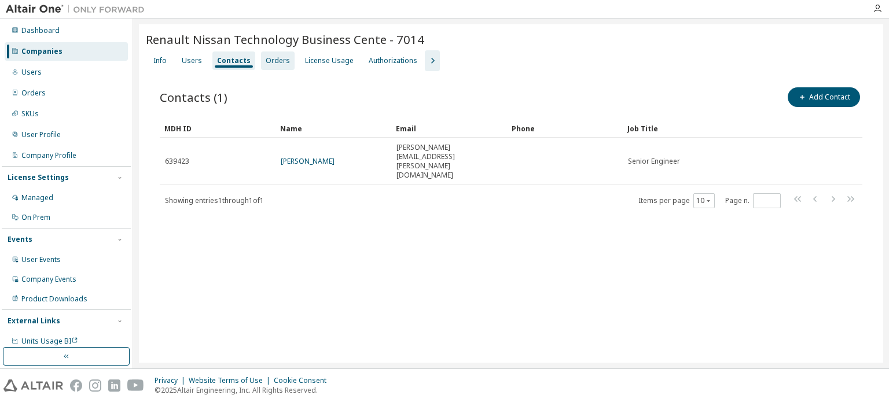
click at [266, 60] on div "Orders" at bounding box center [278, 60] width 24 height 9
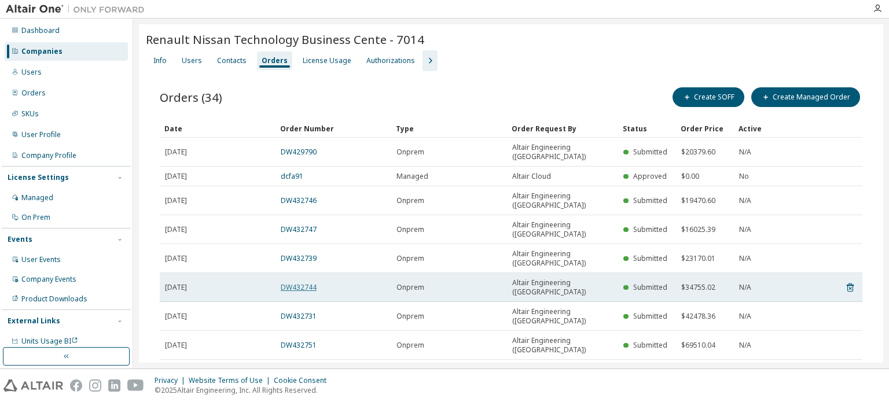
click at [308, 282] on link "DW432744" at bounding box center [299, 287] width 36 height 10
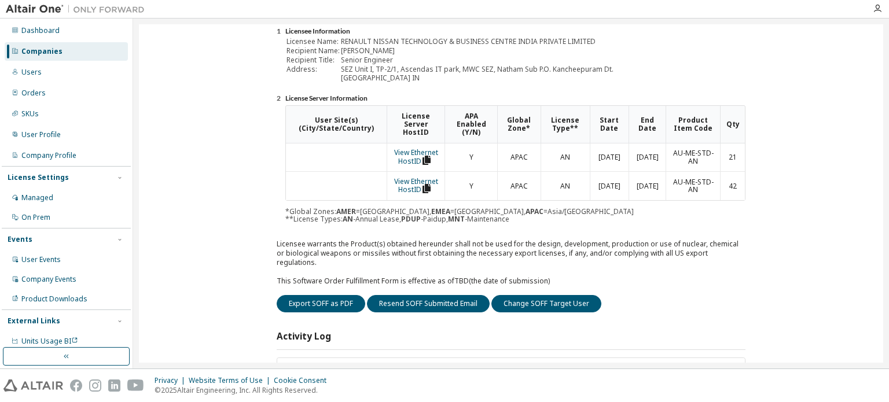
scroll to position [203, 0]
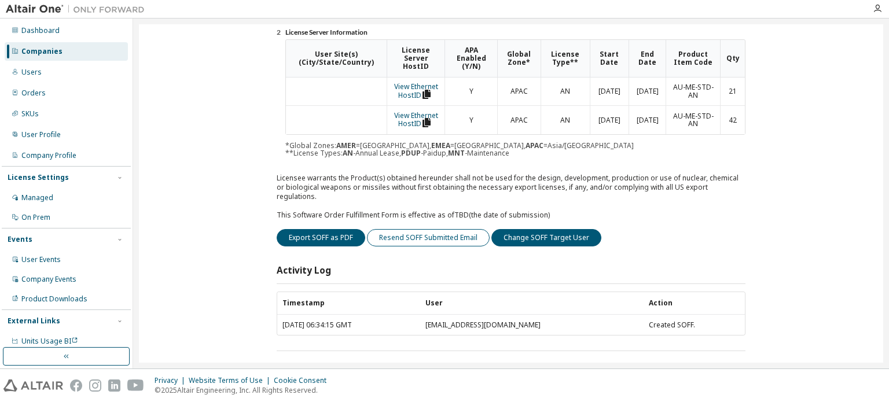
click at [438, 229] on button "Resend SOFF Submitted Email" at bounding box center [428, 237] width 123 height 17
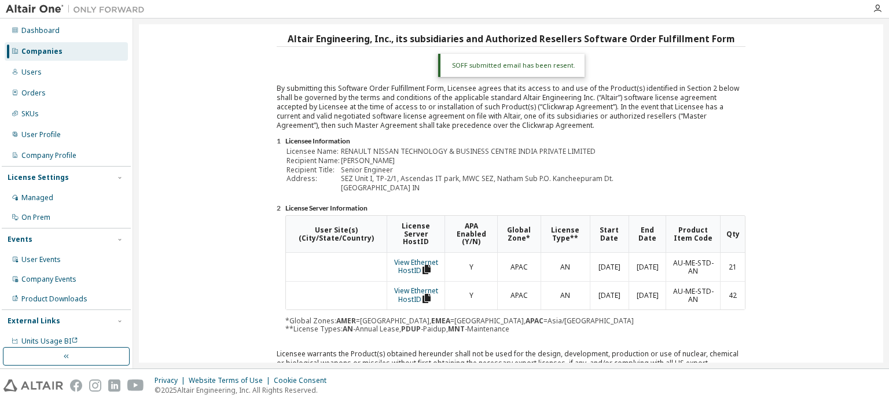
scroll to position [0, 0]
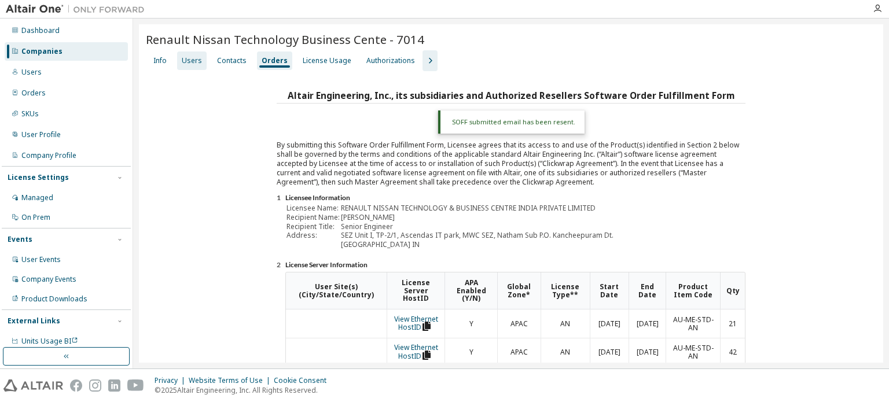
click at [199, 64] on div "Users" at bounding box center [192, 60] width 20 height 9
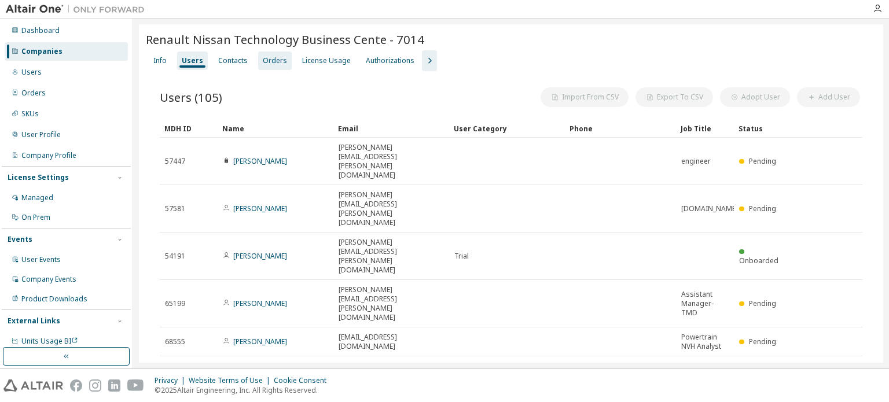
click at [268, 60] on div "Orders" at bounding box center [275, 60] width 24 height 9
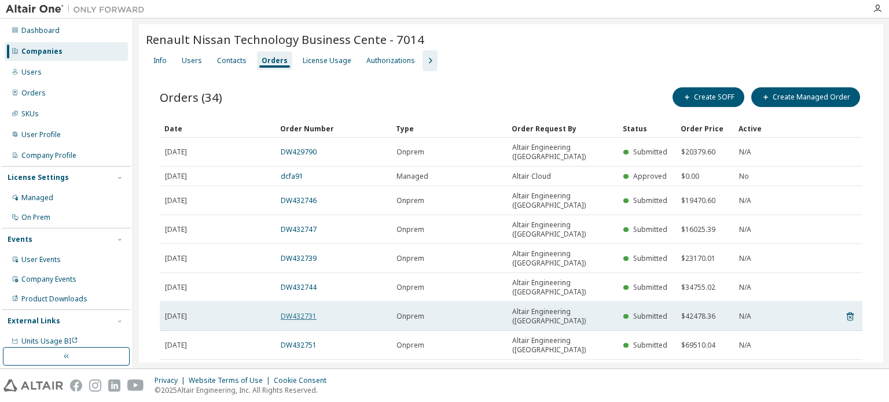
click at [310, 311] on link "DW432731" at bounding box center [299, 316] width 36 height 10
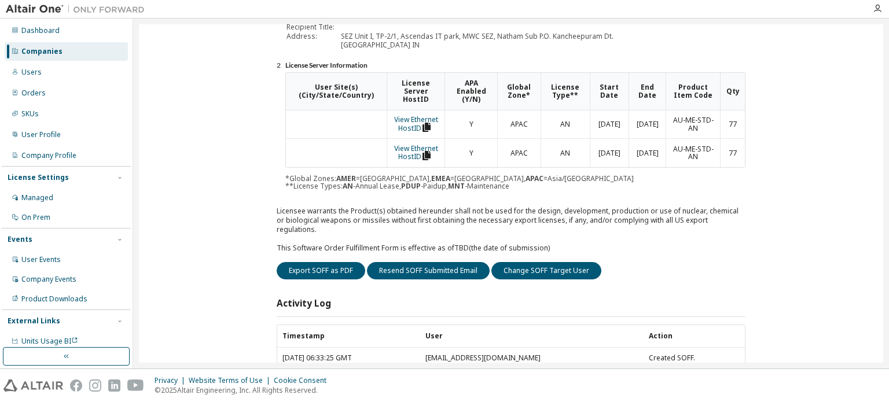
scroll to position [174, 0]
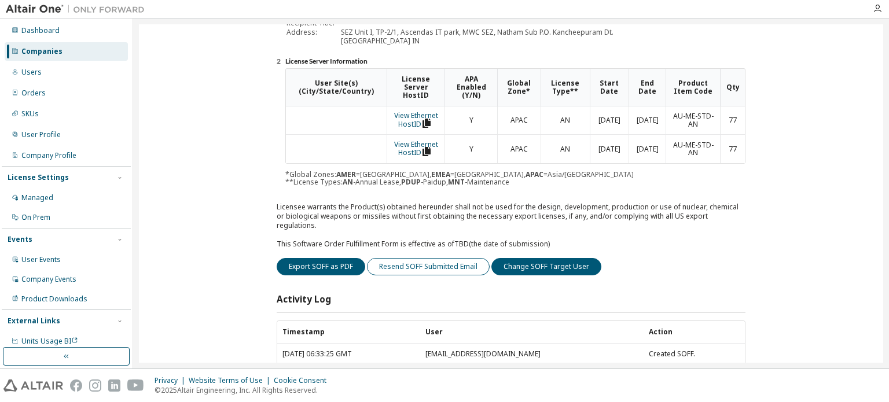
click at [421, 258] on button "Resend SOFF Submitted Email" at bounding box center [428, 266] width 123 height 17
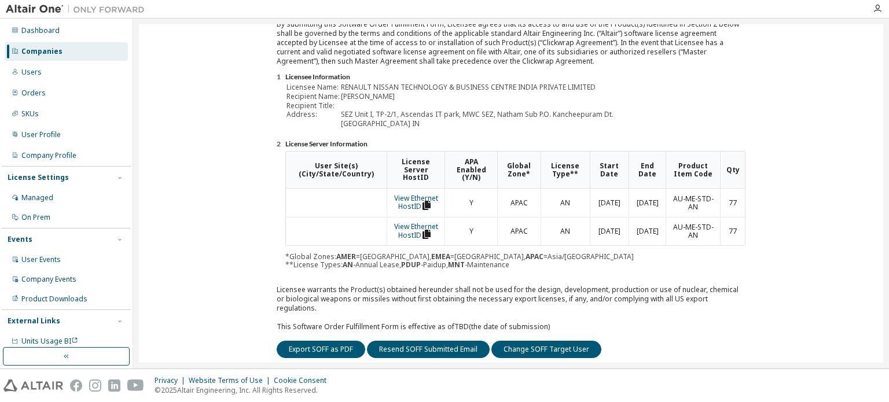
scroll to position [0, 0]
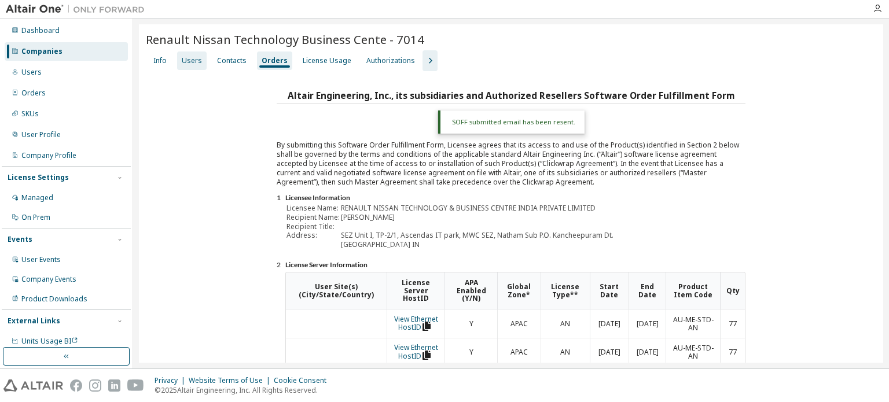
click at [185, 62] on div "Users" at bounding box center [192, 60] width 20 height 9
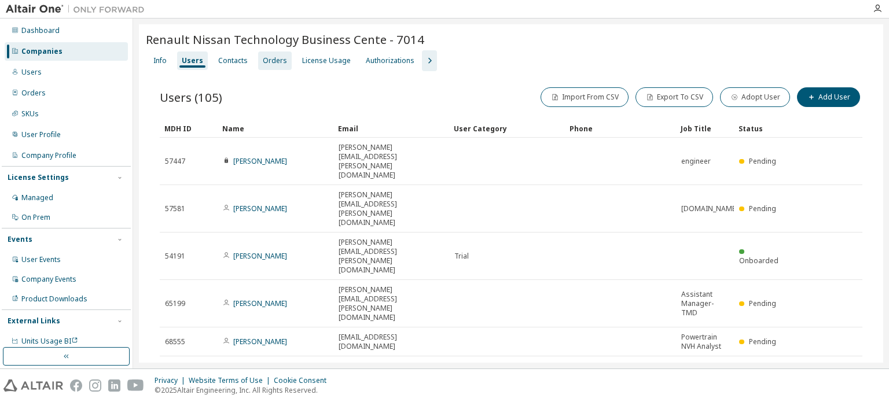
click at [275, 61] on div "Orders" at bounding box center [275, 60] width 24 height 9
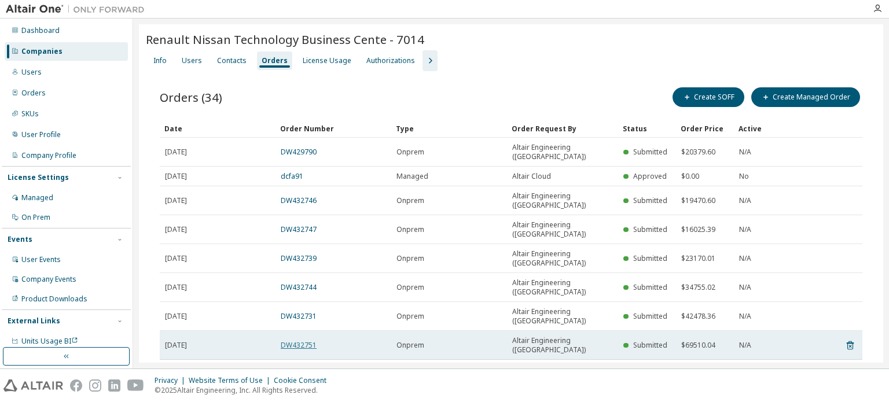
click at [308, 340] on link "DW432751" at bounding box center [299, 345] width 36 height 10
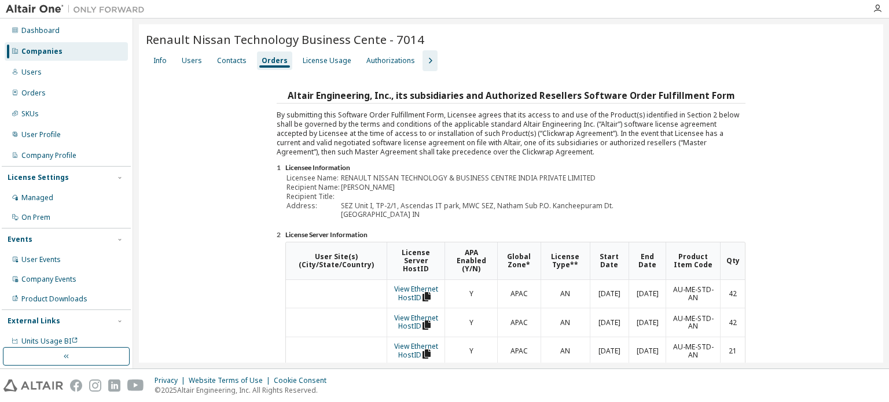
scroll to position [260, 0]
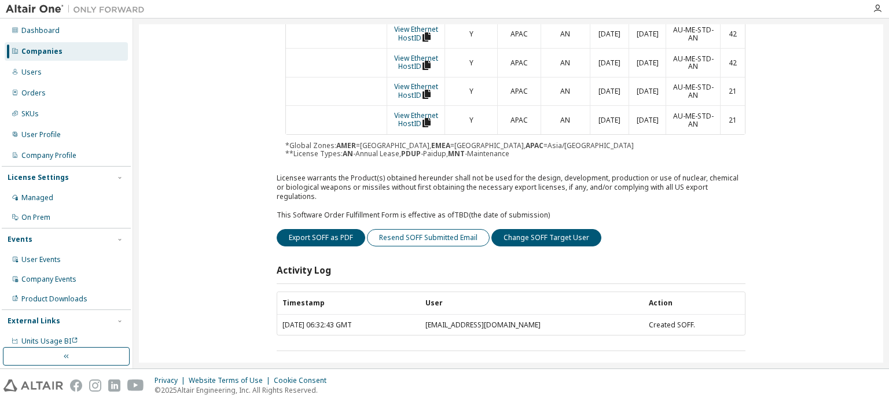
click at [442, 229] on button "Resend SOFF Submitted Email" at bounding box center [428, 237] width 123 height 17
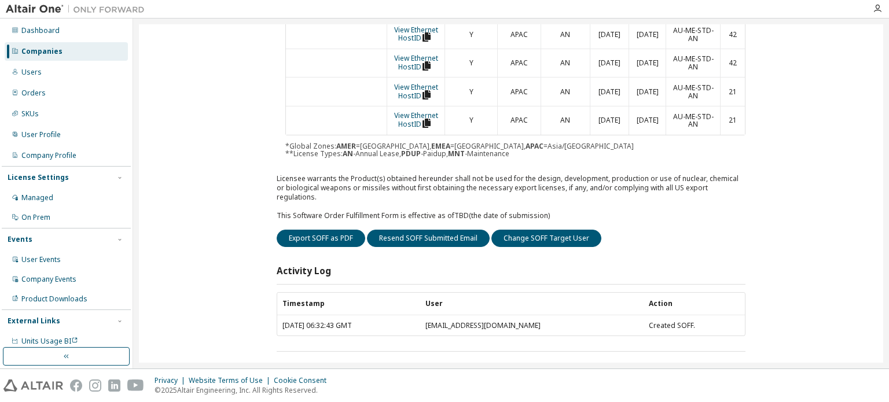
scroll to position [0, 0]
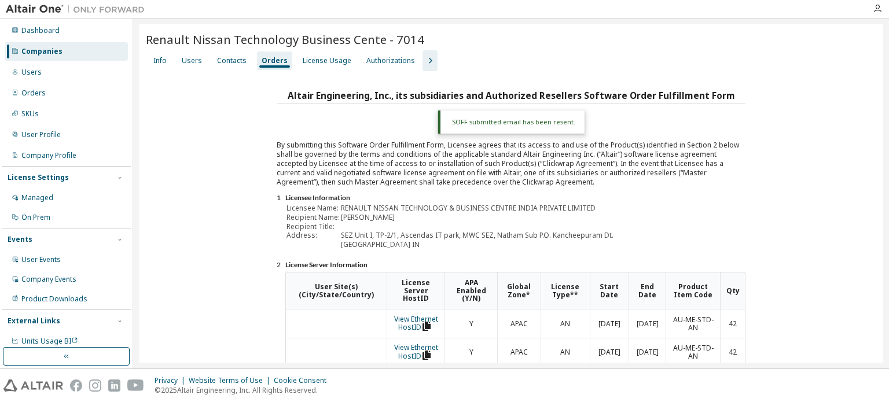
click at [47, 54] on div "Companies" at bounding box center [41, 51] width 41 height 9
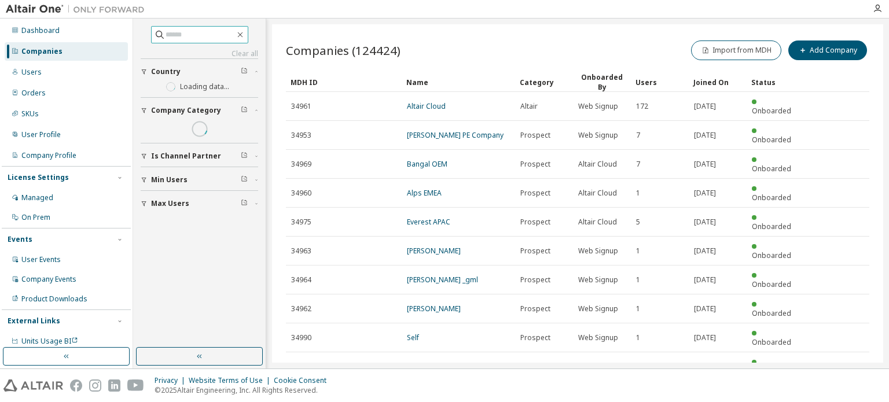
click at [176, 34] on input "text" at bounding box center [200, 35] width 69 height 12
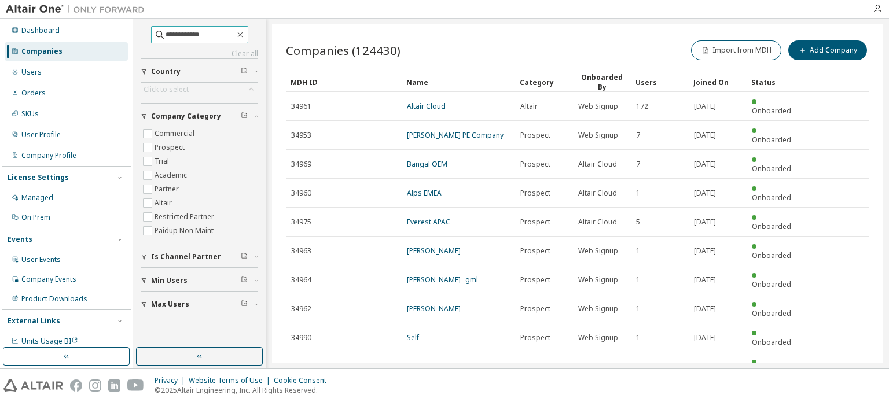
type input "**********"
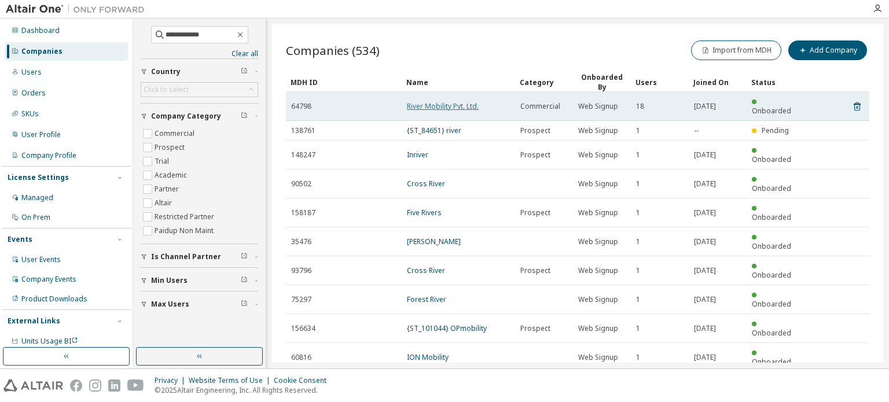
click at [436, 101] on link "River Mobility Pvt. Ltd." at bounding box center [443, 106] width 72 height 10
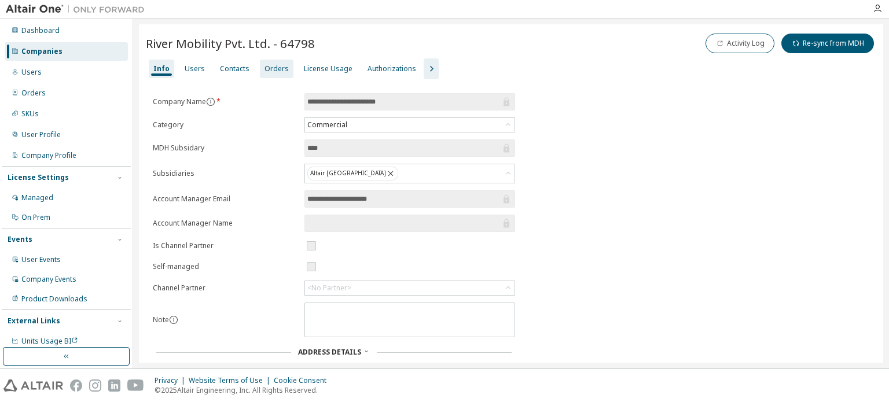
click at [267, 67] on div "Orders" at bounding box center [276, 68] width 24 height 9
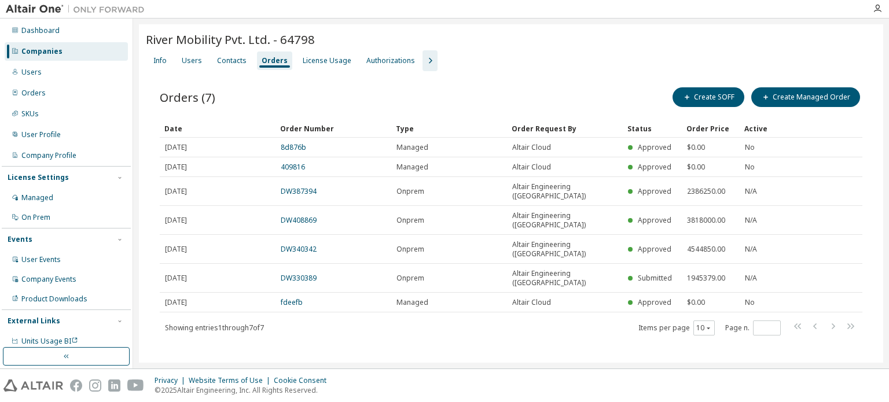
click at [51, 53] on div "Companies" at bounding box center [41, 51] width 41 height 9
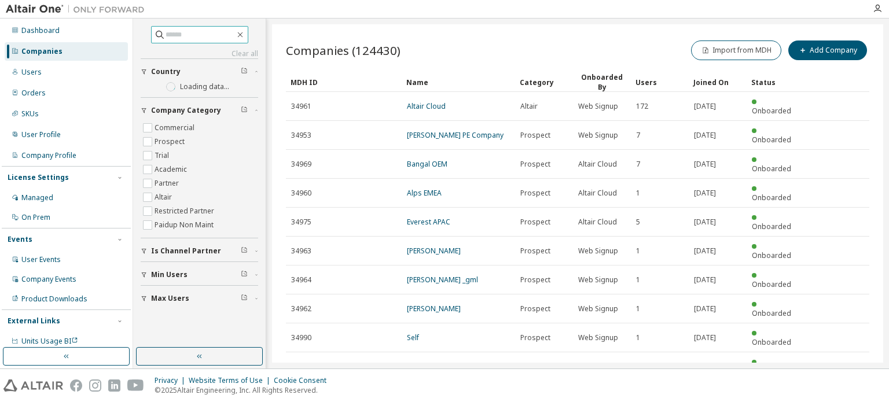
click at [167, 36] on input "text" at bounding box center [200, 35] width 69 height 12
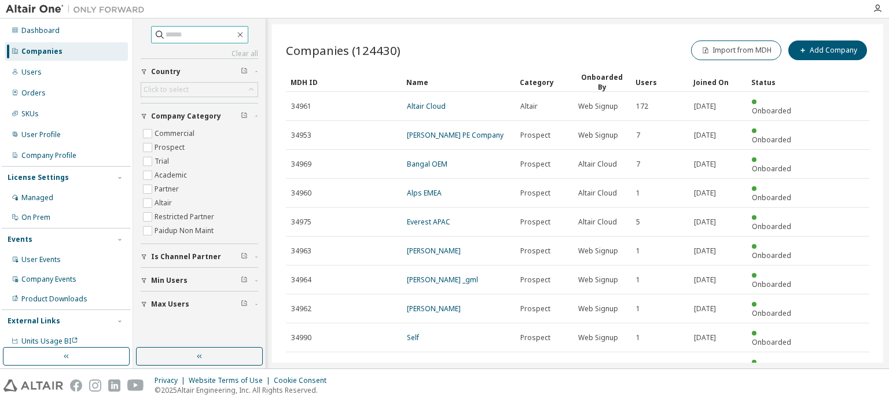
paste input "********"
type input "********"
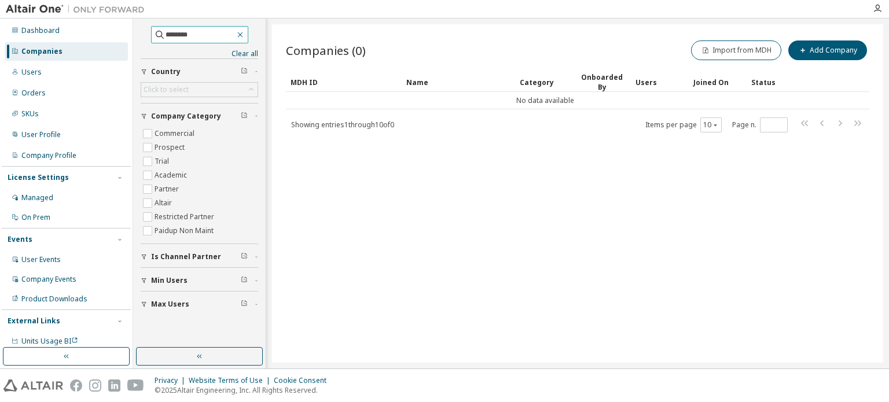
click at [245, 32] on icon "button" at bounding box center [240, 34] width 9 height 9
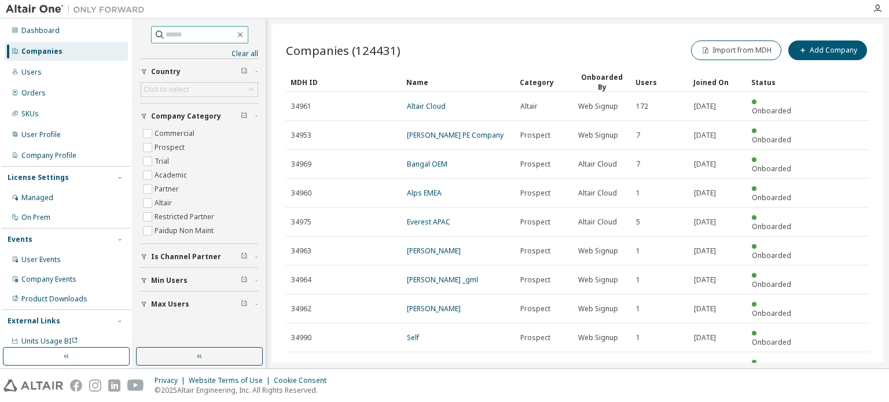
click at [181, 36] on input "text" at bounding box center [200, 35] width 69 height 12
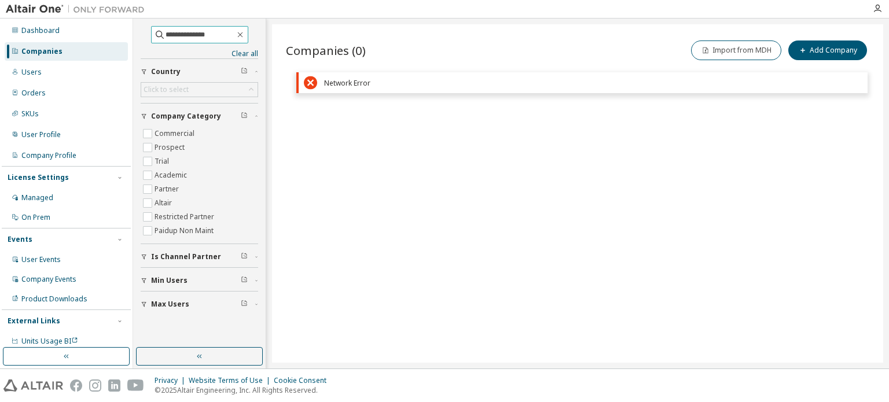
click at [211, 30] on input "**********" at bounding box center [200, 35] width 69 height 12
type input "**********"
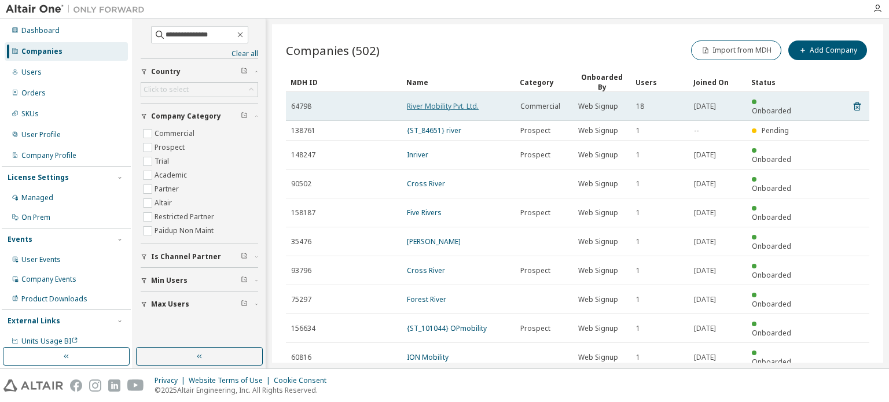
click at [447, 101] on link "River Mobility Pvt. Ltd." at bounding box center [443, 106] width 72 height 10
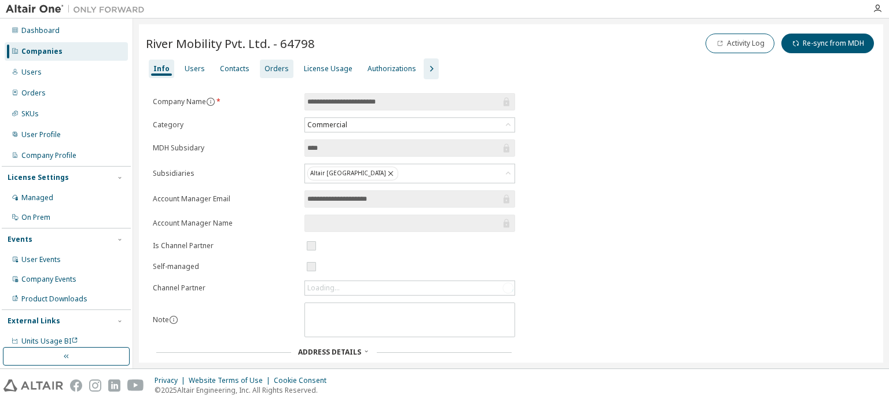
click at [269, 71] on div "Orders" at bounding box center [276, 68] width 24 height 9
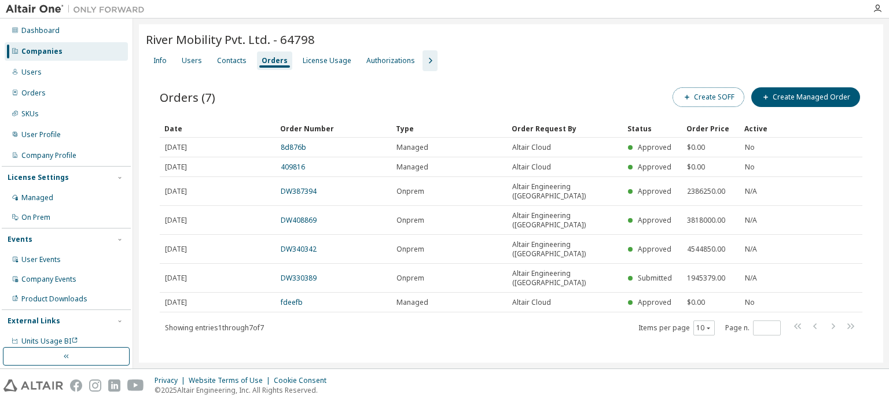
click at [727, 94] on button "Create SOFF" at bounding box center [708, 97] width 72 height 20
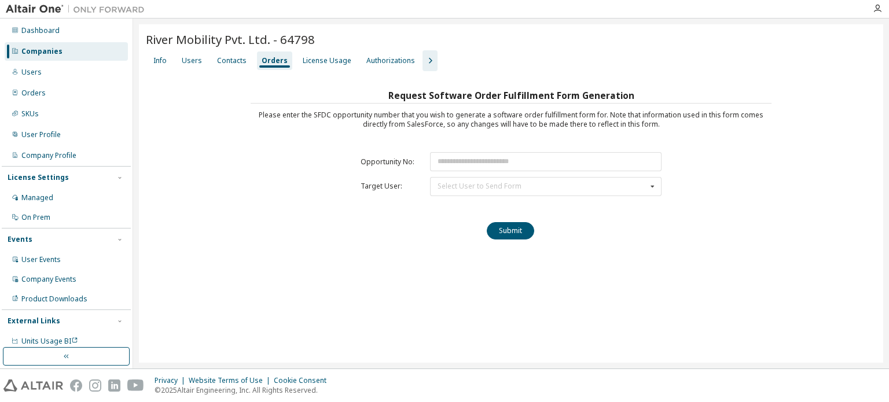
click at [470, 148] on table "Opportunity No: Target User: Select User to Send Form" at bounding box center [511, 174] width 313 height 56
click at [467, 161] on input "text" at bounding box center [545, 161] width 231 height 19
paste input "********"
type input "********"
click at [458, 187] on div "Select User to Send Form" at bounding box center [480, 186] width 84 height 7
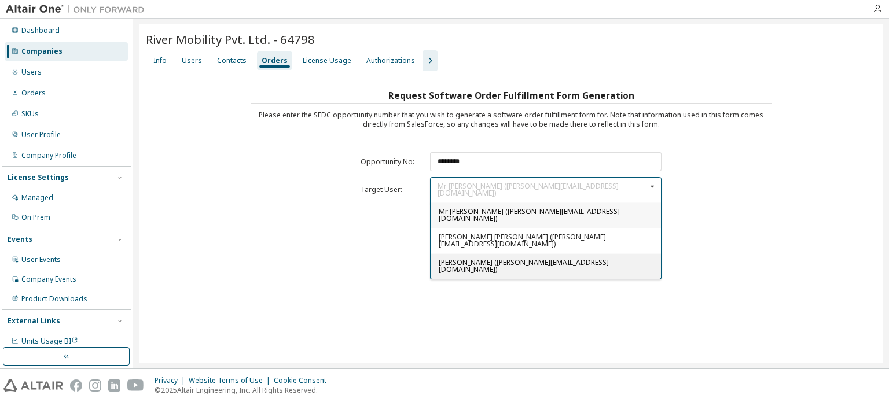
click at [459, 258] on span "[PERSON_NAME] ([PERSON_NAME][EMAIL_ADDRESS][DOMAIN_NAME])" at bounding box center [524, 266] width 170 height 17
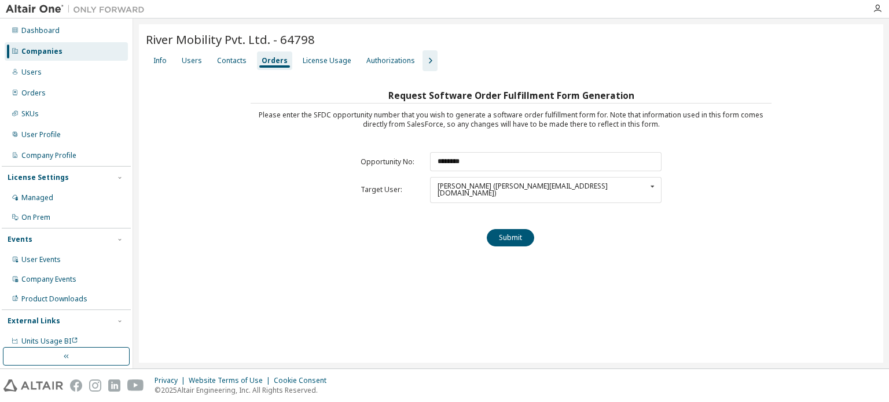
click at [539, 299] on div "River Mobility Pvt. Ltd. - 64798 Clear Load Save Save As Field Operator Value S…" at bounding box center [511, 193] width 744 height 339
click at [519, 229] on button "Submit" at bounding box center [510, 237] width 47 height 17
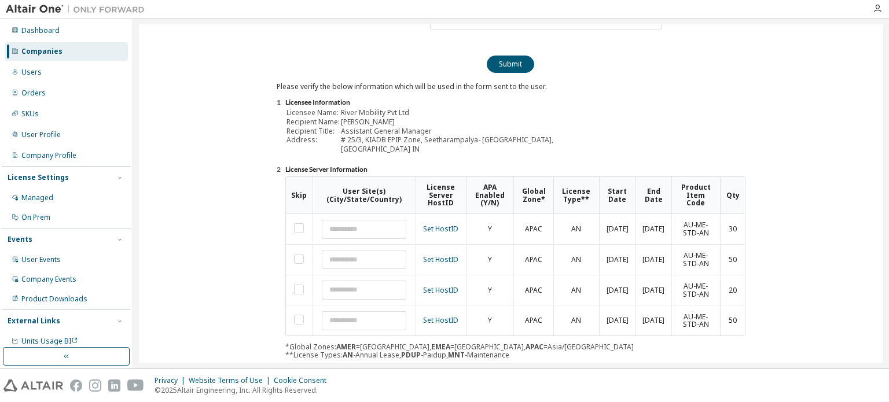
scroll to position [218, 0]
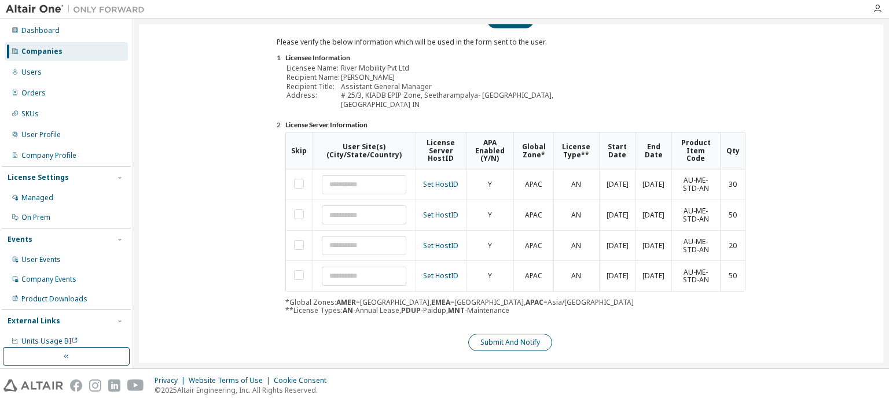
click at [494, 334] on button "Submit And Notify" at bounding box center [510, 342] width 84 height 17
